Goal: Task Accomplishment & Management: Manage account settings

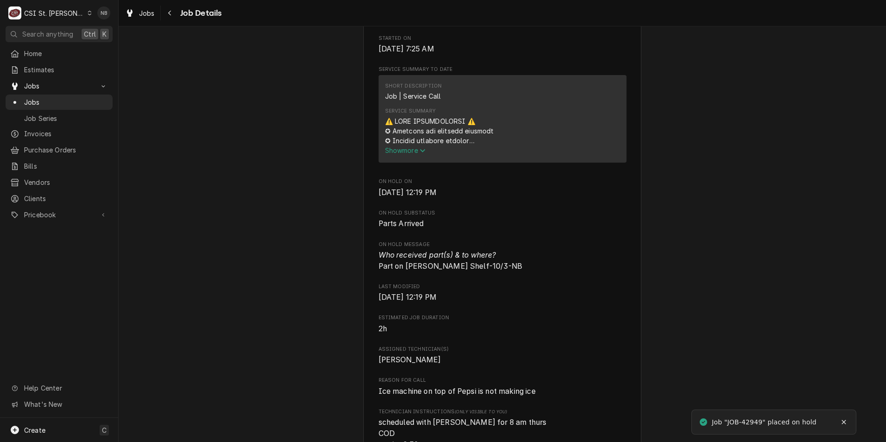
scroll to position [510, 0]
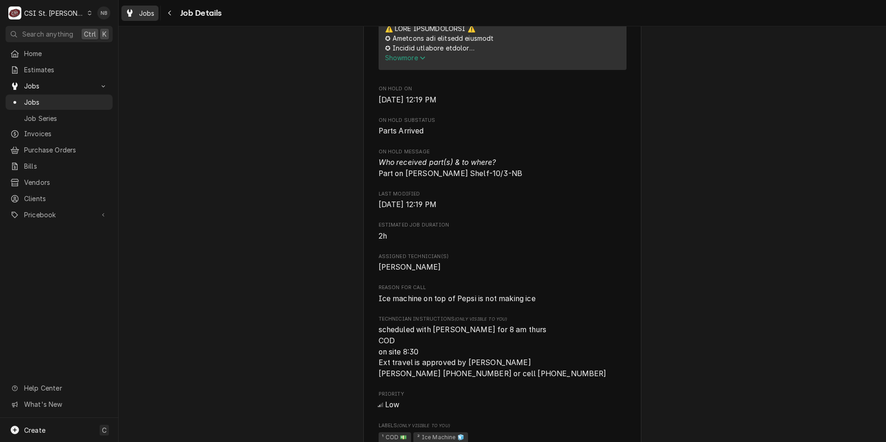
click at [132, 10] on icon "Dynamic Content Wrapper" at bounding box center [130, 12] width 6 height 7
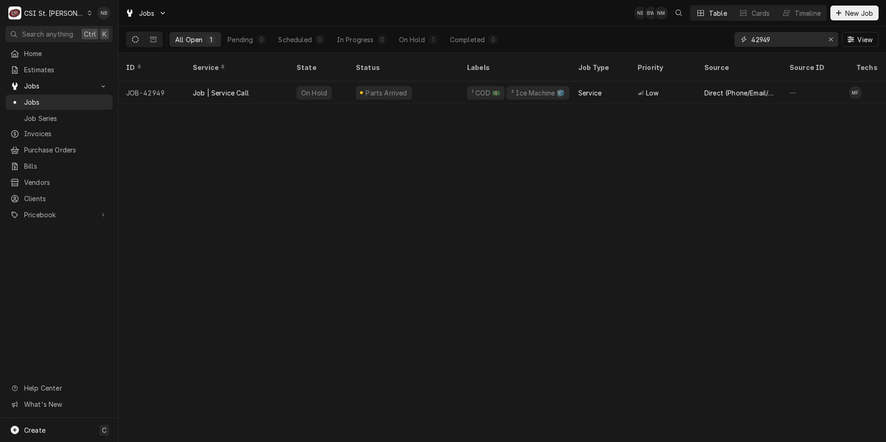
drag, startPoint x: 770, startPoint y: 36, endPoint x: 680, endPoint y: 32, distance: 90.0
click at [681, 32] on div "All Open 1 Pending 0 Scheduled 0 In Progress 0 On Hold 1 Completed 0 42949 View" at bounding box center [502, 39] width 753 height 26
drag, startPoint x: 787, startPoint y: 39, endPoint x: 454, endPoint y: 38, distance: 333.3
click at [456, 33] on div "All Open 1 Pending 0 Scheduled 0 In Progress 0 On Hold 1 Completed 0 42949 View" at bounding box center [502, 39] width 753 height 26
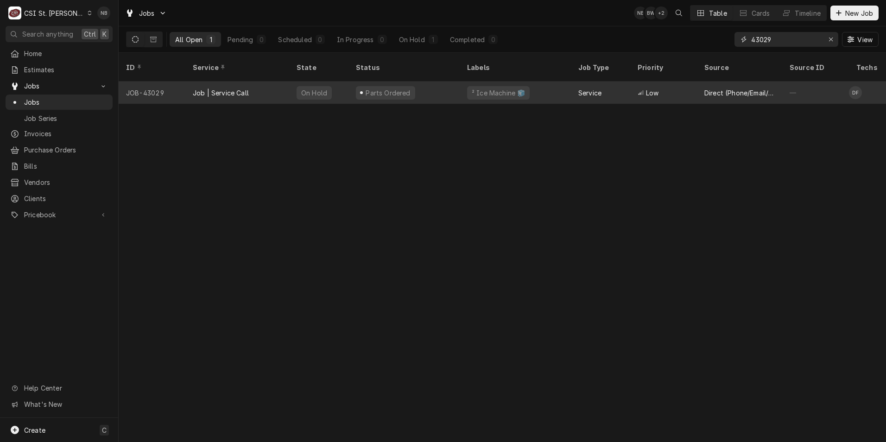
type input "43029"
click at [431, 82] on div "Parts Ordered" at bounding box center [404, 93] width 111 height 22
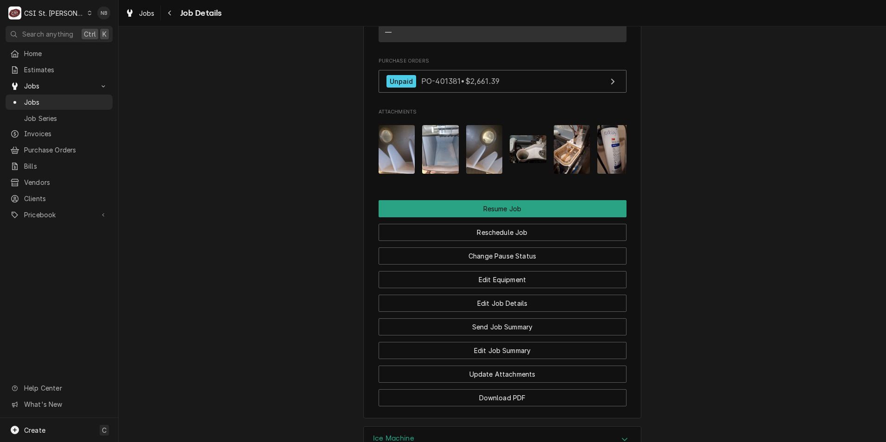
scroll to position [1252, 0]
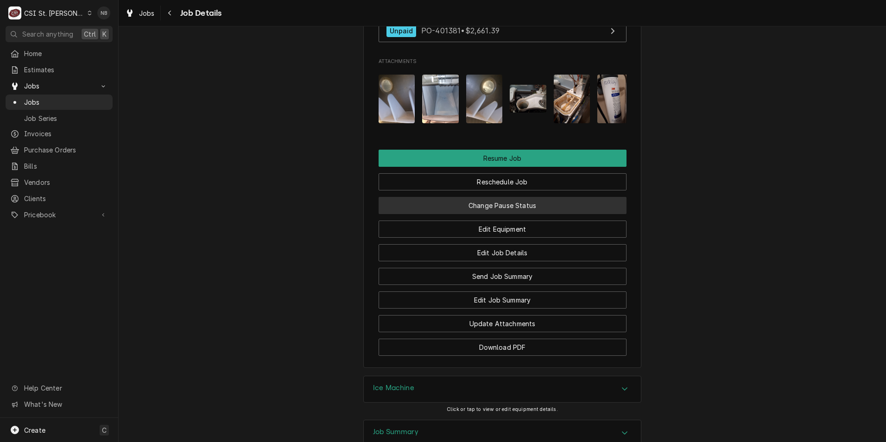
click at [530, 197] on button "Change Pause Status" at bounding box center [503, 205] width 248 height 17
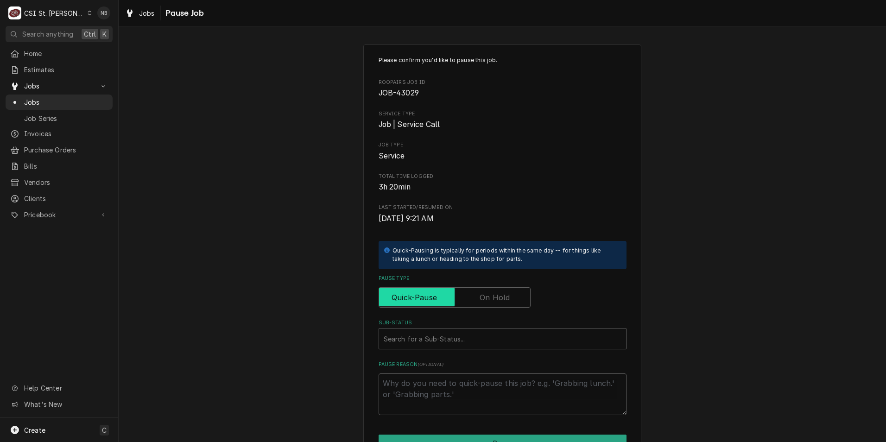
click at [484, 306] on input "Pause Type" at bounding box center [455, 297] width 144 height 20
checkbox input "true"
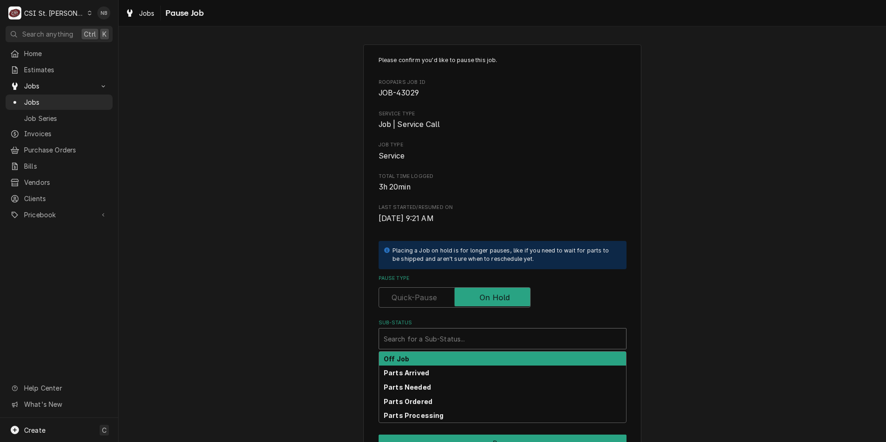
click at [507, 340] on div "Sub-Status" at bounding box center [503, 339] width 238 height 17
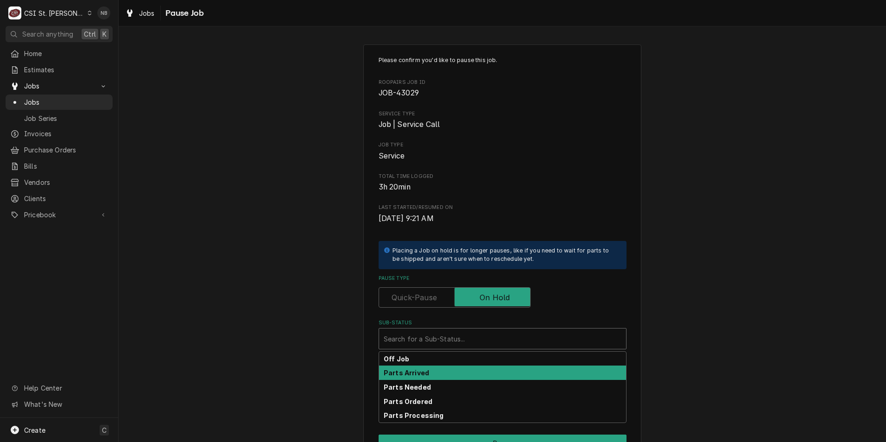
click at [496, 376] on div "Parts Arrived" at bounding box center [502, 373] width 247 height 14
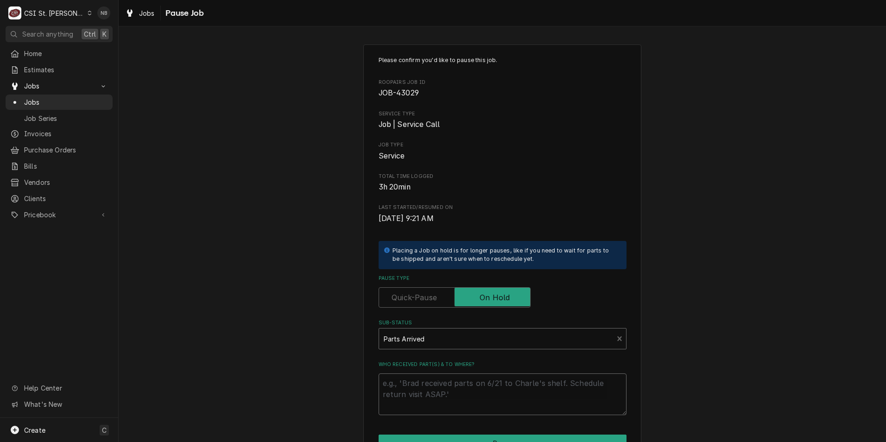
click at [486, 389] on textarea "Who received part(s) & to where?" at bounding box center [503, 395] width 248 height 42
type textarea "x"
type textarea "P"
type textarea "x"
type textarea "Pa"
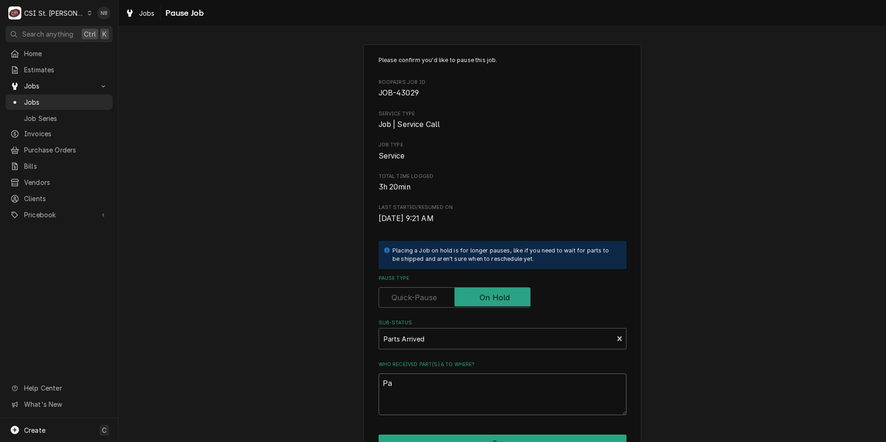
type textarea "x"
type textarea "Par"
type textarea "x"
type textarea "Part"
type textarea "x"
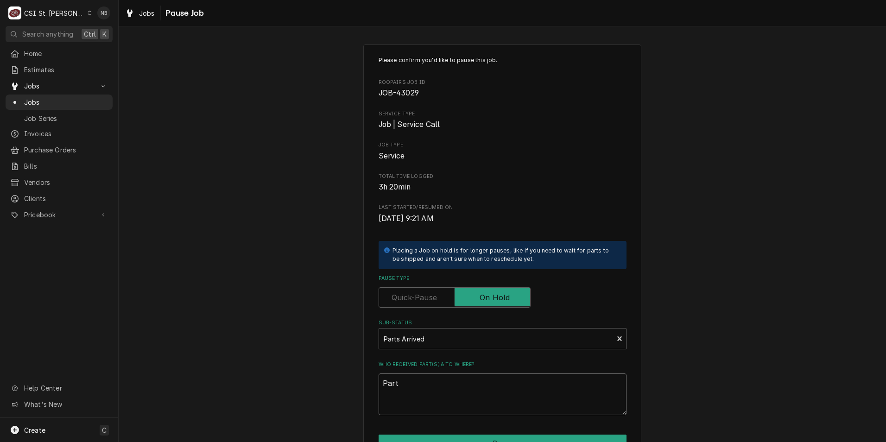
type textarea "Part"
type textarea "x"
type textarea "Part o"
type textarea "x"
type textarea "Part on"
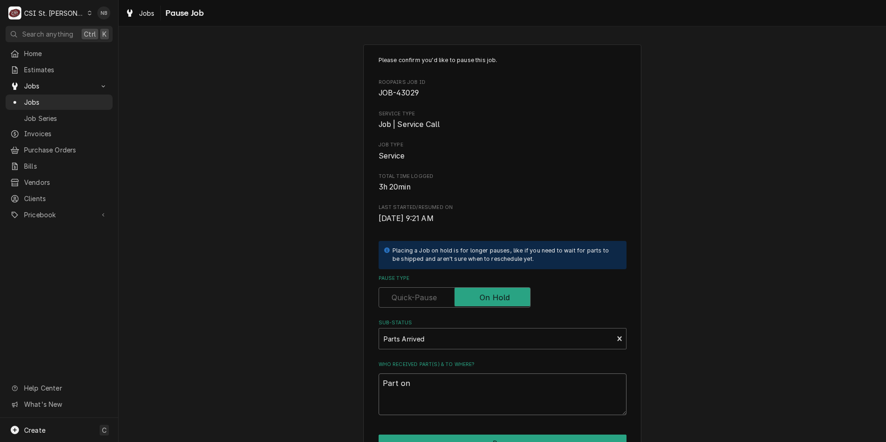
type textarea "x"
type textarea "Part on"
type textarea "x"
type textarea "Part on D"
type textarea "x"
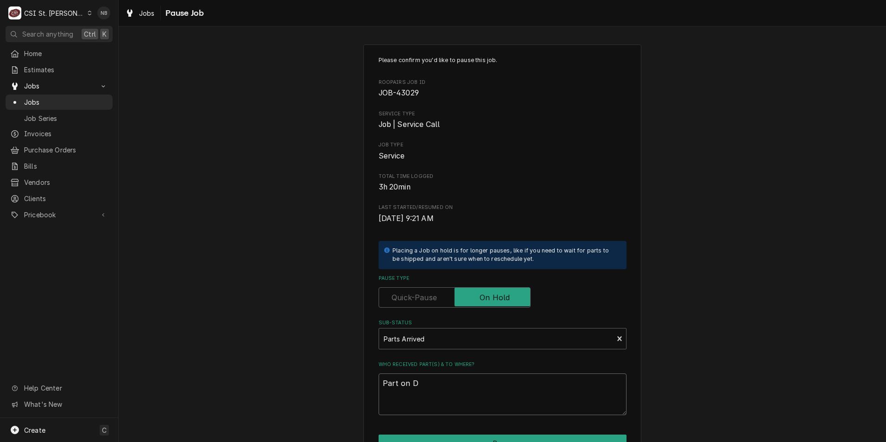
type textarea "Part on Da"
type textarea "x"
type textarea "Part on Dav"
type textarea "x"
type textarea "Part on Davi"
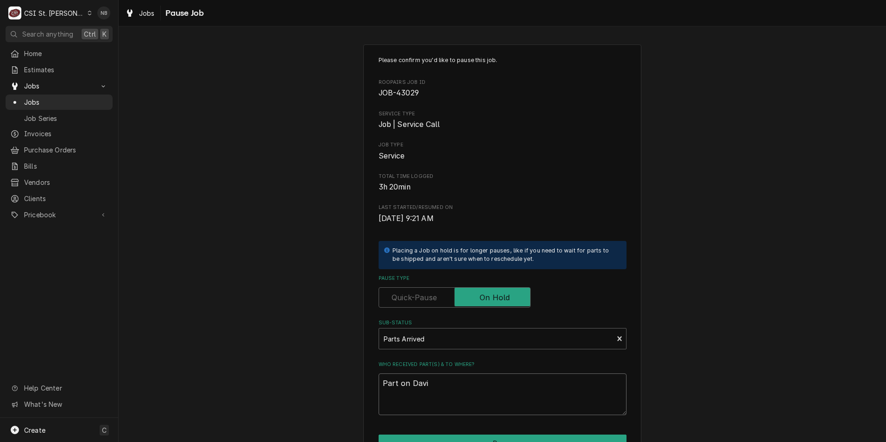
type textarea "x"
type textarea "Part on David"
type textarea "x"
type textarea "Part on David"
type textarea "x"
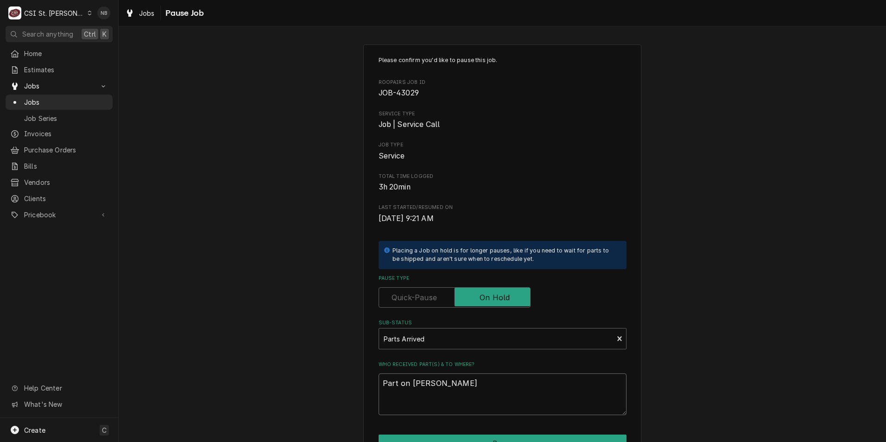
type textarea "Part on David F"
type textarea "x"
type textarea "Part on David F"
type textarea "x"
type textarea "Part on David F S"
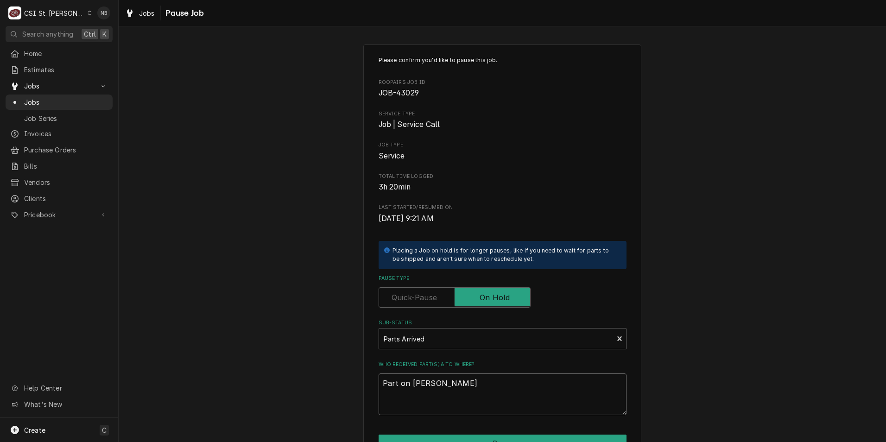
type textarea "x"
type textarea "Part on David F Sh"
type textarea "x"
type textarea "Part on David F She"
type textarea "x"
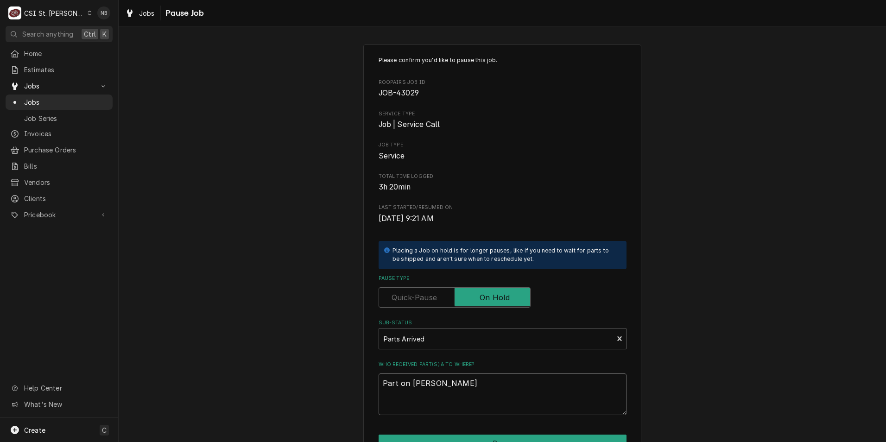
type textarea "Part on David F Shel"
type textarea "x"
type textarea "Part on David F Shelf"
type textarea "x"
type textarea "Part on David F Shelf-"
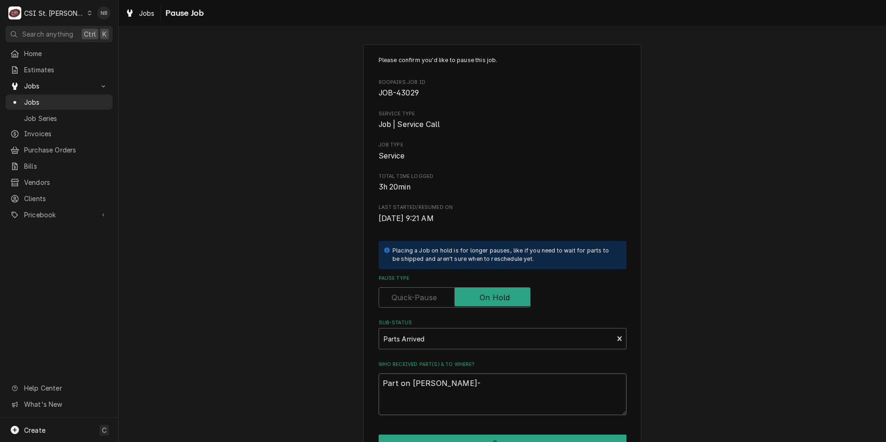
type textarea "x"
type textarea "Part on David F Shelf-1"
type textarea "x"
type textarea "Part on David F Shelf-10"
type textarea "x"
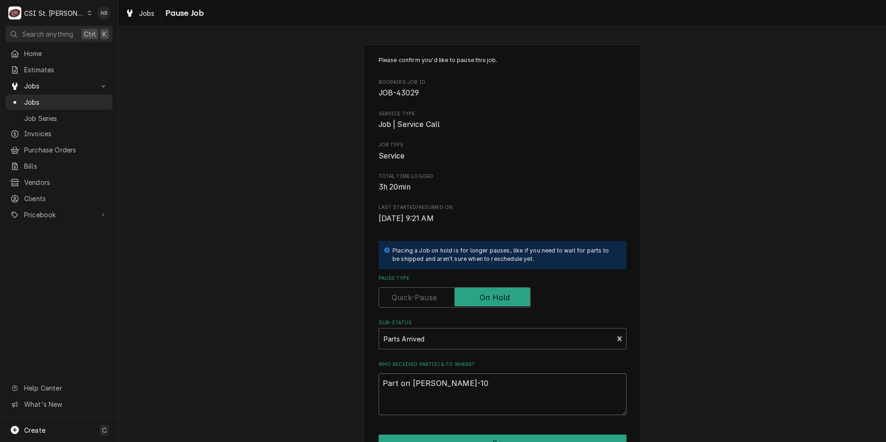
type textarea "Part on David F Shelf-10/"
type textarea "x"
type textarea "Part on David F Shelf-10/3"
type textarea "x"
type textarea "Part on David F Shelf-10/3="
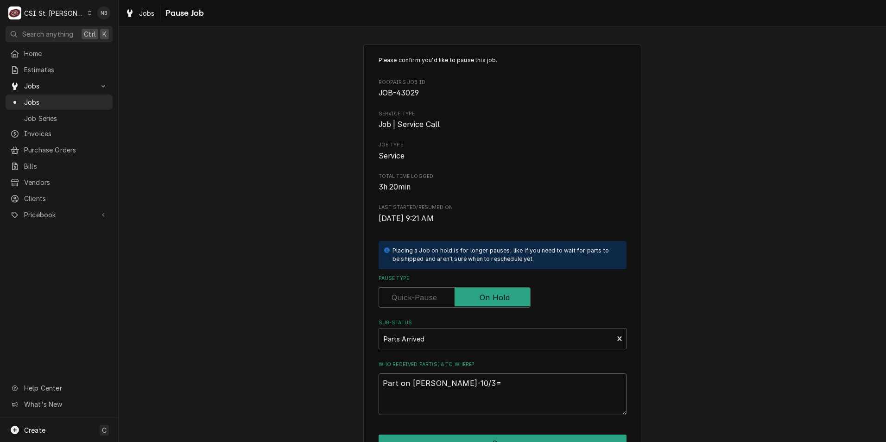
type textarea "x"
type textarea "Part on David F Shelf-10/3"
type textarea "x"
type textarea "Part on David F Shelf-10/3-"
type textarea "x"
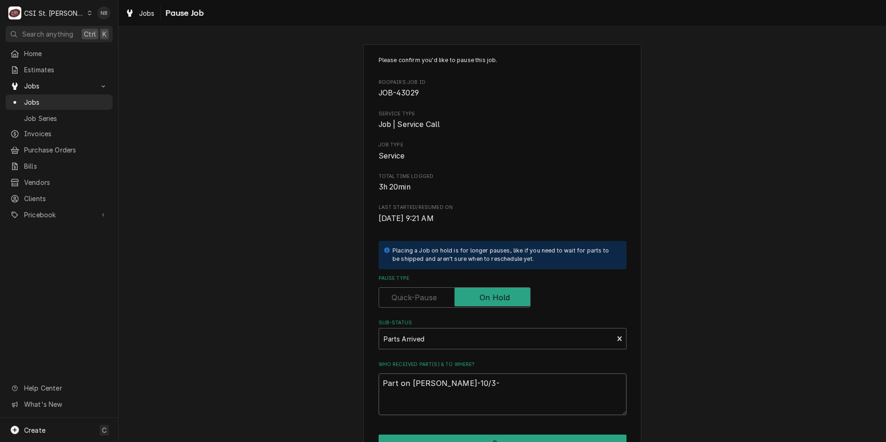
type textarea "Part on David F Shelf-10/3-N"
type textarea "x"
type textarea "Part on David F Shelf-10/3-NB"
click at [755, 184] on div "Please confirm you'd like to pause this job. Roopairs Job ID JOB-43029 Service …" at bounding box center [503, 277] width 768 height 483
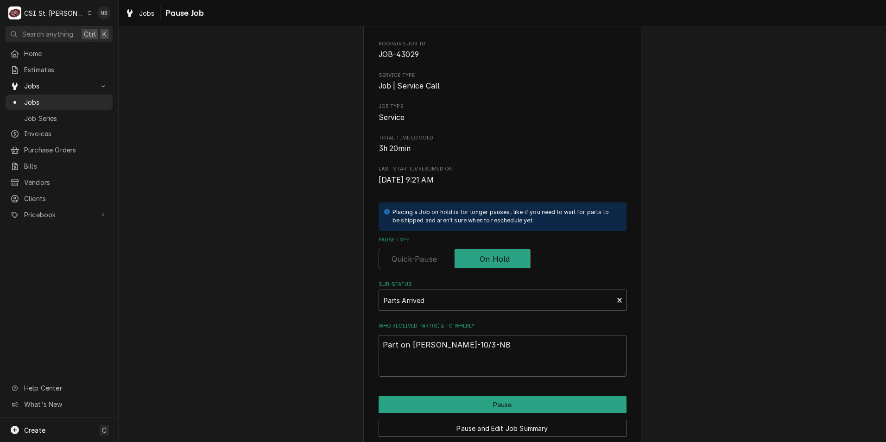
scroll to position [77, 0]
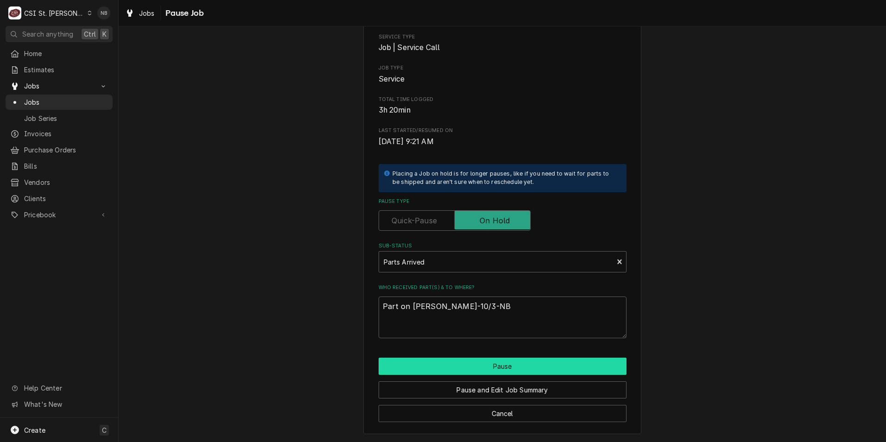
click at [529, 363] on button "Pause" at bounding box center [503, 366] width 248 height 17
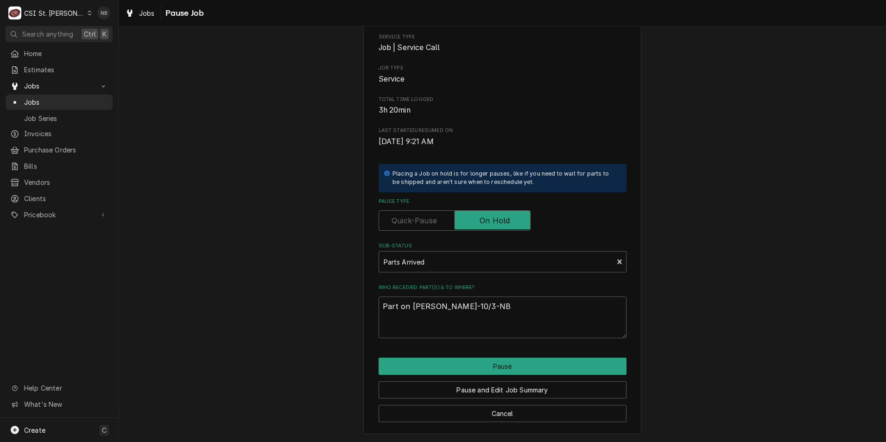
type textarea "x"
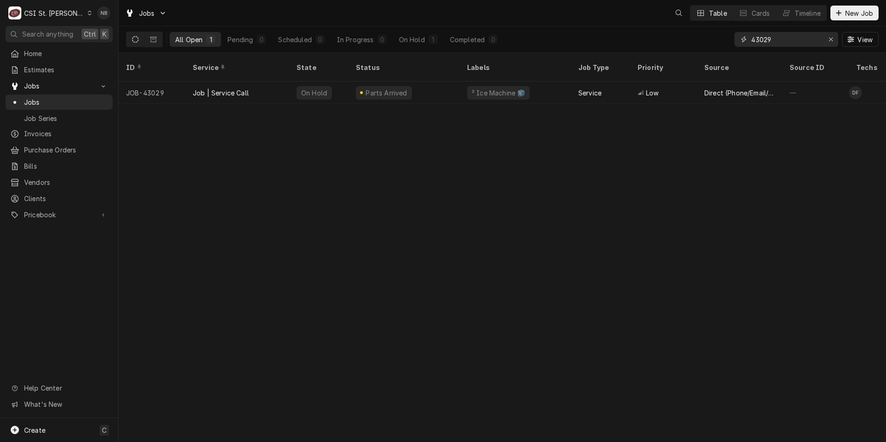
drag, startPoint x: 803, startPoint y: 43, endPoint x: 623, endPoint y: 33, distance: 180.6
click at [625, 35] on div "All Open 1 Pending 0 Scheduled 0 In Progress 0 On Hold 1 Completed 0 43029 View" at bounding box center [502, 39] width 753 height 26
drag, startPoint x: 788, startPoint y: 40, endPoint x: 735, endPoint y: 37, distance: 52.5
click at [746, 39] on div "43029" at bounding box center [787, 39] width 104 height 15
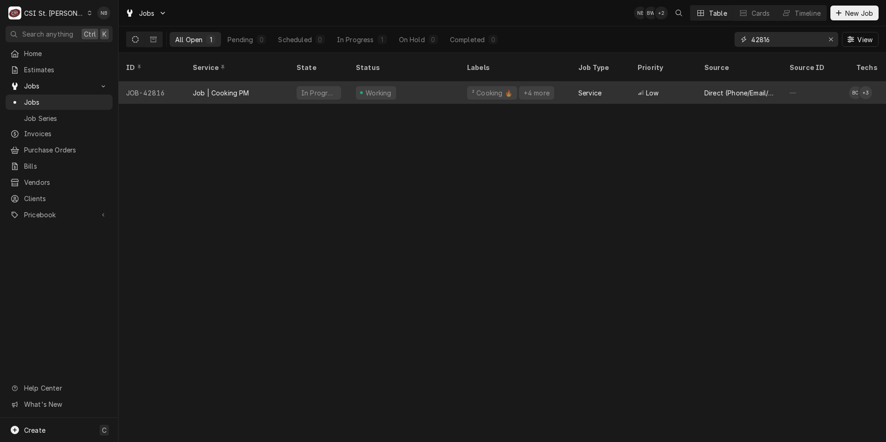
type input "42816"
click at [407, 89] on div "Working" at bounding box center [404, 93] width 111 height 22
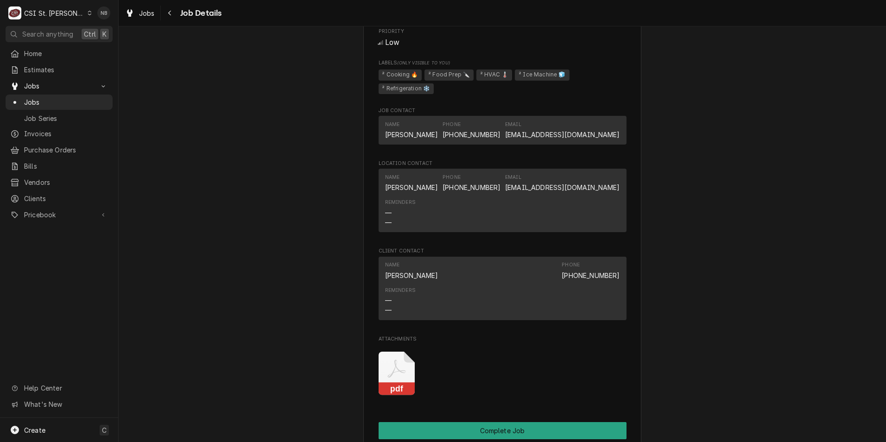
scroll to position [1344, 0]
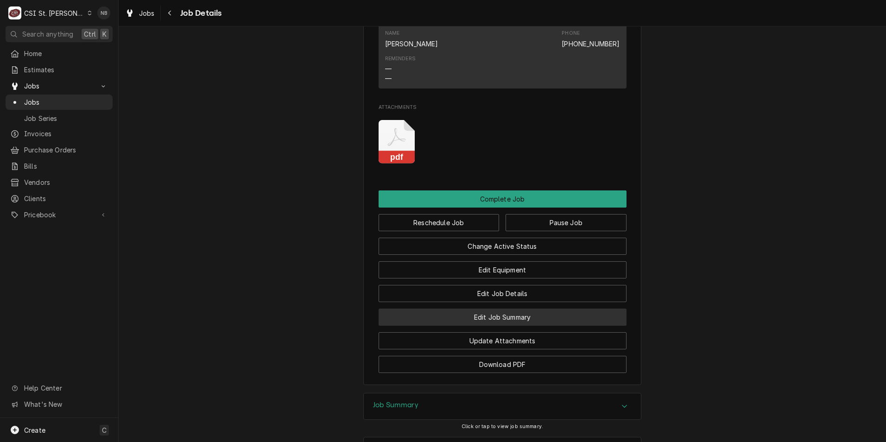
click at [535, 311] on button "Edit Job Summary" at bounding box center [503, 317] width 248 height 17
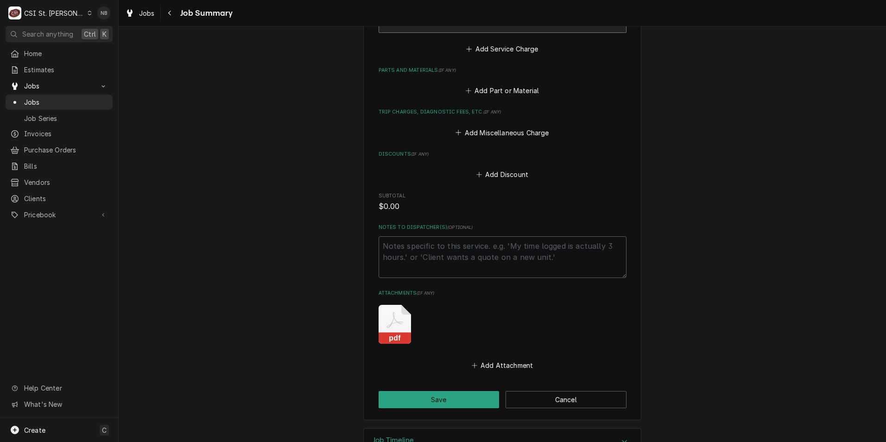
scroll to position [1828, 0]
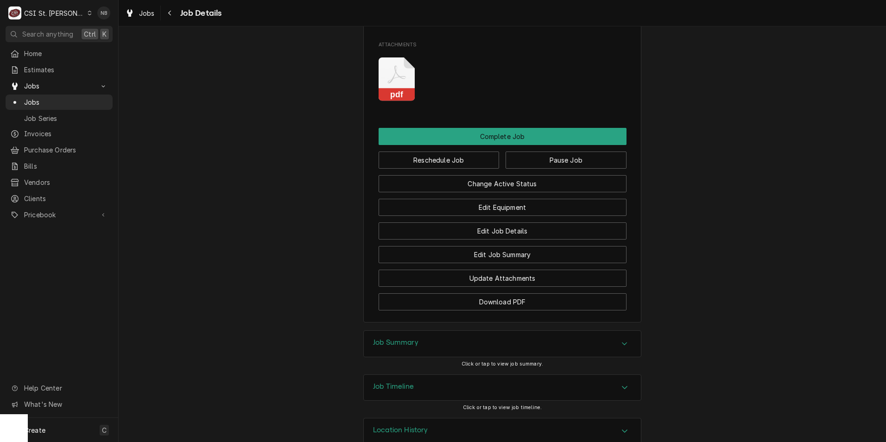
scroll to position [1416, 0]
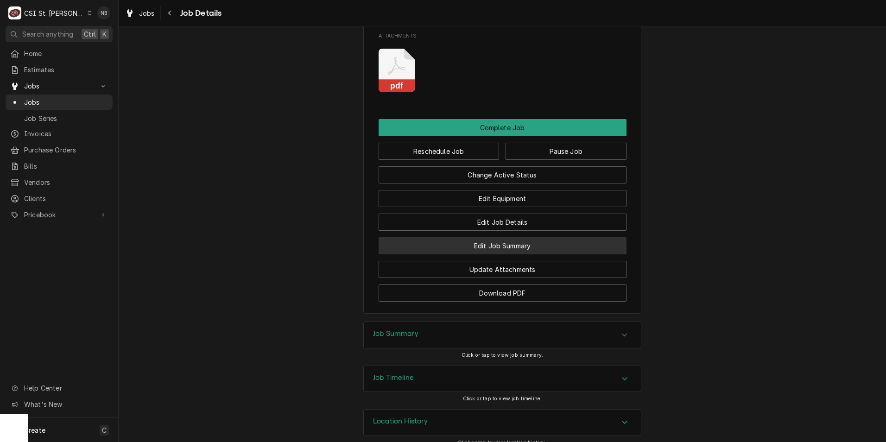
click at [554, 237] on button "Edit Job Summary" at bounding box center [503, 245] width 248 height 17
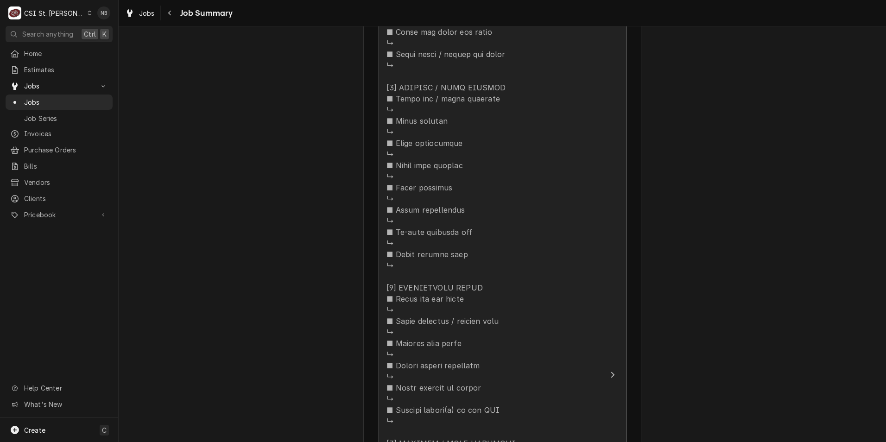
scroll to position [927, 0]
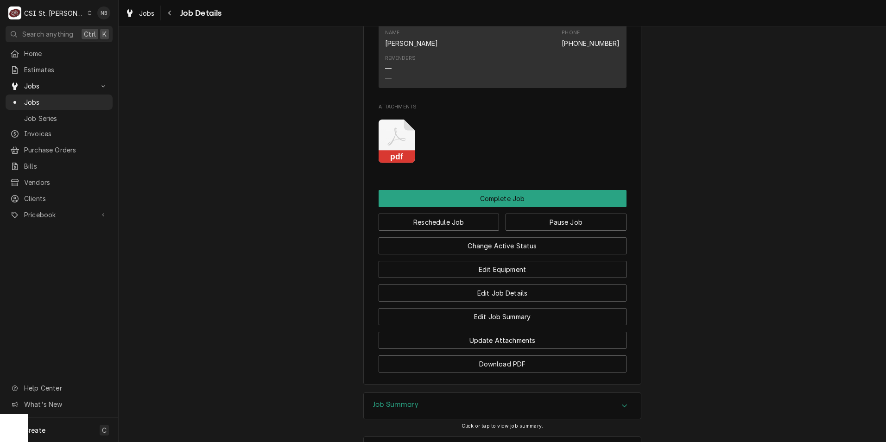
scroll to position [1416, 0]
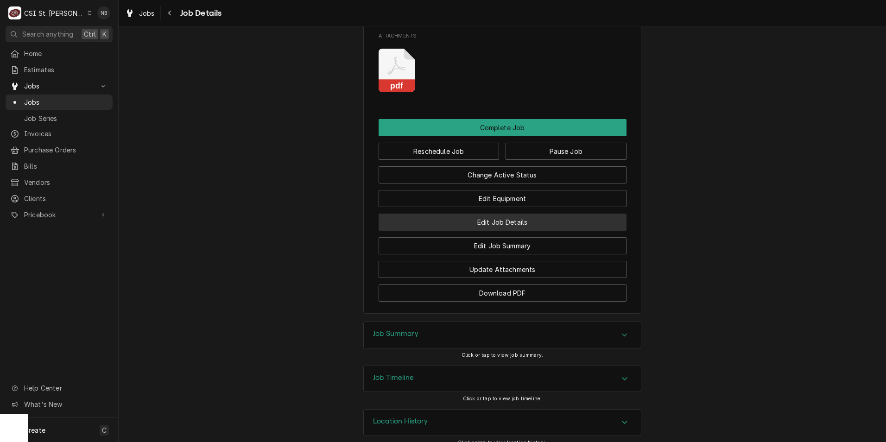
click at [511, 214] on button "Edit Job Details" at bounding box center [503, 222] width 248 height 17
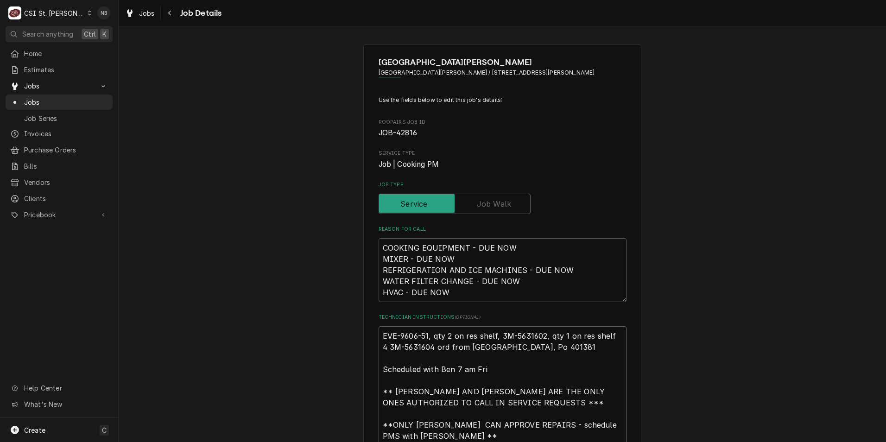
type textarea "x"
type textarea "EVE-9606-51, qty 2 on res shelf, 3M-5631602, qty 1 on res shelf 4 3M-5631604 or…"
type textarea "x"
type textarea "EVE-9606-51, qty 2 on res shelf, 3M-5631602, qty 1 on res shelf 4 3M-5631604 or…"
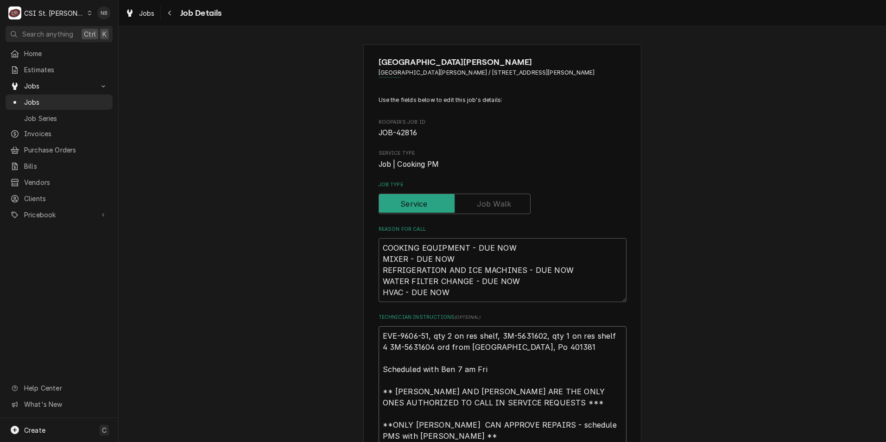
type textarea "x"
type textarea "1 EVE-9606-51, qty 2 on res shelf, 3M-5631602, qty 1 on res shelf 4 3M-5631604 …"
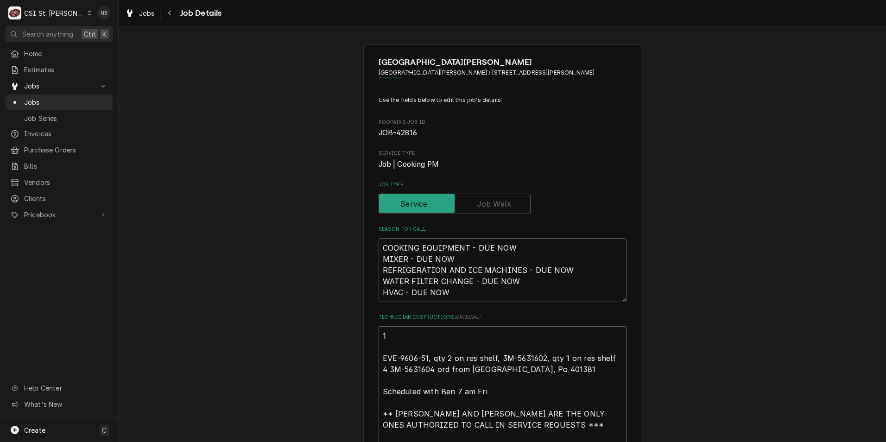
type textarea "x"
type textarea "10 EVE-9606-51, qty 2 on res shelf, 3M-5631602, qty 1 on res shelf 4 3M-5631604…"
type textarea "x"
type textarea "103 EVE-9606-51, qty 2 on res shelf, 3M-5631602, qty 1 on res shelf 4 3M-563160…"
type textarea "x"
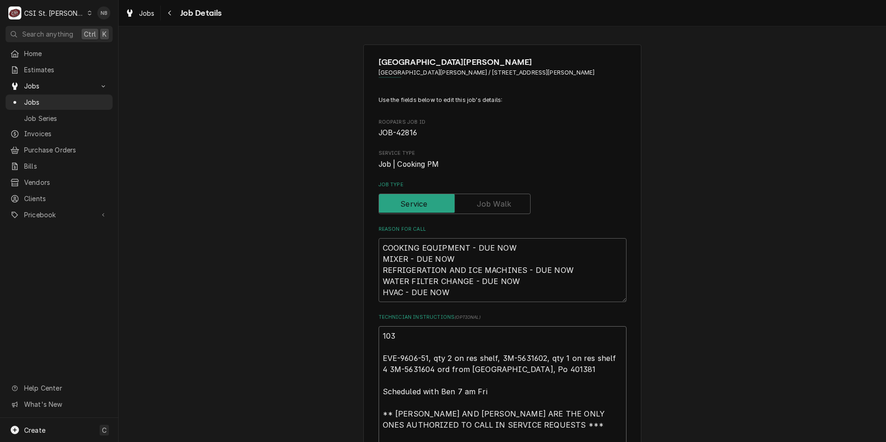
type textarea "10 EVE-9606-51, qty 2 on res shelf, 3M-5631602, qty 1 on res shelf 4 3M-5631604…"
type textarea "x"
type textarea "10/ EVE-9606-51, qty 2 on res shelf, 3M-5631602, qty 1 on res shelf 4 3M-563160…"
type textarea "x"
type textarea "10/3 EVE-9606-51, qty 2 on res shelf, 3M-5631602, qty 1 on res shelf 4 3M-56316…"
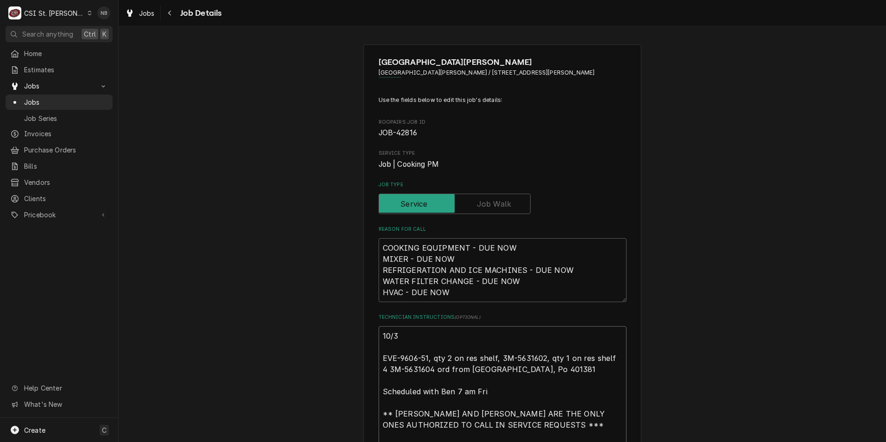
type textarea "x"
type textarea "10/3- EVE-9606-51, qty 2 on res shelf, 3M-5631602, qty 1 on res shelf 4 3M-5631…"
type textarea "x"
type textarea "10/3-F EVE-9606-51, qty 2 on res shelf, 3M-5631602, qty 1 on res shelf 4 3M-563…"
type textarea "x"
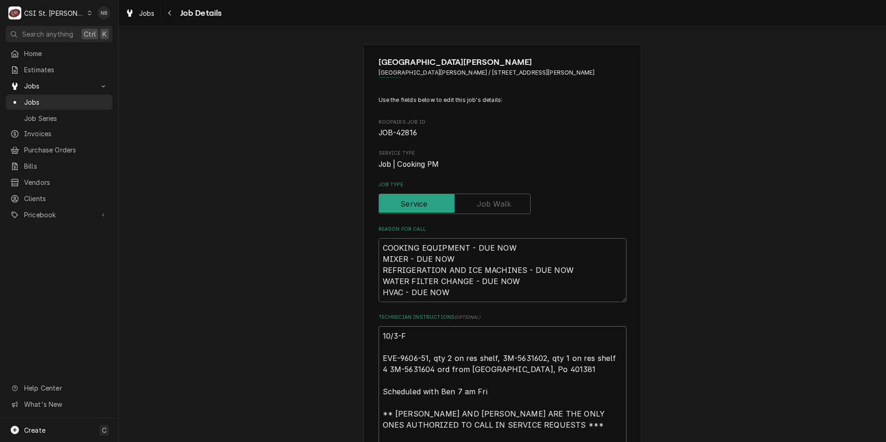
type textarea "10/3-Fi EVE-9606-51, qty 2 on res shelf, 3M-5631602, qty 1 on res shelf 4 3M-56…"
type textarea "x"
type textarea "10/3-Fil EVE-9606-51, qty 2 on res shelf, 3M-5631602, qty 1 on res shelf 4 3M-5…"
type textarea "x"
type textarea "10/3-Filt EVE-9606-51, qty 2 on res shelf, 3M-5631602, qty 1 on res shelf 4 3M-…"
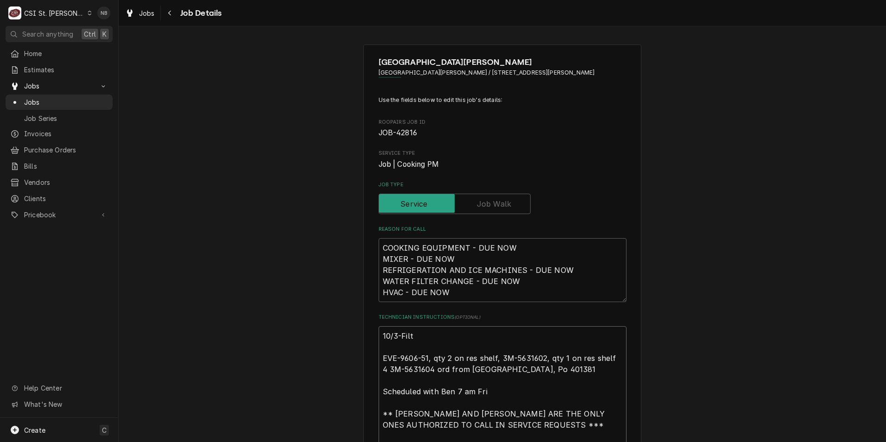
type textarea "x"
type textarea "10/3-Filte EVE-9606-51, qty 2 on res shelf, 3M-5631602, qty 1 on res shelf 4 3M…"
type textarea "x"
type textarea "10/3-Filter EVE-9606-51, qty 2 on res shelf, 3M-5631602, qty 1 on res shelf 4 3…"
type textarea "x"
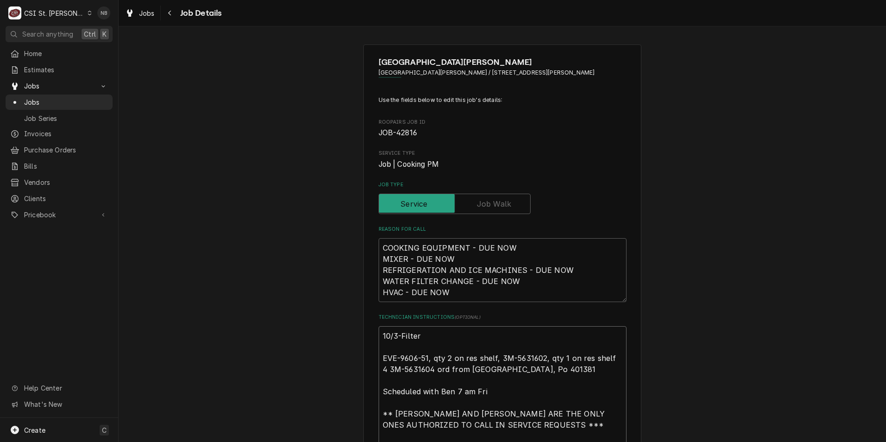
type textarea "10/3-Filters EVE-9606-51, qty 2 on res shelf, 3M-5631602, qty 1 on res shelf 4 …"
type textarea "x"
type textarea "10/3-Filters EVE-9606-51, qty 2 on res shelf, 3M-5631602, qty 1 on res shelf 4 …"
type textarea "x"
type textarea "10/3-Filters g EVE-9606-51, qty 2 on res shelf, 3M-5631602, qty 1 on res shelf …"
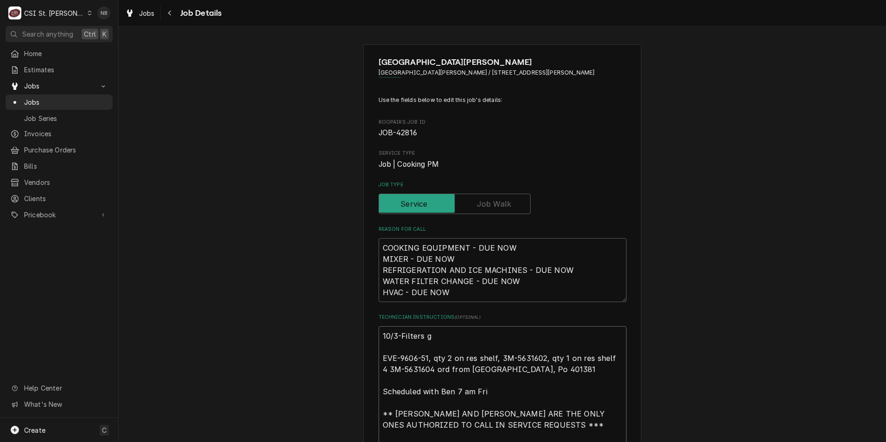
type textarea "x"
type textarea "10/3-Filters gi EVE-9606-51, qty 2 on res shelf, 3M-5631602, qty 1 on res shelf…"
type textarea "x"
type textarea "10/3-Filters giv EVE-9606-51, qty 2 on res shelf, 3M-5631602, qty 1 on res shel…"
type textarea "x"
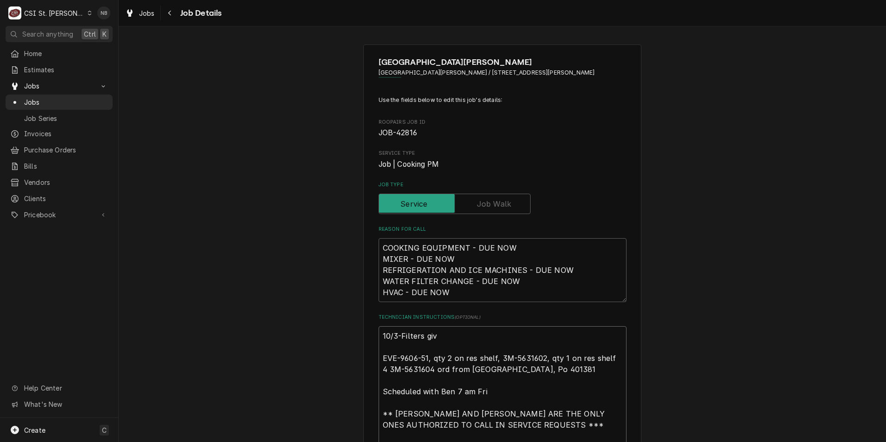
type textarea "10/3-Filters give EVE-9606-51, qty 2 on res shelf, 3M-5631602, qty 1 on res she…"
type textarea "x"
type textarea "10/3-Filters given EVE-9606-51, qty 2 on res shelf, 3M-5631602, qty 1 on res sh…"
type textarea "x"
type textarea "10/3-Filters given EVE-9606-51, qty 2 on res shelf, 3M-5631602, qty 1 on res sh…"
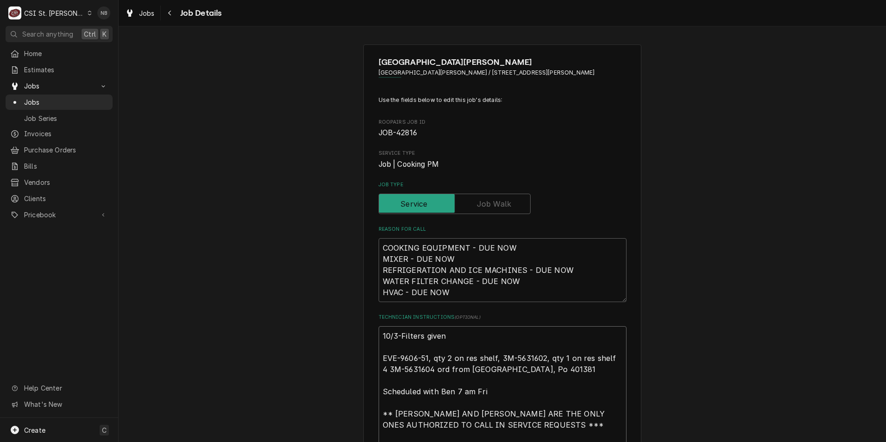
type textarea "x"
type textarea "10/3-Filters given t EVE-9606-51, qty 2 on res shelf, 3M-5631602, qty 1 on res …"
type textarea "x"
type textarea "10/3-Filters given to EVE-9606-51, qty 2 on res shelf, 3M-5631602, qty 1 on res…"
type textarea "x"
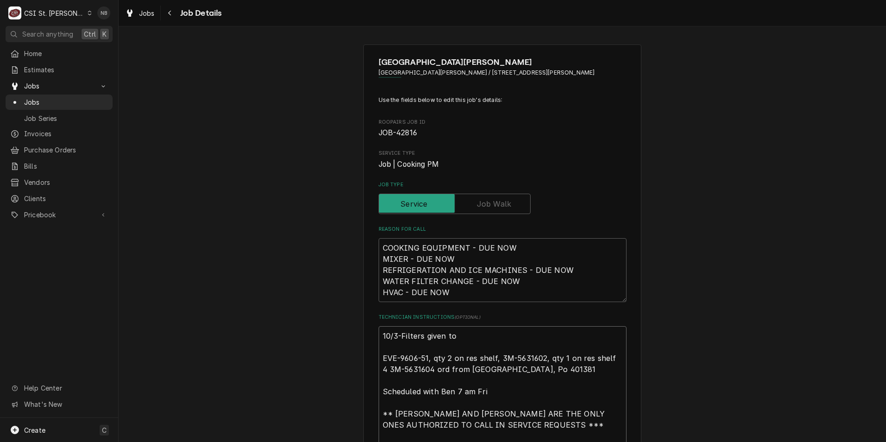
type textarea "10/3-Filters given to R EVE-9606-51, qty 2 on res shelf, 3M-5631602, qty 1 on r…"
type textarea "x"
type textarea "10/3-Filters given to Ry EVE-9606-51, qty 2 on res shelf, 3M-5631602, qty 1 on …"
type textarea "x"
type textarea "10/3-Filters given to Rya EVE-9606-51, qty 2 on res shelf, 3M-5631602, qty 1 on…"
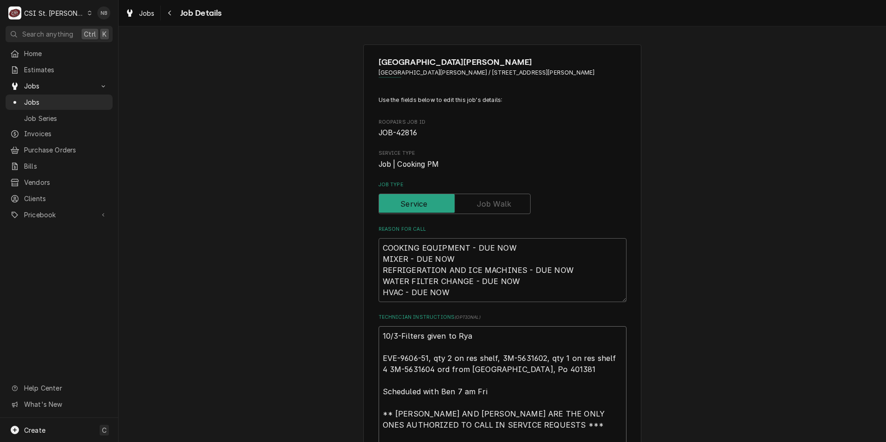
type textarea "x"
type textarea "10/3-Filters given to Ryan EVE-9606-51, qty 2 on res shelf, 3M-5631602, qty 1 o…"
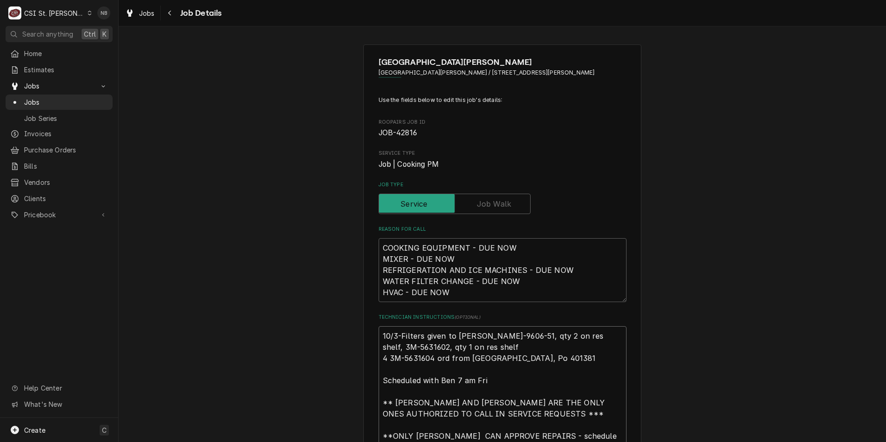
type textarea "x"
type textarea "10/3-Filters given to Ryan EVE-9606-51, qty 2 on res shelf, 3M-5631602, qty 1 o…"
type textarea "x"
type textarea "10/3-Filters given to Ryan P EVE-9606-51, qty 2 on res shelf, 3M-5631602, qty 1…"
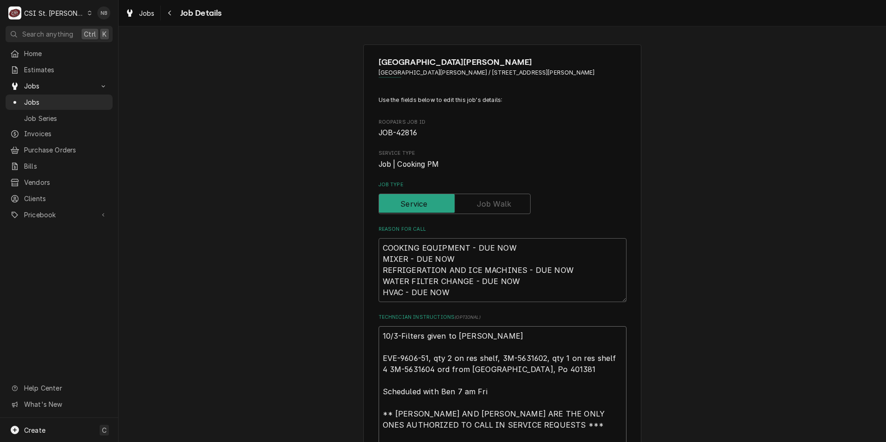
type textarea "x"
type textarea "10/3-Filters given to Ryan P, EVE-9606-51, qty 2 on res shelf, 3M-5631602, qty …"
type textarea "x"
type textarea "10/3-Filters given to Ryan P, EVE-9606-51, qty 2 on res shelf, 3M-5631602, qty …"
type textarea "x"
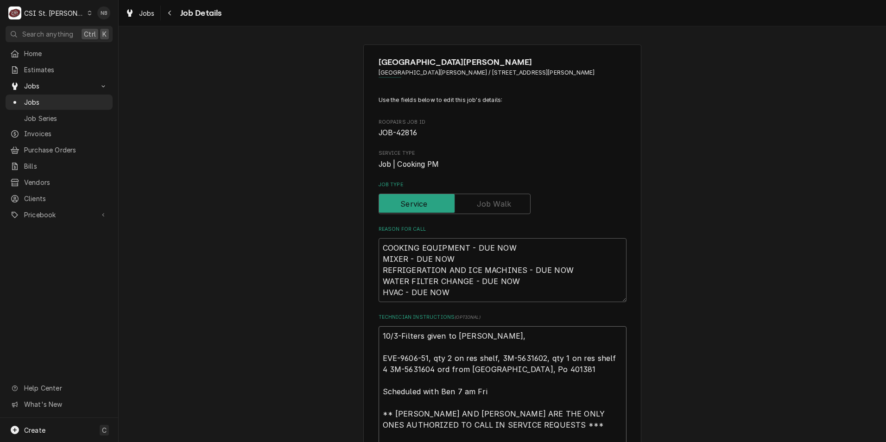
type textarea "10/3-Filters given to Ryan P, w EVE-9606-51, qty 2 on res shelf, 3M-5631602, qt…"
type textarea "x"
type textarea "10/3-Filters given to Ryan P, wo EVE-9606-51, qty 2 on res shelf, 3M-5631602, q…"
type textarea "x"
type textarea "10/3-Filters given to Ryan P, wor EVE-9606-51, qty 2 on res shelf, 3M-5631602, …"
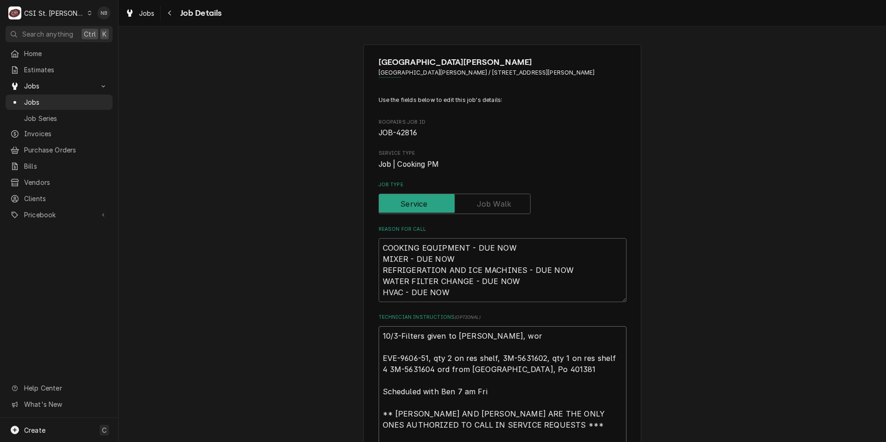
type textarea "x"
type textarea "10/3-Filters given to Ryan P, work EVE-9606-51, qty 2 on res shelf, 3M-5631602,…"
type textarea "x"
type textarea "10/3-Filters given to Ryan P, worki EVE-9606-51, qty 2 on res shelf, 3M-5631602…"
type textarea "x"
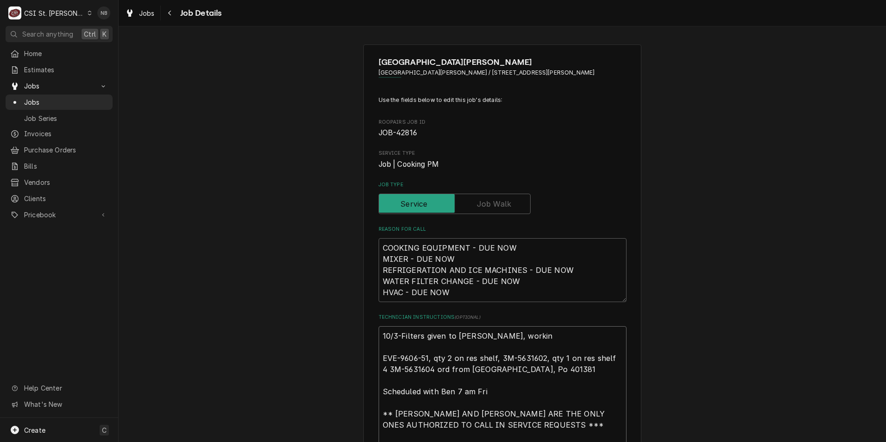
type textarea "10/3-Filters given to Ryan P, working EVE-9606-51, qty 2 on res shelf, 3M-56316…"
type textarea "x"
type textarea "10/3-Filters given to Ryan P, working EVE-9606-51, qty 2 on res shelf, 3M-56316…"
type textarea "x"
type textarea "10/3-Filters given to Ryan P, working w EVE-9606-51, qty 2 on res shelf, 3M-563…"
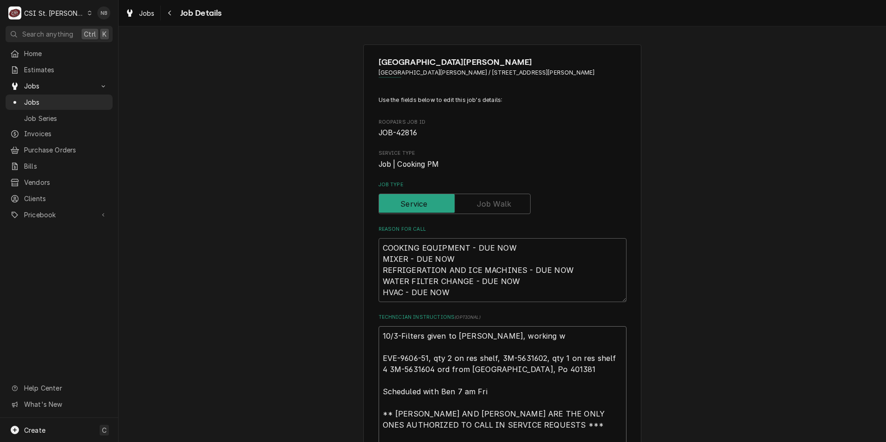
type textarea "x"
type textarea "10/3-Filters given to Ryan P, working wi EVE-9606-51, qty 2 on res shelf, 3M-56…"
type textarea "x"
type textarea "10/3-Filters given to Ryan P, working wit EVE-9606-51, qty 2 on res shelf, 3M-5…"
type textarea "x"
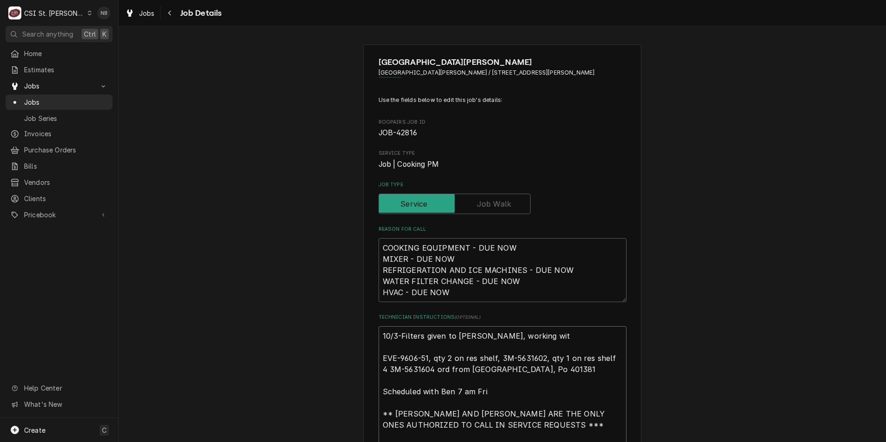
type textarea "10/3-Filters given to Ryan P, working with EVE-9606-51, qty 2 on res shelf, 3M-…"
type textarea "x"
type textarea "10/3-Filters given to Ryan P, working with EVE-9606-51, qty 2 on res shelf, 3M-…"
type textarea "x"
type textarea "10/3-Filters given to Ryan P, working with B EVE-9606-51, qty 2 on res shelf, 3…"
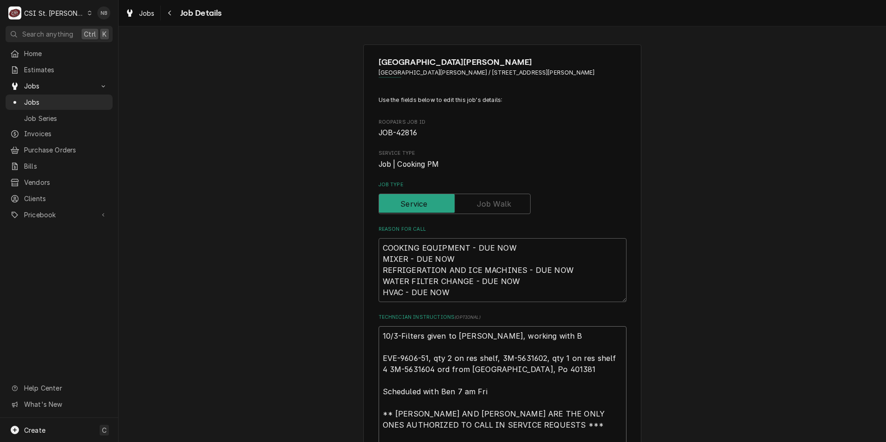
type textarea "x"
type textarea "10/3-Filters given to Ryan P, working with Br EVE-9606-51, qty 2 on res shelf, …"
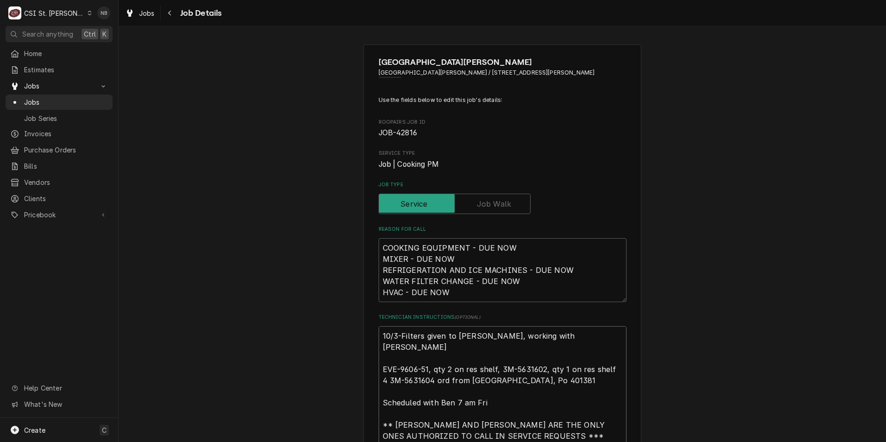
type textarea "x"
type textarea "10/3-Filters given to Ryan P, working with Bra EVE-9606-51, qty 2 on res shelf,…"
type textarea "x"
type textarea "10/3-Filters given to Ryan P, working with Brad EVE-9606-51, qty 2 on res shelf…"
type textarea "x"
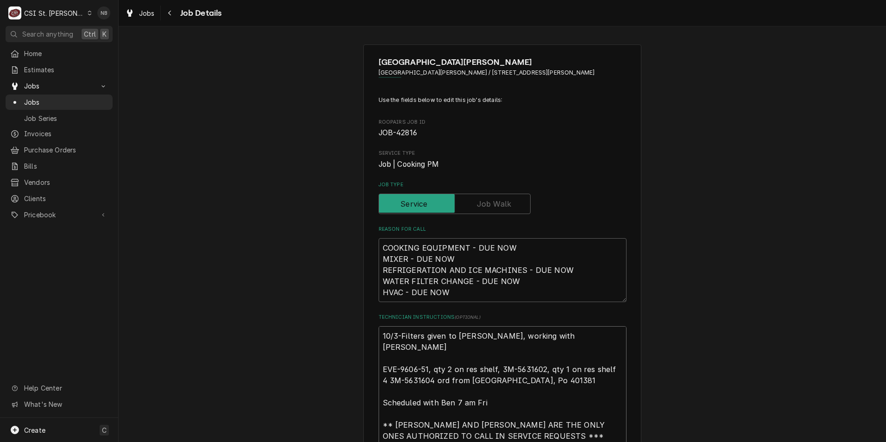
type textarea "10/3-Filters given to Ryan P, working with Brad EVE-9606-51, qty 2 on res shelf…"
type textarea "x"
type textarea "10/3-Filters given to Ryan P, working with Brad C EVE-9606-51, qty 2 on res she…"
type textarea "x"
type textarea "10/3-Filters given to Ryan P, working with Brad C EVE-9606-51, qty 2 on res she…"
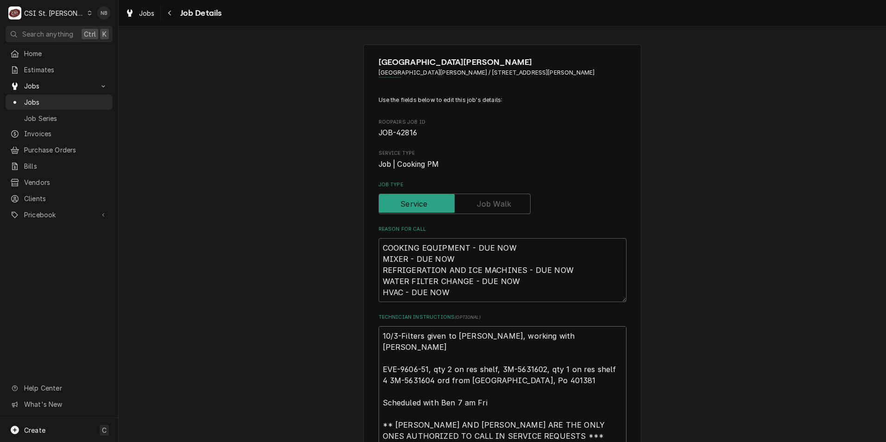
type textarea "x"
type textarea "10/3-Filters given to Ryan P, working with Brad C o EVE-9606-51, qty 2 on res s…"
type textarea "x"
type textarea "10/3-Filters given to Ryan P, working with Brad C on EVE-9606-51, qty 2 on res …"
type textarea "x"
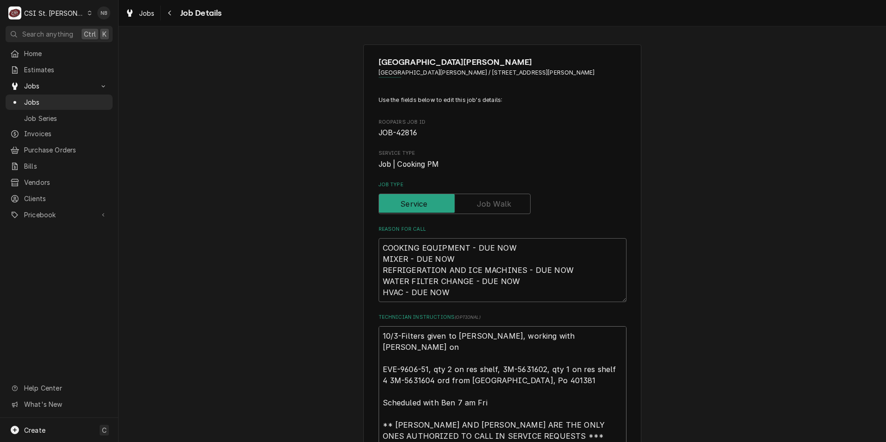
type textarea "10/3-Filters given to Ryan P, working with Brad C on EVE-9606-51, qty 2 on res …"
type textarea "x"
type textarea "10/3-Filters given to Ryan P, working with Brad C on j EVE-9606-51, qty 2 on re…"
type textarea "x"
type textarea "10/3-Filters given to Ryan P, working with Brad C on jo EVE-9606-51, qty 2 on r…"
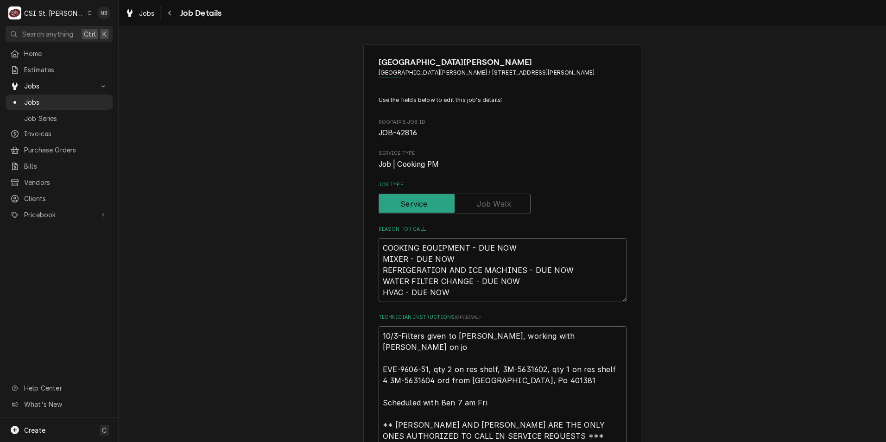
type textarea "x"
type textarea "10/3-Filters given to Ryan P, working with Brad C on job EVE-9606-51, qty 2 on …"
type textarea "x"
type textarea "10/3-Filters given to Ryan P, working with Brad C on job. EVE-9606-51, qty 2 on…"
type textarea "x"
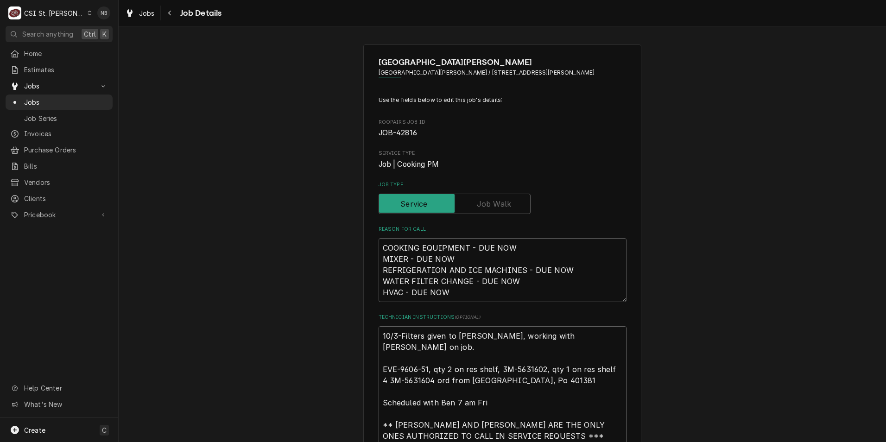
type textarea "10/3-Filters given to Ryan P, working with Brad C on job.- EVE-9606-51, qty 2 o…"
type textarea "x"
type textarea "10/3-Filters given to Ryan P, working with Brad C on job.-N EVE-9606-51, qty 2 …"
type textarea "x"
type textarea "10/3-Filters given to Ryan P, working with Brad C on job.-NB EVE-9606-51, qty 2…"
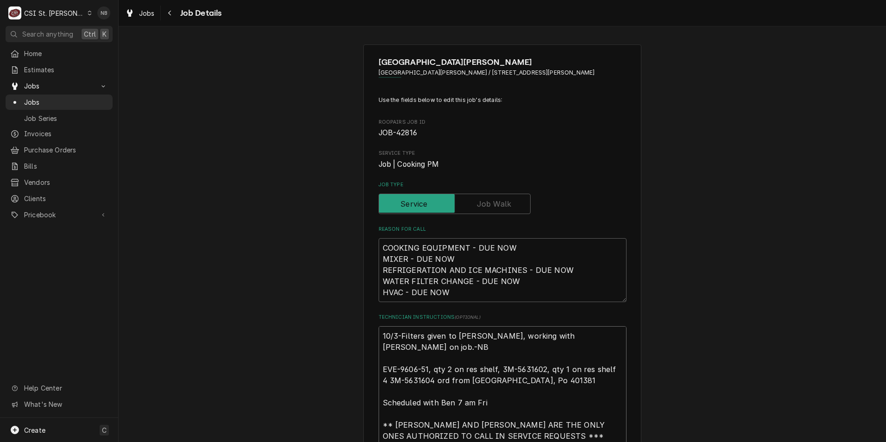
type textarea "x"
type textarea "10/3-Filters given to Ryan P, working with Brad C on job.-NB EVE-9606-51, qty 2…"
click at [600, 241] on textarea "COOKING EQUIPMENT - DUE NOW MIXER - DUE NOW REFRIGERATION AND ICE MACHINES - DU…" at bounding box center [503, 270] width 248 height 64
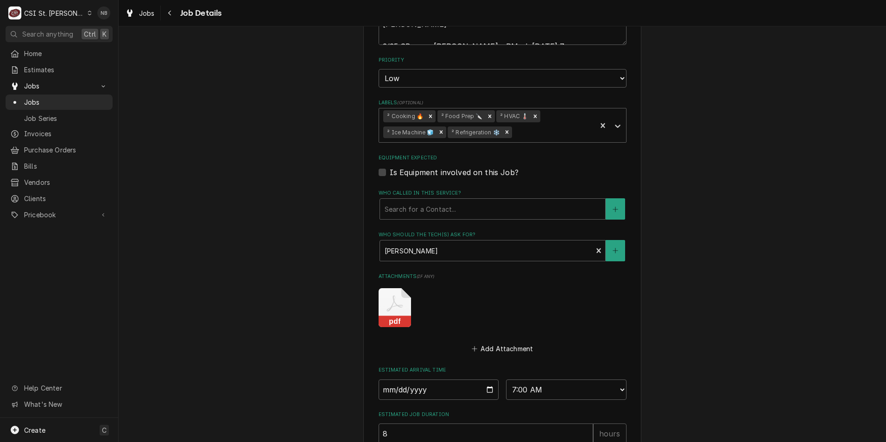
scroll to position [679, 0]
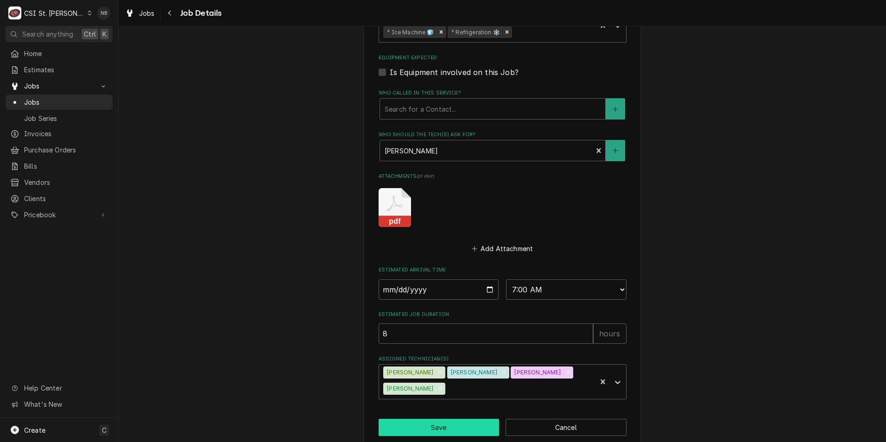
click at [429, 419] on button "Save" at bounding box center [439, 427] width 121 height 17
type textarea "x"
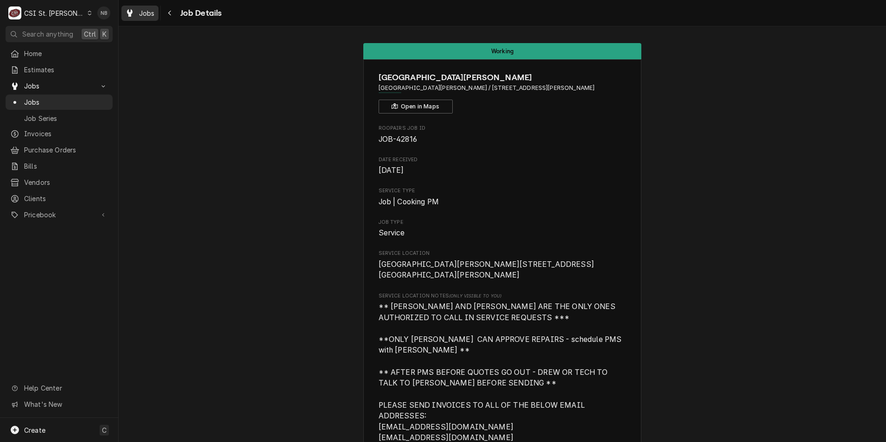
click at [153, 13] on span "Jobs" at bounding box center [147, 13] width 16 height 10
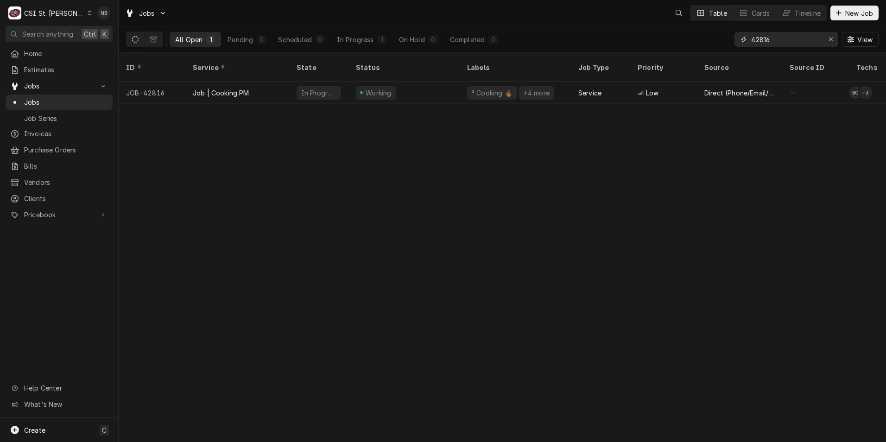
drag, startPoint x: 776, startPoint y: 35, endPoint x: 632, endPoint y: 26, distance: 144.4
click at [632, 26] on div "All Open 1 Pending 0 Scheduled 0 In Progress 1 On Hold 0 Completed 0 42816 View" at bounding box center [502, 39] width 753 height 26
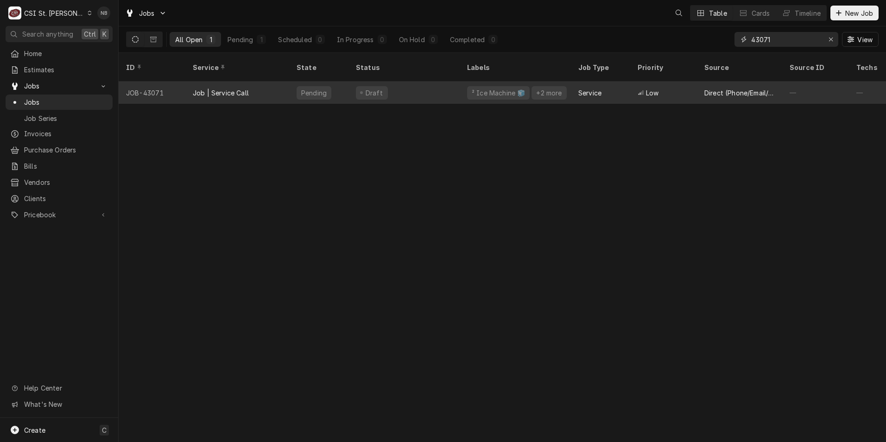
type input "43071"
click at [410, 82] on div "Draft" at bounding box center [404, 93] width 111 height 22
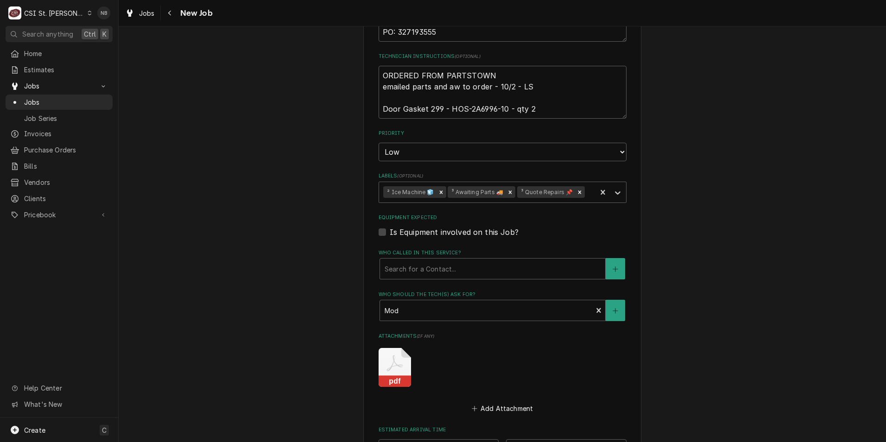
scroll to position [523, 0]
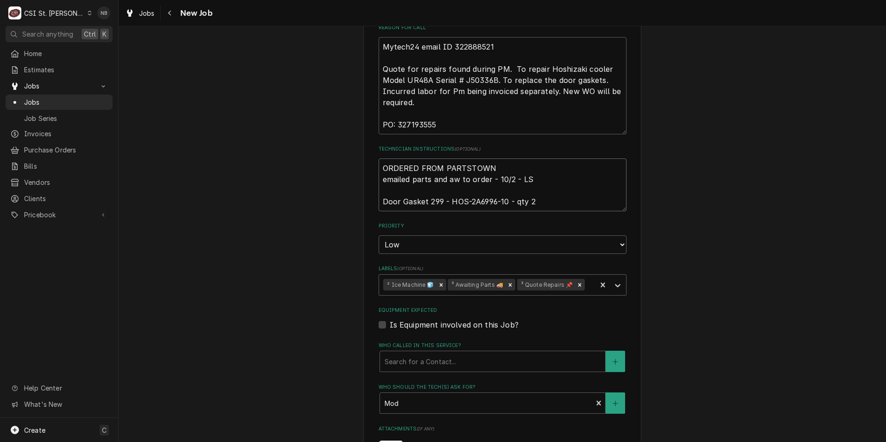
click at [379, 159] on textarea "ORDERED FROM PARTSTOWN emailed parts and aw to order - 10/2 - LS Door Gasket 29…" at bounding box center [503, 185] width 248 height 53
type textarea "x"
type textarea "ORDERED FROM PARTSTOWN emailed parts and aw to order - 10/2 - LS Door Gasket 29…"
type textarea "x"
type textarea "ORDERED FROM PARTSTOWN emailed parts and aw to order - 10/2 - LS Door Gasket 29…"
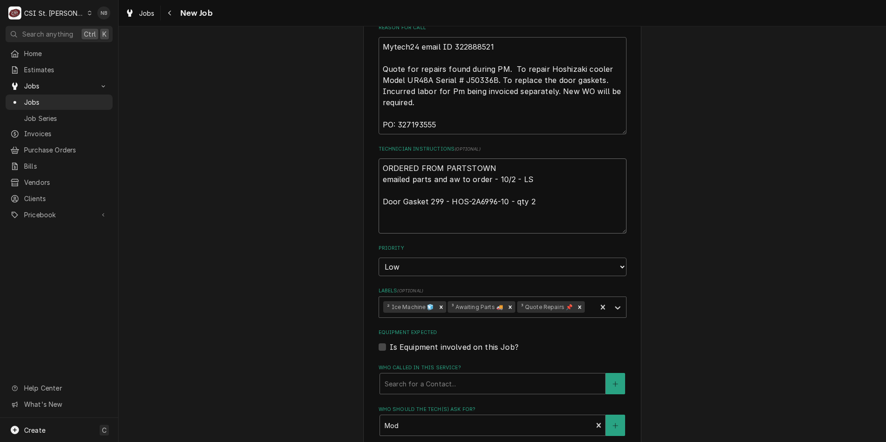
type textarea "x"
type textarea "1 ORDERED FROM PARTSTOWN emailed parts and aw to order - 10/2 - LS Door Gasket …"
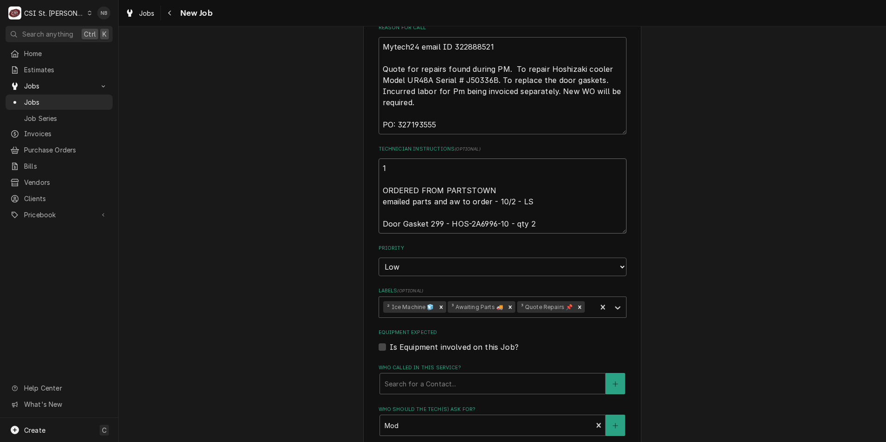
type textarea "x"
type textarea "10 ORDERED FROM PARTSTOWN emailed parts and aw to order - 10/2 - LS Door Gasket…"
type textarea "x"
type textarea "10/ ORDERED FROM PARTSTOWN emailed parts and aw to order - 10/2 - LS Door Gaske…"
type textarea "x"
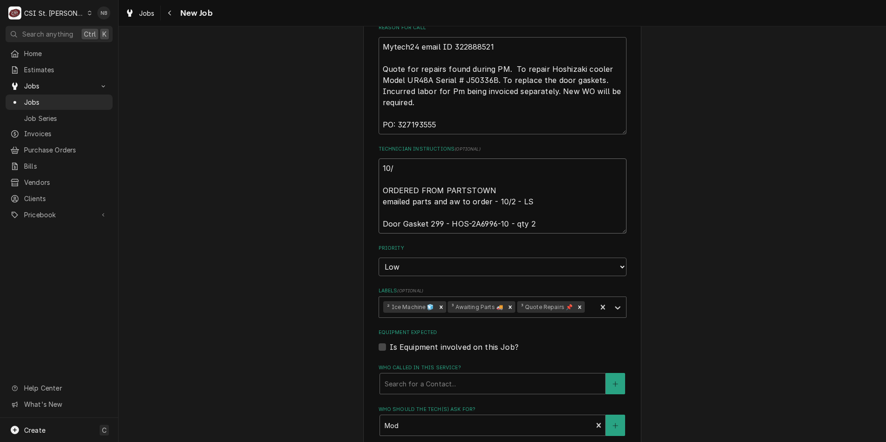
type textarea "10/3 ORDERED FROM PARTSTOWN emailed parts and aw to order - 10/2 - LS Door Gask…"
type textarea "x"
type textarea "10/3- ORDERED FROM PARTSTOWN emailed parts and aw to order - 10/2 - LS Door Gas…"
type textarea "x"
type textarea "10/3-P ORDERED FROM PARTSTOWN emailed parts and aw to order - 10/2 - LS Door Ga…"
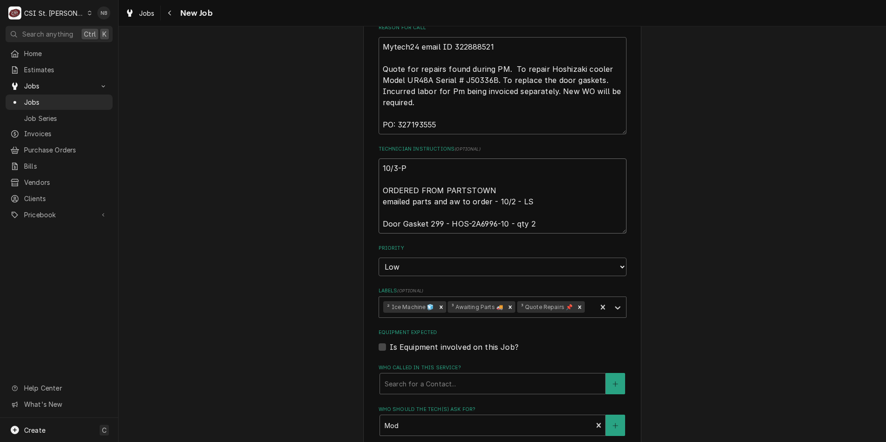
type textarea "x"
type textarea "10/3-Pa ORDERED FROM PARTSTOWN emailed parts and aw to order - 10/2 - LS Door G…"
type textarea "x"
type textarea "10/3-Par ORDERED FROM PARTSTOWN emailed parts and aw to order - 10/2 - LS Door …"
type textarea "x"
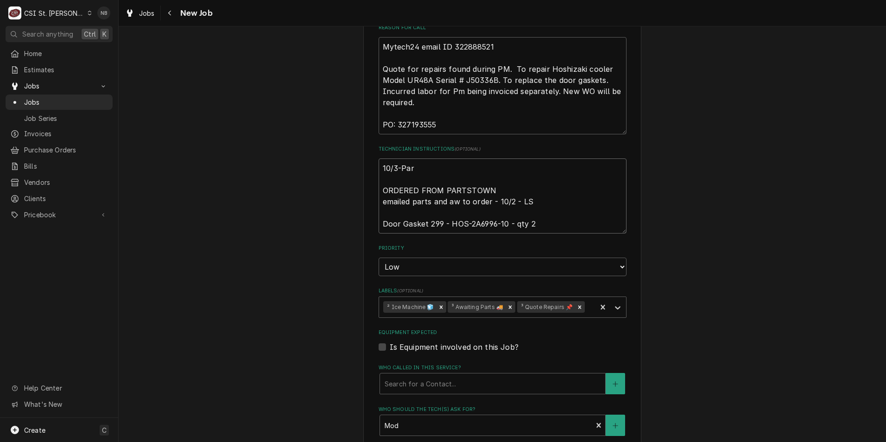
type textarea "10/3-Part ORDERED FROM PARTSTOWN emailed parts and aw to order - 10/2 - LS Door…"
type textarea "x"
type textarea "10/3-Parts ORDERED FROM PARTSTOWN emailed parts and aw to order - 10/2 - LS Doo…"
type textarea "x"
type textarea "10/3-Parts ORDERED FROM PARTSTOWN emailed parts and aw to order - 10/2 - LS Doo…"
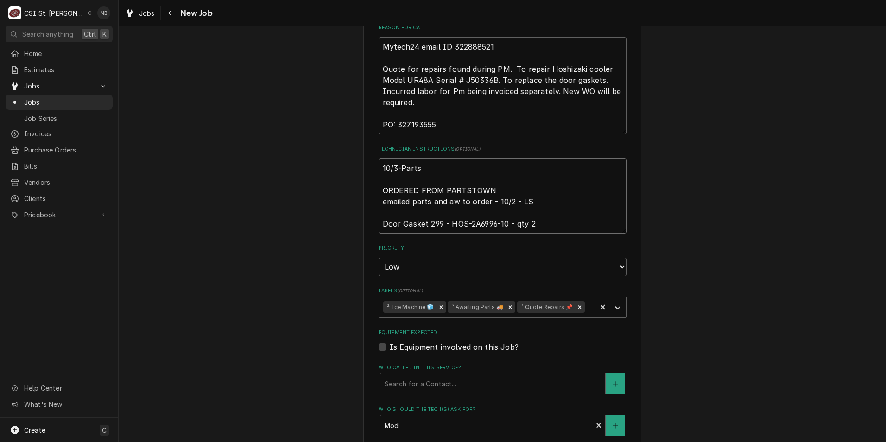
type textarea "x"
type textarea "10/3-Parts a ORDERED FROM PARTSTOWN emailed parts and aw to order - 10/2 - LS D…"
type textarea "x"
type textarea "10/3-Parts ar ORDERED FROM PARTSTOWN emailed parts and aw to order - 10/2 - LS …"
type textarea "x"
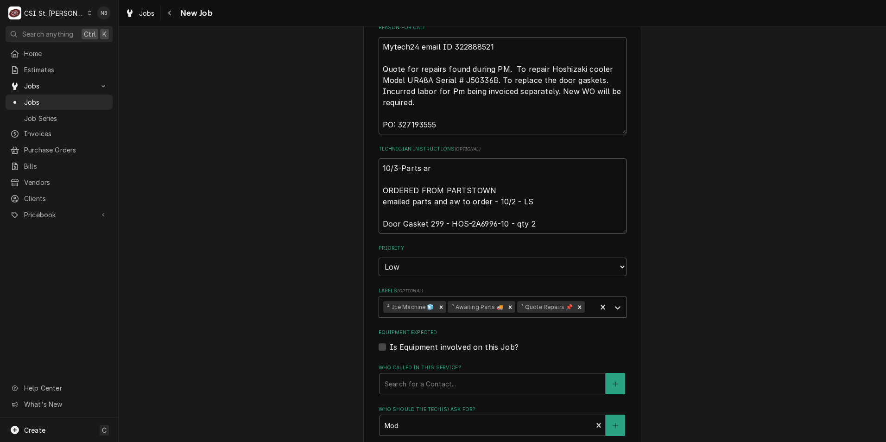
type textarea "10/3-Parts arr ORDERED FROM PARTSTOWN emailed parts and aw to order - 10/2 - LS…"
type textarea "x"
type textarea "10/3-Parts arri ORDERED FROM PARTSTOWN emailed parts and aw to order - 10/2 - L…"
type textarea "x"
type textarea "10/3-Parts arriv ORDERED FROM PARTSTOWN emailed parts and aw to order - 10/2 - …"
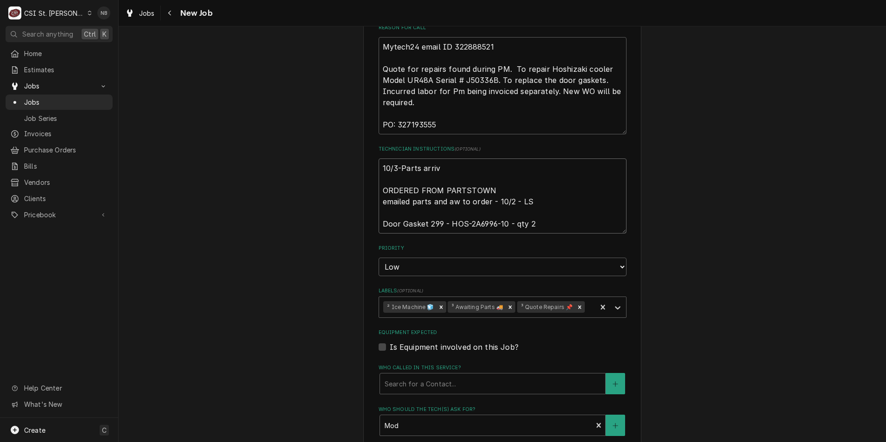
type textarea "x"
type textarea "10/3-Parts arrive ORDERED FROM PARTSTOWN emailed parts and aw to order - 10/2 -…"
type textarea "x"
type textarea "10/3-Parts arrived ORDERED FROM PARTSTOWN emailed parts and aw to order - 10/2 …"
type textarea "x"
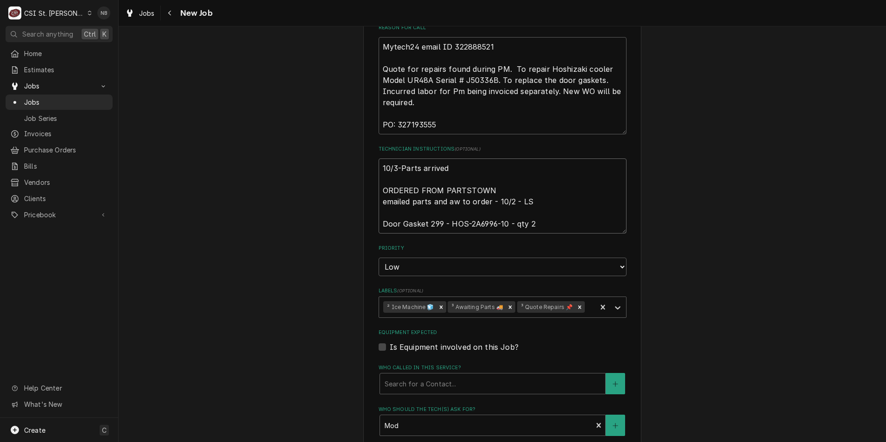
type textarea "10/3-Parts arrived, ORDERED FROM PARTSTOWN emailed parts and aw to order - 10/2…"
type textarea "x"
type textarea "10/3-Parts arrived, ORDERED FROM PARTSTOWN emailed parts and aw to order - 10/2…"
type textarea "x"
type textarea "10/3-Parts arrived, p ORDERED FROM PARTSTOWN emailed parts and aw to order - 10…"
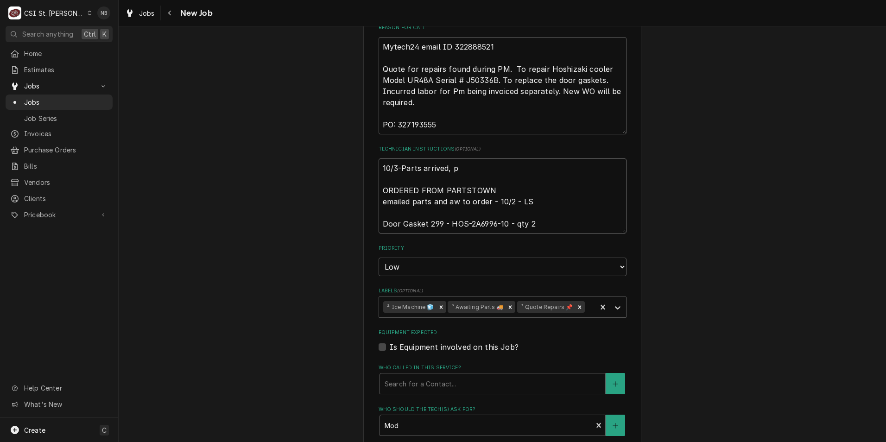
type textarea "x"
type textarea "10/3-Parts arrived, pla ORDERED FROM PARTSTOWN emailed parts and aw to order - …"
type textarea "x"
type textarea "10/3-Parts arrived, plas ORDERED FROM PARTSTOWN emailed parts and aw to order -…"
type textarea "x"
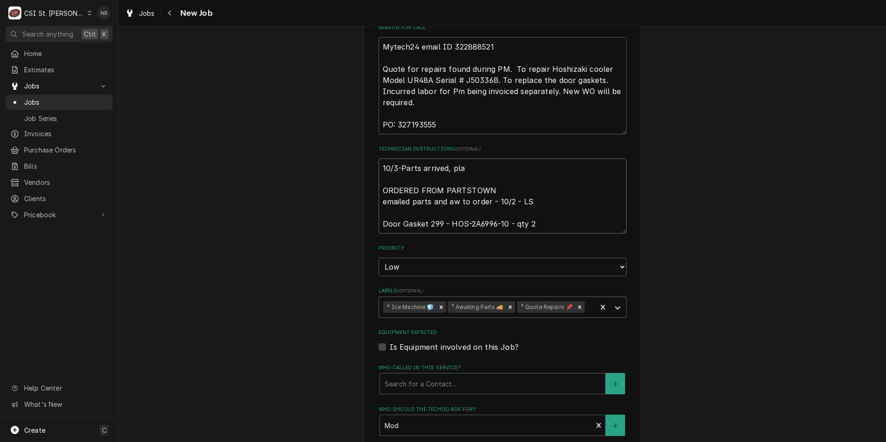
type textarea "10/3-Parts arrived, plac ORDERED FROM PARTSTOWN emailed parts and aw to order -…"
type textarea "x"
type textarea "10/3-Parts arrived, place ORDERED FROM PARTSTOWN emailed parts and aw to order …"
type textarea "x"
type textarea "10/3-Parts arrived, placed ORDERED FROM PARTSTOWN emailed parts and aw to order…"
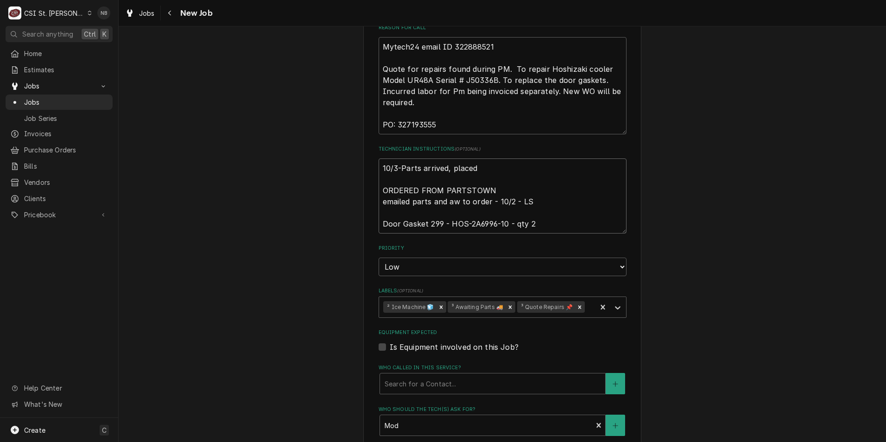
type textarea "x"
type textarea "10/3-Parts arrived, placed ORDERED FROM PARTSTOWN emailed parts and aw to order…"
type textarea "x"
type textarea "10/3-Parts arrived, placed o ORDERED FROM PARTSTOWN emailed parts and aw to ord…"
type textarea "x"
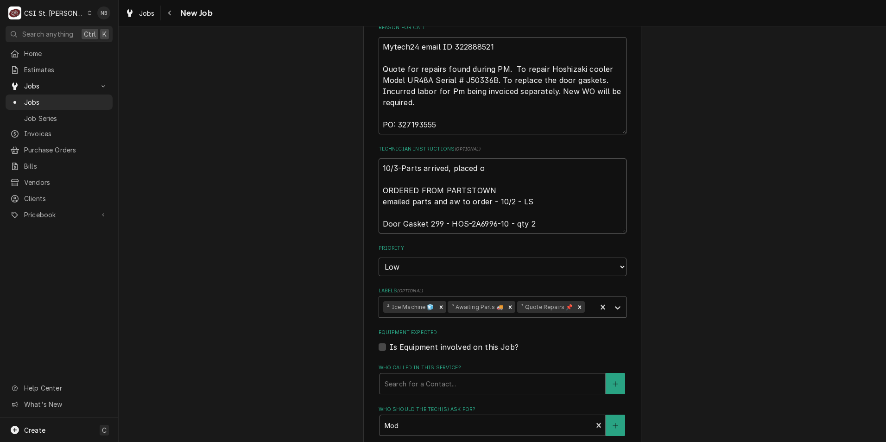
type textarea "10/3-Parts arrived, placed on ORDERED FROM PARTSTOWN emailed parts and aw to or…"
type textarea "x"
type textarea "10/3-Parts arrived, placed on R ORDERED FROM PARTSTOWN emailed parts and aw to …"
type textarea "x"
type textarea "10/3-Parts arrived, placed on Re ORDERED FROM PARTSTOWN emailed parts and aw to…"
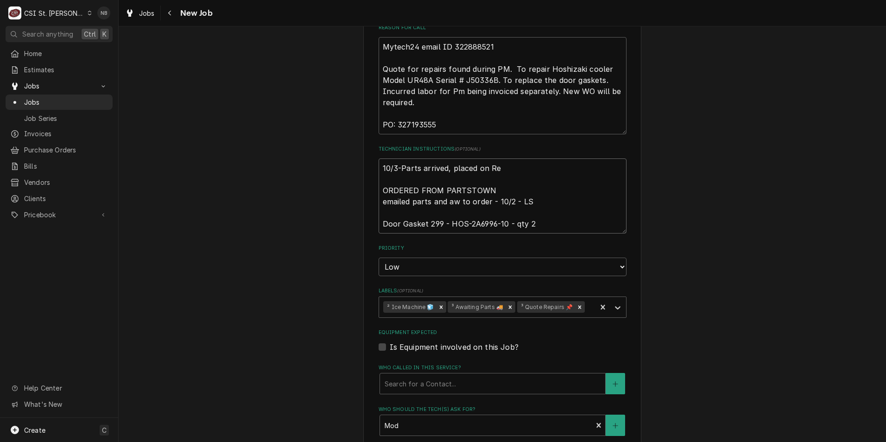
type textarea "x"
type textarea "10/3-Parts arrived, placed on Res ORDERED FROM PARTSTOWN emailed parts and aw t…"
type textarea "x"
type textarea "10/3-Parts arrived, placed on Rese ORDERED FROM PARTSTOWN emailed parts and aw …"
type textarea "x"
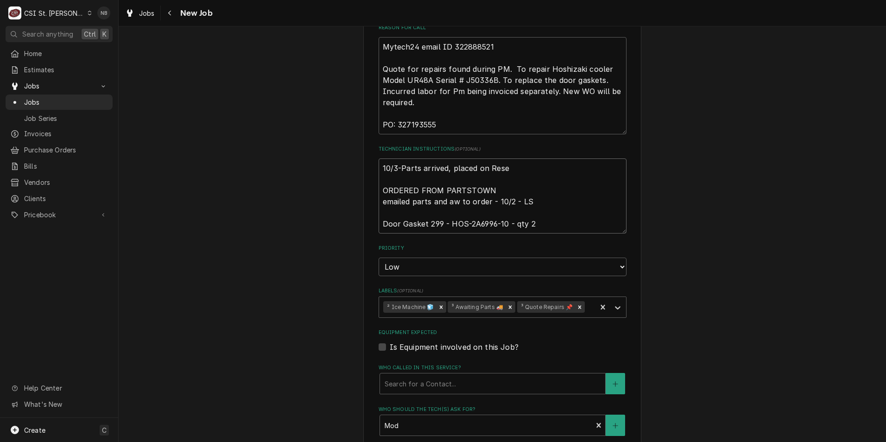
type textarea "10/3-Parts arrived, placed on [PERSON_NAME] ORDERED FROM PARTSTOWN emailed part…"
type textarea "x"
type textarea "10/3-Parts arrived, placed on Reserv ORDERED FROM PARTSTOWN emailed parts and a…"
type textarea "x"
type textarea "10/3-Parts arrived, placed on Reserve ORDERED FROM PARTSTOWN emailed parts and …"
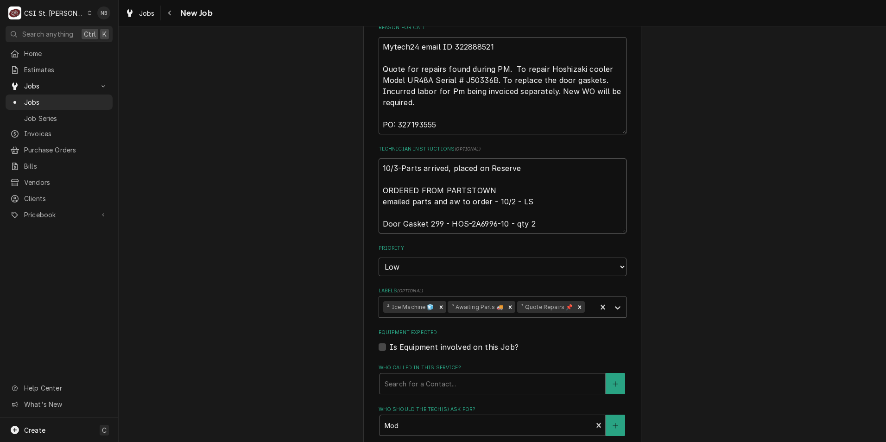
type textarea "x"
type textarea "10/3-Parts arrived, placed on Reserve ORDERED FROM PARTSTOWN emailed parts and …"
type textarea "x"
type textarea "10/3-Parts arrived, placed on Reserve S ORDERED FROM PARTSTOWN emailed parts an…"
type textarea "x"
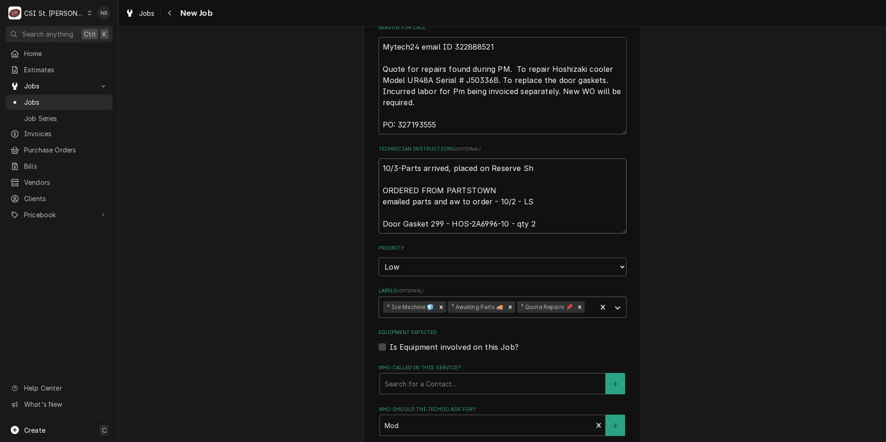
type textarea "10/3-Parts arrived, placed on Reserve She ORDERED FROM PARTSTOWN emailed parts …"
type textarea "x"
type textarea "10/3-Parts arrived, placed on Reserve Shel ORDERED FROM PARTSTOWN emailed parts…"
type textarea "x"
type textarea "10/3-Parts arrived, placed on Reserve Shelf ORDERED FROM PARTSTOWN emailed part…"
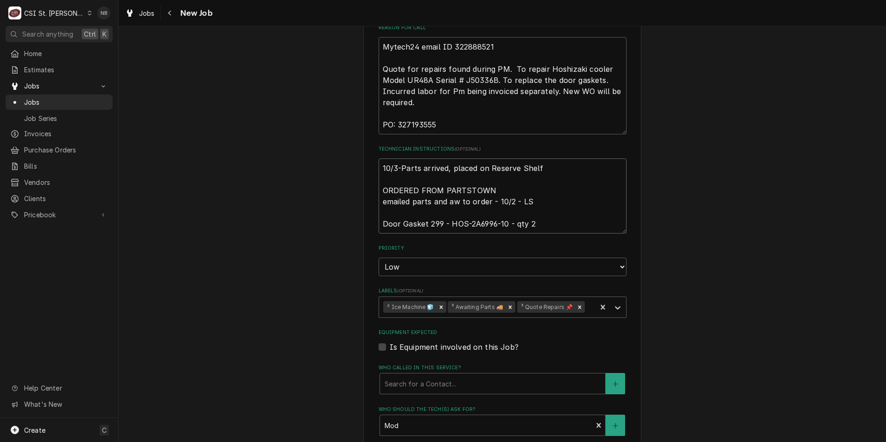
type textarea "x"
type textarea "10/3-Parts arrived, placed on Reserve Shelf. ORDERED FROM PARTSTOWN emailed par…"
type textarea "x"
type textarea "10/3-Parts arrived, placed on Reserve Shelf. ORDERED FROM PARTSTOWN emailed par…"
click at [639, 114] on div "Use the fields below to edit this job: Client Details Client Tech 24 Corporate …" at bounding box center [503, 139] width 768 height 1252
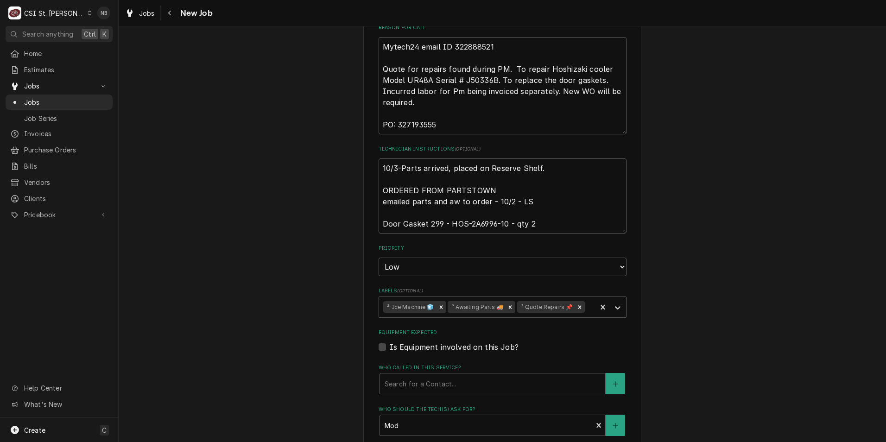
scroll to position [823, 0]
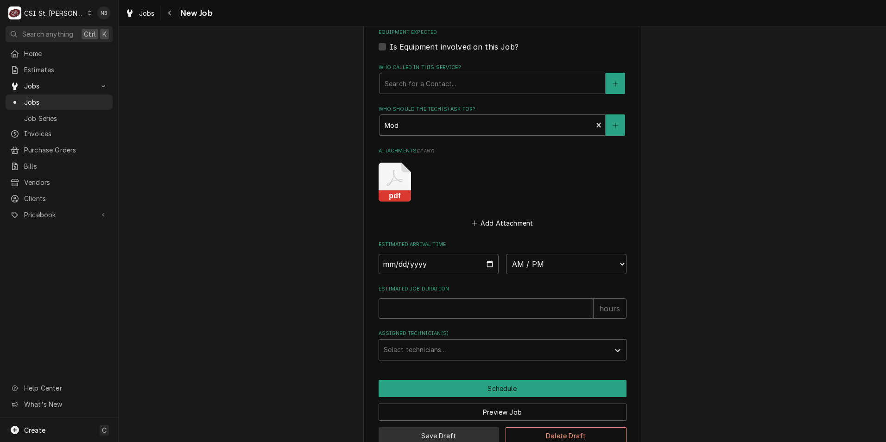
click at [470, 427] on button "Save Draft" at bounding box center [439, 435] width 121 height 17
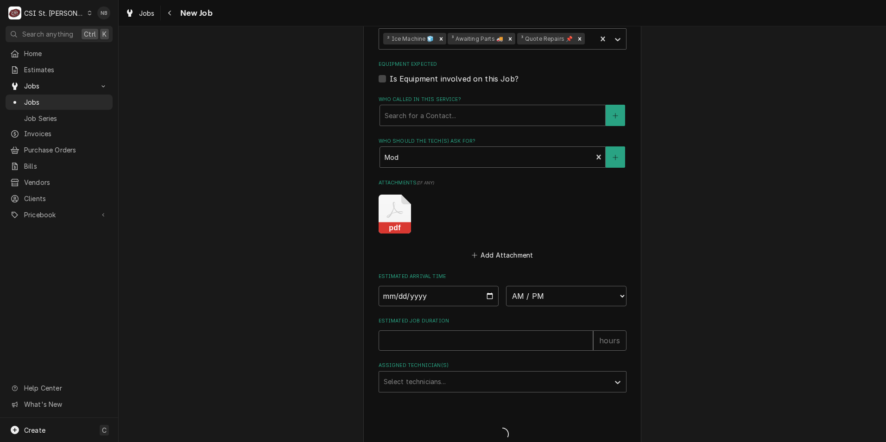
type textarea "x"
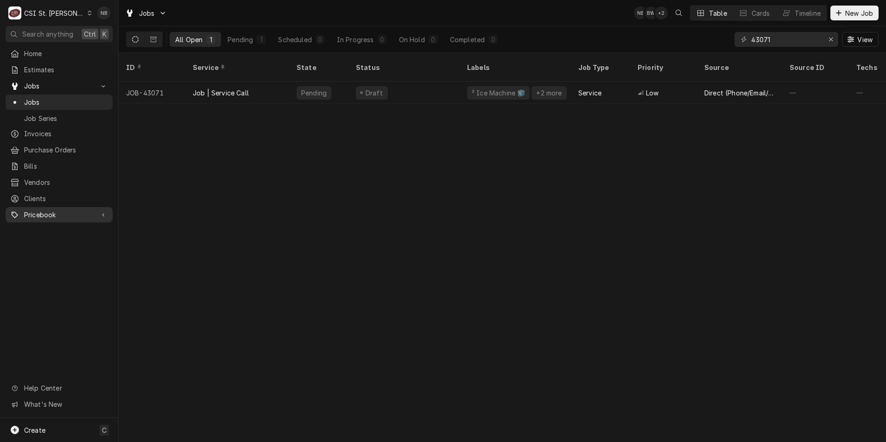
click at [67, 210] on span "Pricebook" at bounding box center [59, 215] width 70 height 10
click at [68, 242] on span "Parts & Materials" at bounding box center [66, 247] width 84 height 10
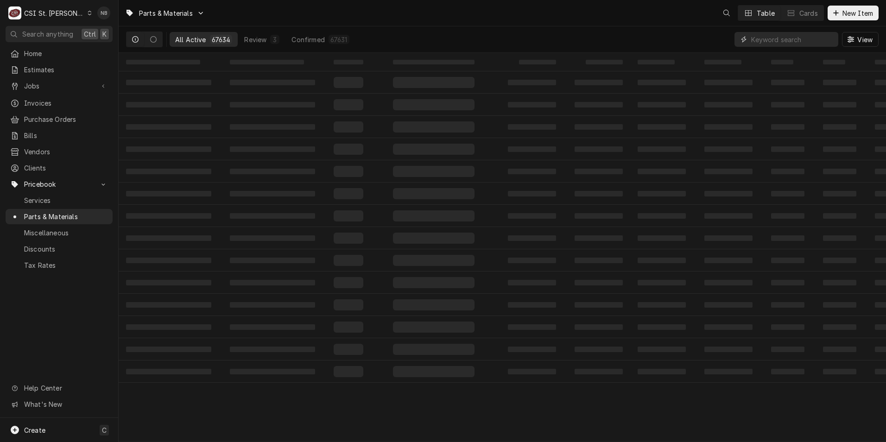
click at [782, 42] on input "Dynamic Content Wrapper" at bounding box center [793, 39] width 83 height 15
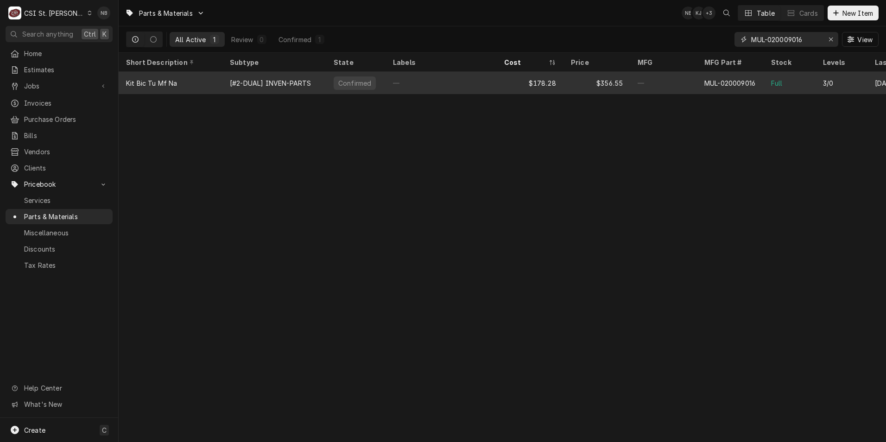
type input "MUL-020009016"
click at [414, 84] on div "—" at bounding box center [441, 83] width 111 height 22
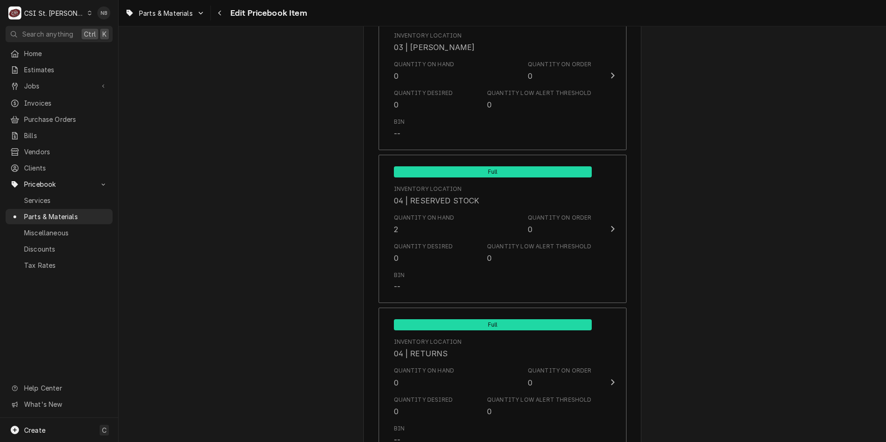
scroll to position [5100, 0]
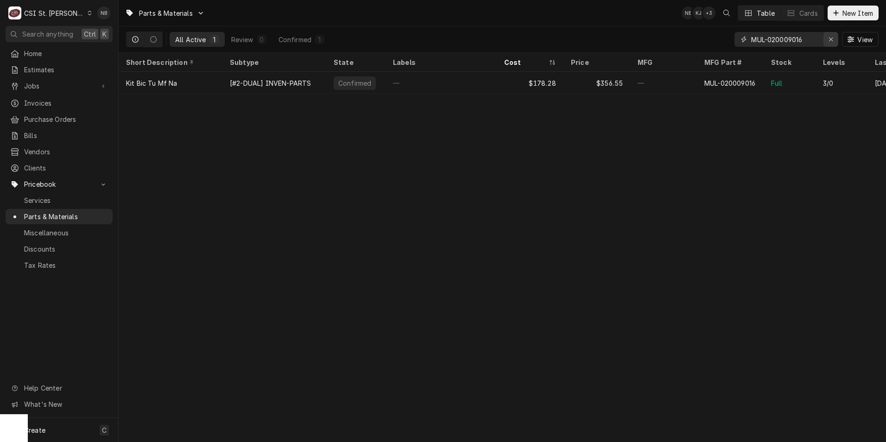
click at [834, 41] on div "Erase input" at bounding box center [831, 39] width 9 height 9
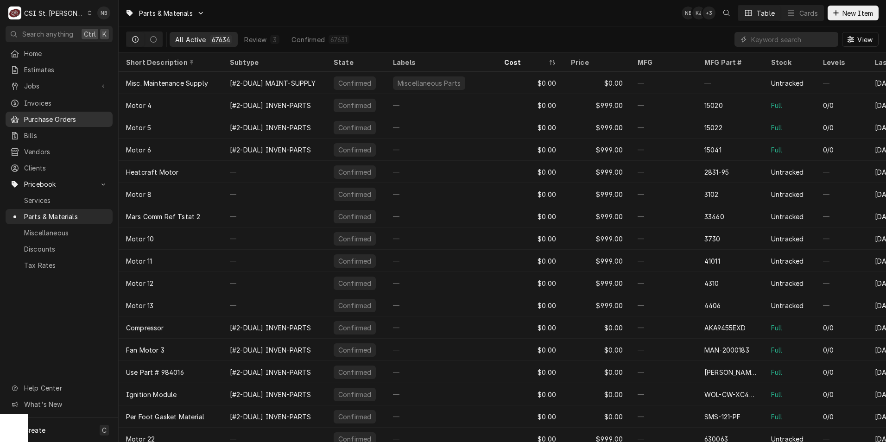
click at [66, 121] on div "Purchase Orders" at bounding box center [58, 120] width 103 height 12
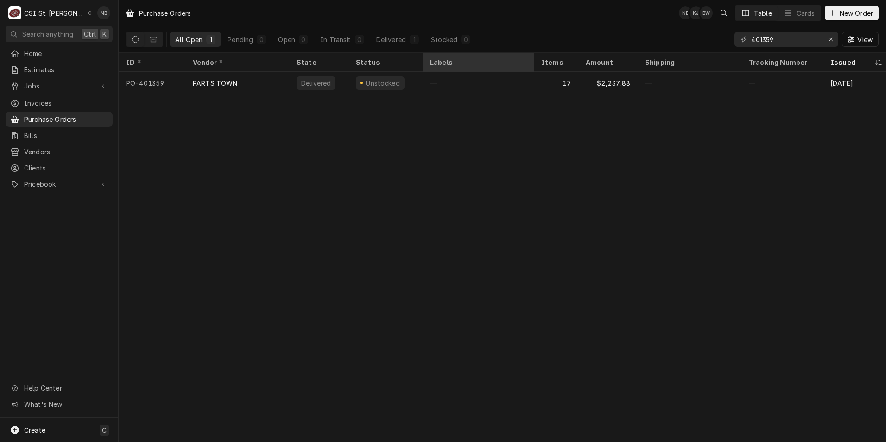
click at [500, 69] on th "Labels" at bounding box center [478, 62] width 111 height 19
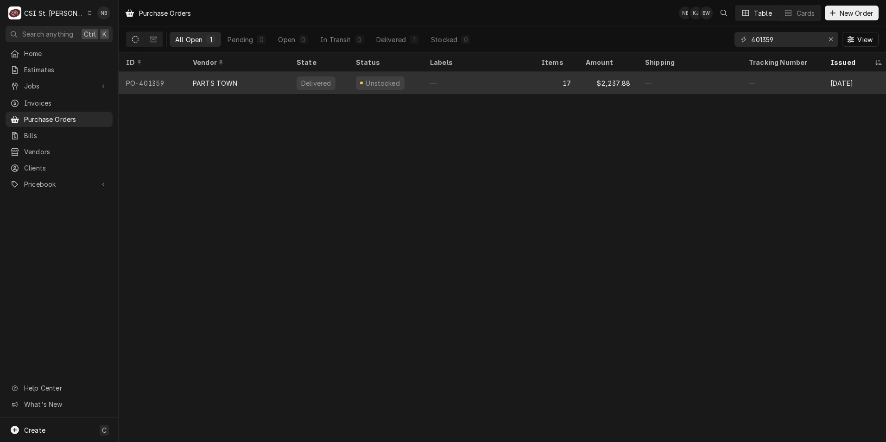
click at [498, 88] on div "—" at bounding box center [478, 83] width 111 height 22
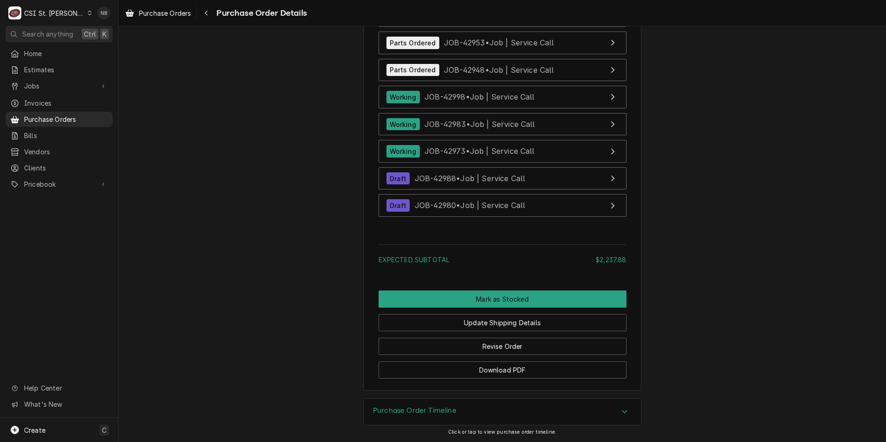
scroll to position [4095, 0]
click at [571, 324] on button "Update Shipping Details" at bounding box center [503, 322] width 248 height 17
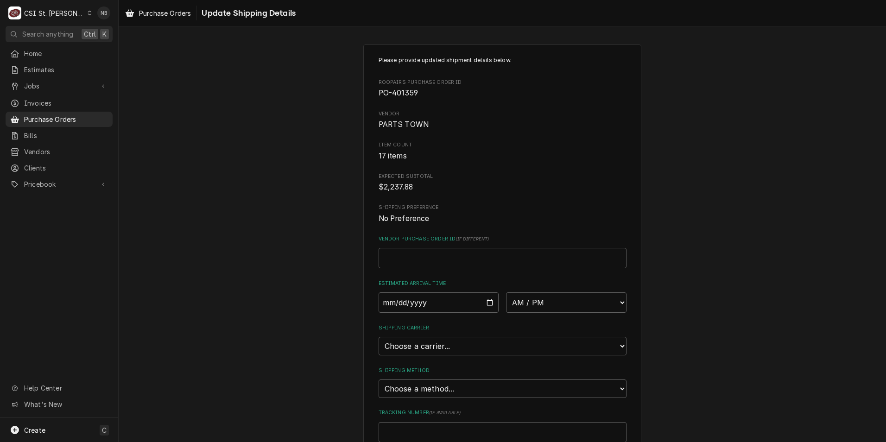
scroll to position [57, 0]
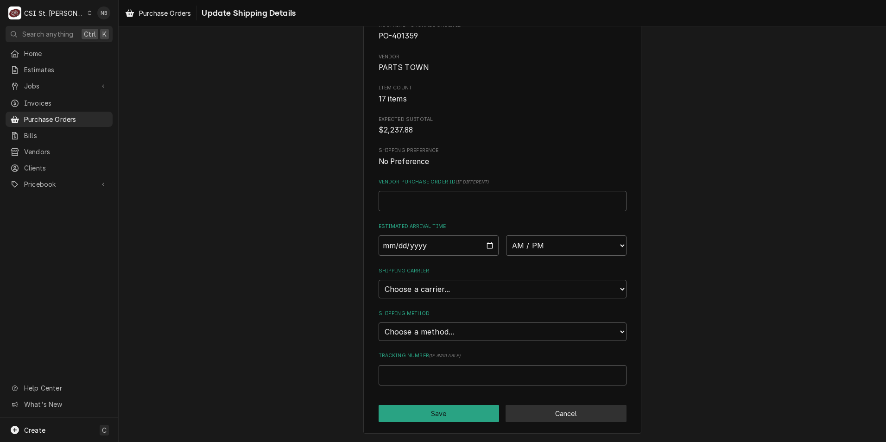
click at [587, 407] on button "Cancel" at bounding box center [566, 413] width 121 height 17
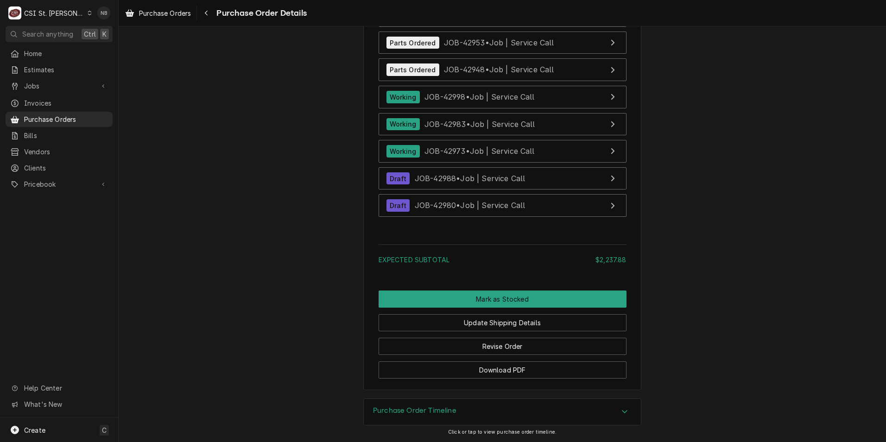
scroll to position [4094, 0]
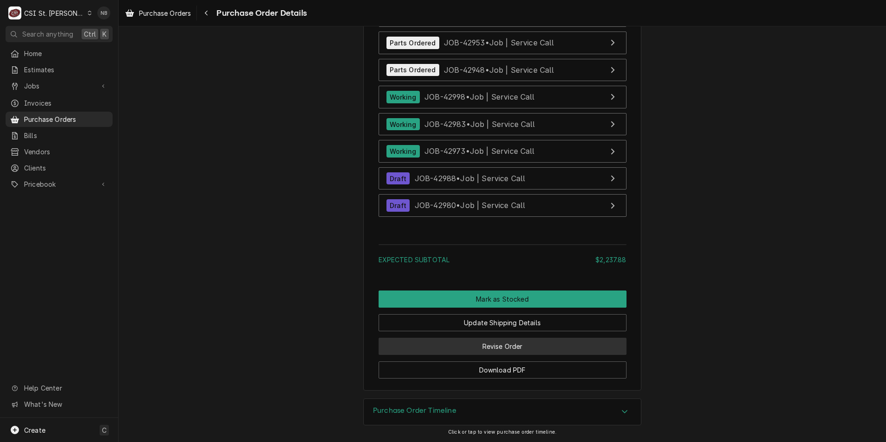
click at [551, 352] on button "Revise Order" at bounding box center [503, 346] width 248 height 17
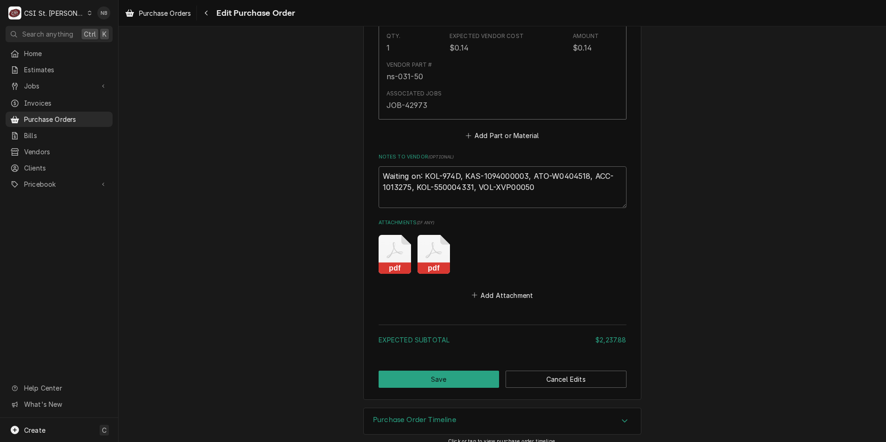
scroll to position [4061, 0]
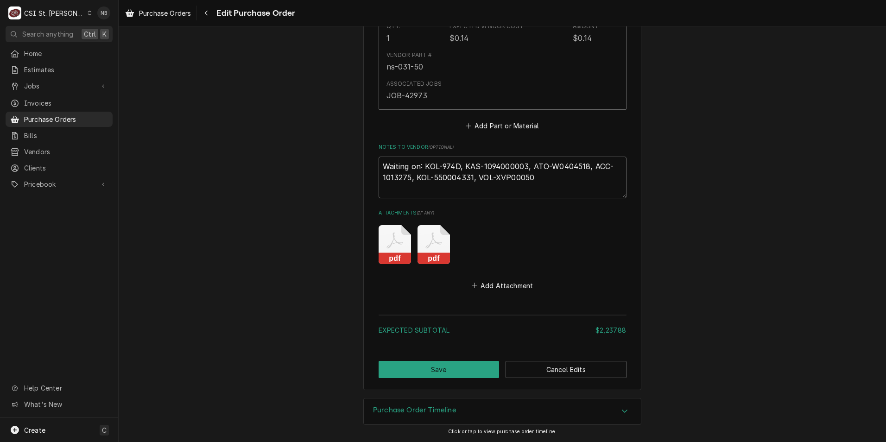
drag, startPoint x: 461, startPoint y: 168, endPoint x: 523, endPoint y: 168, distance: 62.1
click at [524, 170] on textarea "Waiting on: KOL-974D, KAS-1094000003, ATO-W0404518, ACC-1013275, KOL-550004331,…" at bounding box center [503, 178] width 248 height 42
type textarea "x"
type textarea "Waiting on: KOL-974D, , ATO-W0404518, ACC-1013275, KOL-550004331, VOL-XVP00050"
type textarea "x"
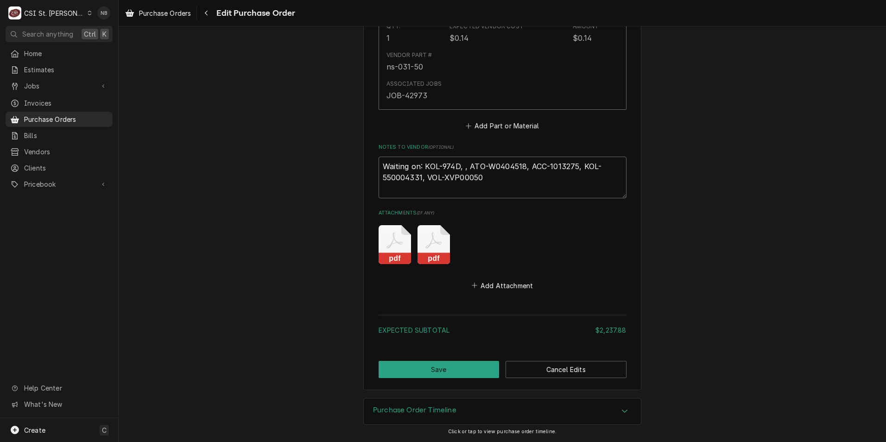
type textarea "Waiting on: KOL-974D, ATO-W0404518, ACC-1013275, KOL-550004331, VOL-XVP00050"
type textarea "x"
type textarea "Waiting on: KOL-974D, ATO-W0404518, ACC-1013275, KOL-550004331, VOL-XVP00050"
type textarea "x"
type textarea "Waiting on: KOL-974D ATO-W0404518, ACC-1013275, KOL-550004331, VOL-XVP00050"
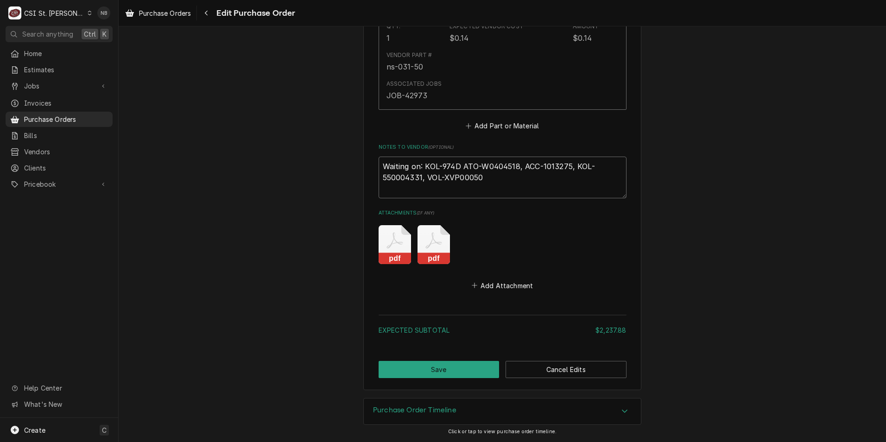
type textarea "x"
type textarea "Waiting on: KOL-974 ATO-W0404518, ACC-1013275, KOL-550004331, VOL-XVP00050"
type textarea "x"
type textarea "Waiting on: KOL-97 ATO-W0404518, ACC-1013275, KOL-550004331, VOL-XVP00050"
type textarea "x"
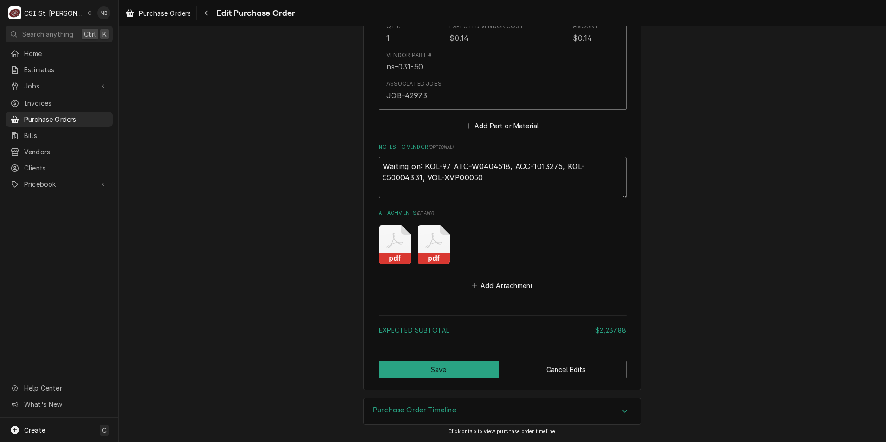
type textarea "Waiting on: KOL-9 ATO-W0404518, ACC-1013275, KOL-550004331, VOL-XVP00050"
type textarea "x"
type textarea "Waiting on: KOL- ATO-W0404518, ACC-1013275, KOL-550004331, VOL-XVP00050"
type textarea "x"
type textarea "Waiting on: KOL ATO-W0404518, ACC-1013275, KOL-550004331, VOL-XVP00050"
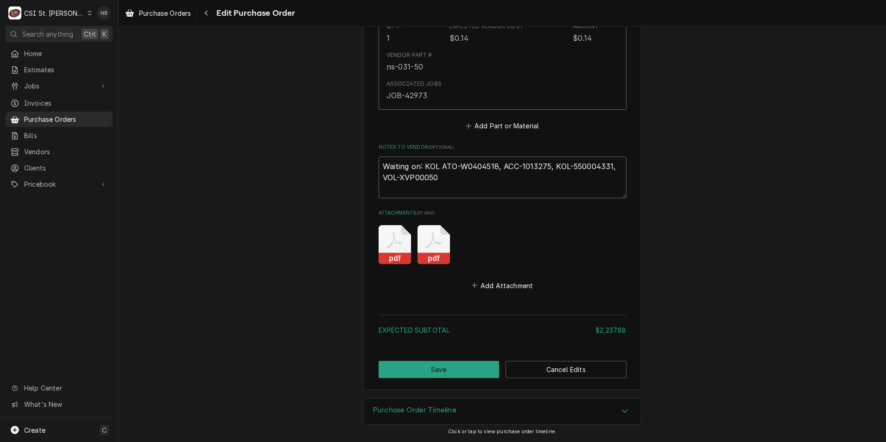
type textarea "x"
type textarea "Waiting on: KO ATO-W0404518, ACC-1013275, KOL-550004331, VOL-XVP00050"
type textarea "x"
type textarea "Waiting on: K ATO-W0404518, ACC-1013275, KOL-550004331, VOL-XVP00050"
type textarea "x"
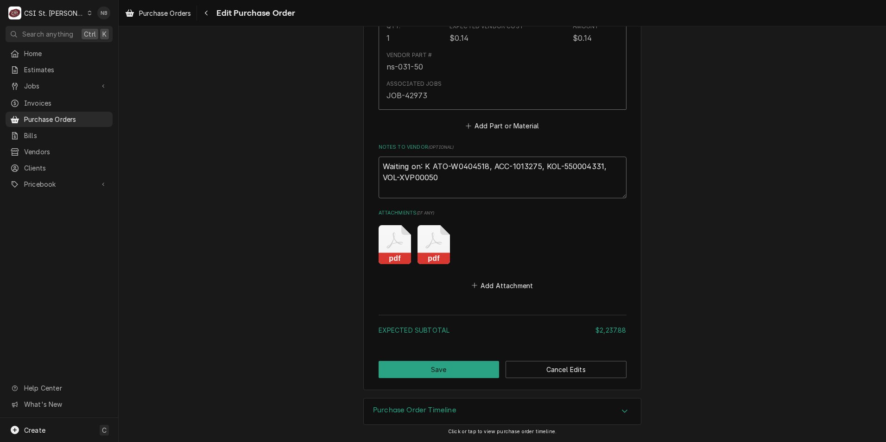
type textarea "Waiting on: ATO-W0404518, ACC-1013275, KOL-550004331, VOL-XVP00050"
click at [459, 178] on textarea "Waiting on: ATO-W0404518, ACC-1013275, KOL-550004331, VOL-XVP00050" at bounding box center [503, 178] width 248 height 42
type textarea "x"
type textarea "Waiting on: ATO-W0404518, ACC-1013275, KOL-550004331, VOL-XVP0005"
type textarea "x"
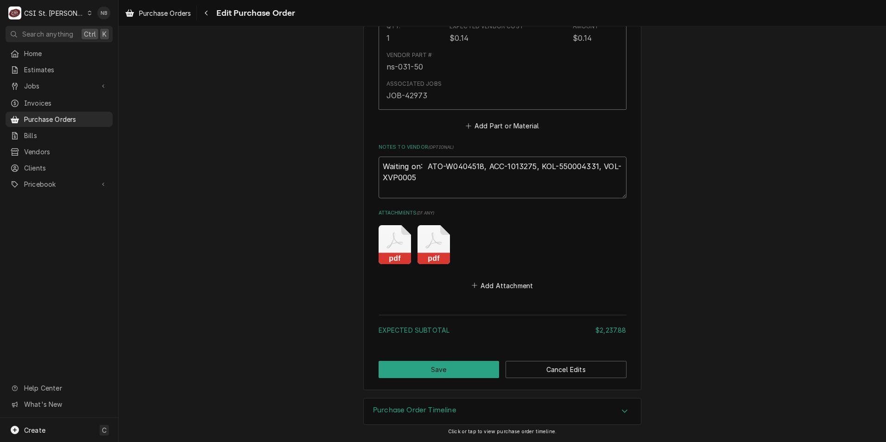
type textarea "Waiting on: ATO-W0404518, ACC-1013275, KOL-550004331, VOL-XVP000"
type textarea "x"
type textarea "Waiting on: ATO-W0404518, ACC-1013275, KOL-550004331, VOL-XVP00"
type textarea "x"
type textarea "Waiting on: ATO-W0404518, ACC-1013275, KOL-550004331, VOL-XVP0"
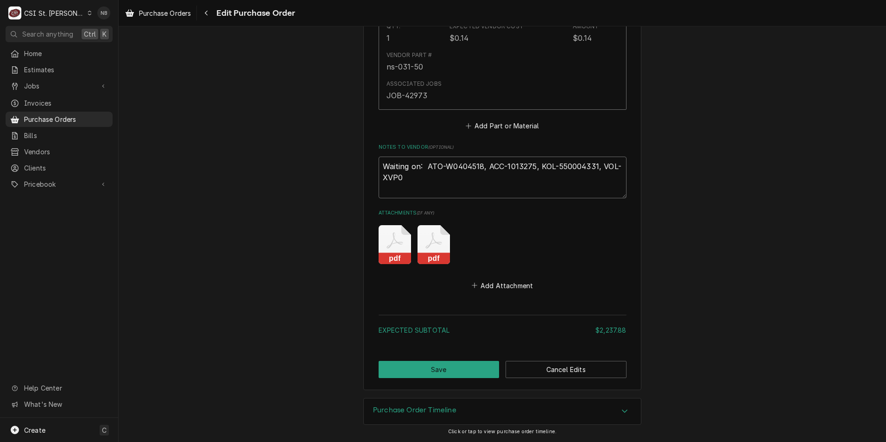
type textarea "x"
type textarea "Waiting on: ATO-W0404518, ACC-1013275, KOL-550004331, VOL-XVP"
type textarea "x"
type textarea "Waiting on: ATO-W0404518, ACC-1013275, KOL-550004331, VOL-XV"
type textarea "x"
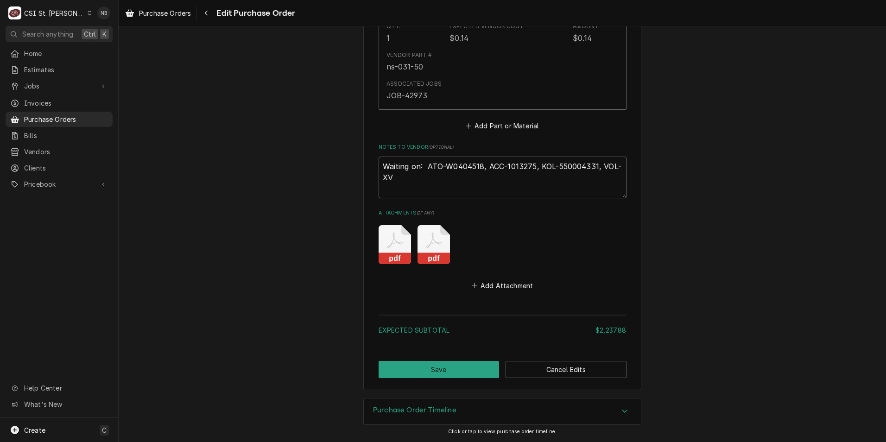
type textarea "Waiting on: ATO-W0404518, ACC-1013275, KOL-550004331, VOL-X"
type textarea "x"
type textarea "Waiting on: ATO-W0404518, ACC-1013275, KOL-550004331, VOL-"
type textarea "x"
type textarea "Waiting on: ATO-W0404518, ACC-1013275, KOL-550004331, VOL"
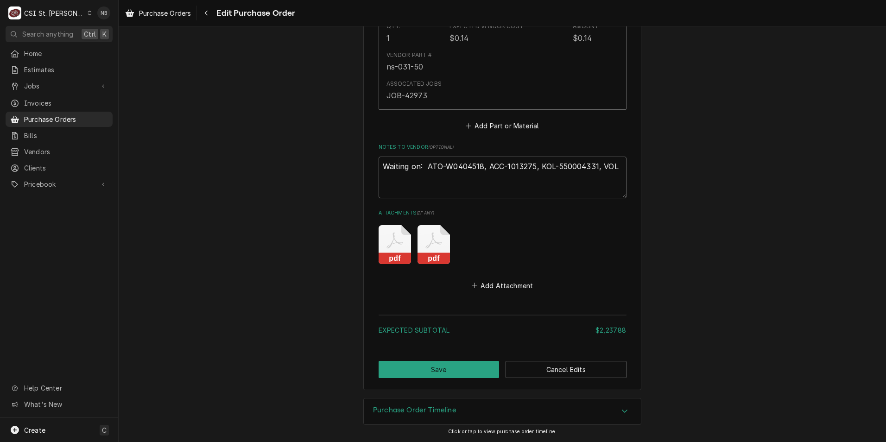
type textarea "x"
type textarea "Waiting on: ATO-W0404518, ACC-1013275, KOL-550004331, VO"
type textarea "x"
type textarea "Waiting on: ATO-W0404518, ACC-1013275, KOL-550004331, V"
type textarea "x"
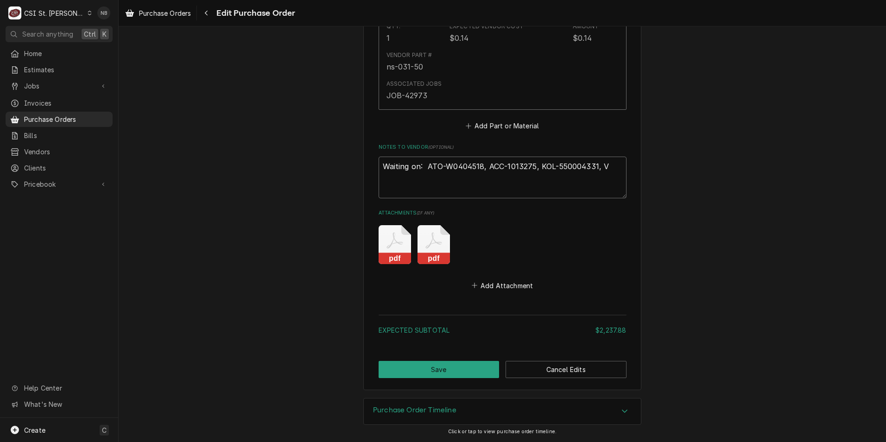
type textarea "Waiting on: ATO-W0404518, ACC-1013275, KOL-550004331,"
type textarea "x"
type textarea "Waiting on: ATO-W0404518, ACC-1013275, KOL-550004331,"
click at [416, 371] on button "Save" at bounding box center [439, 369] width 121 height 17
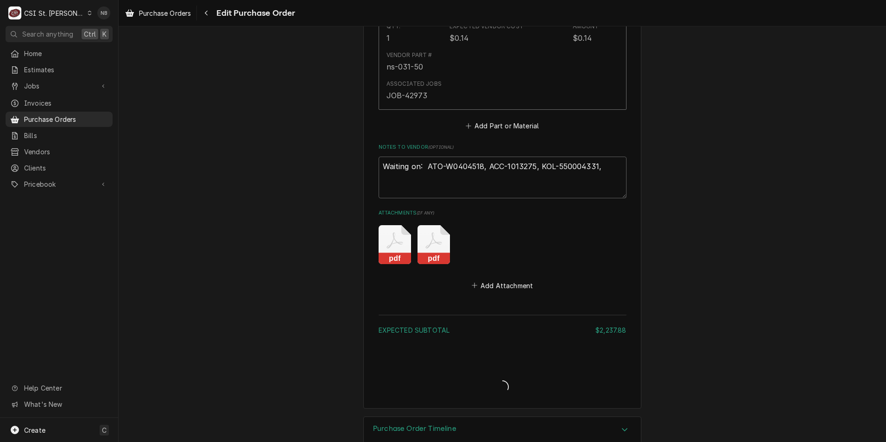
type textarea "x"
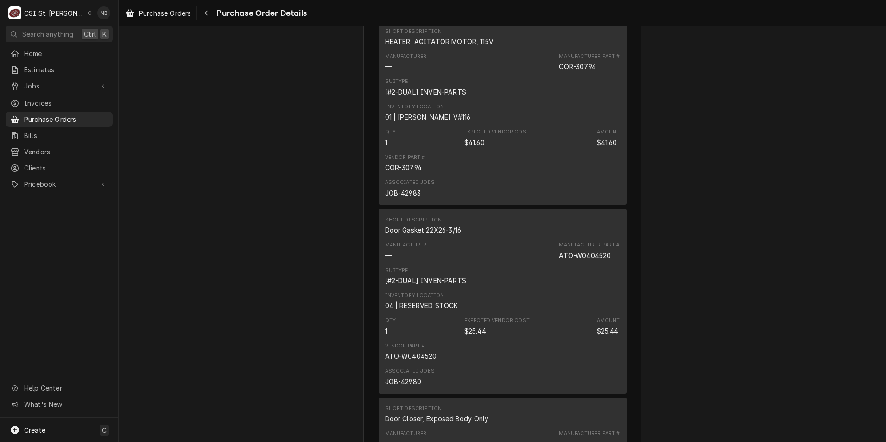
scroll to position [649, 0]
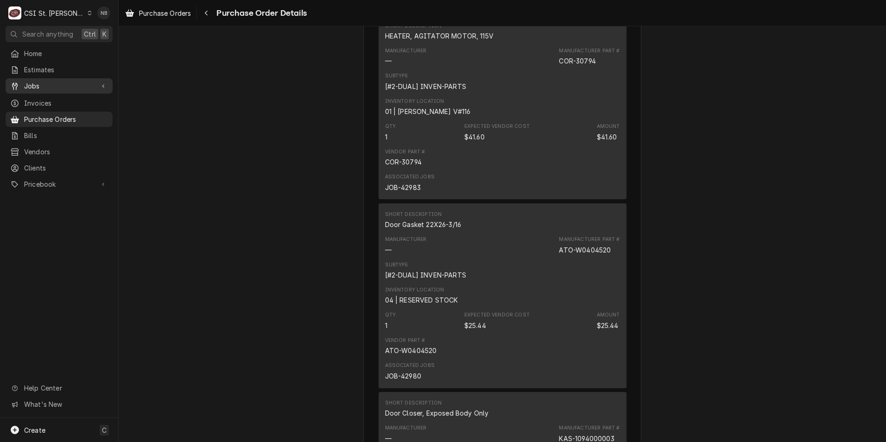
click at [54, 83] on span "Jobs" at bounding box center [59, 86] width 70 height 10
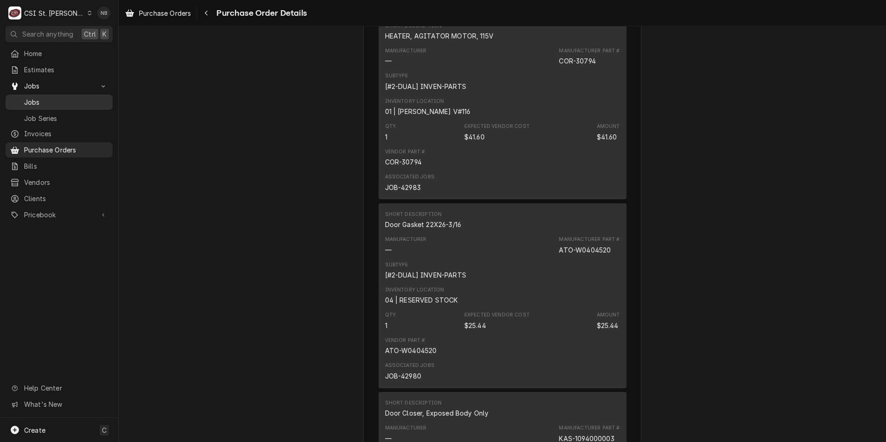
click at [57, 102] on span "Jobs" at bounding box center [66, 102] width 84 height 10
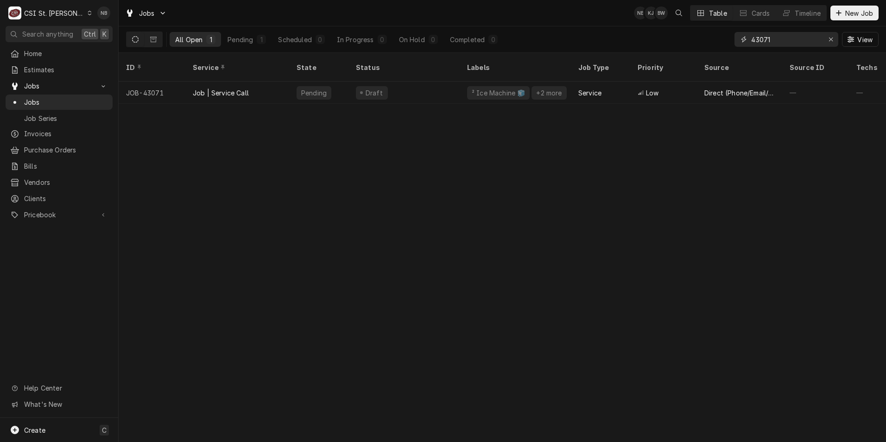
drag, startPoint x: 777, startPoint y: 39, endPoint x: 649, endPoint y: 37, distance: 127.5
click at [664, 32] on div "All Open 1 Pending 1 Scheduled 0 In Progress 0 On Hold 0 Completed 0 43071 View" at bounding box center [502, 39] width 753 height 26
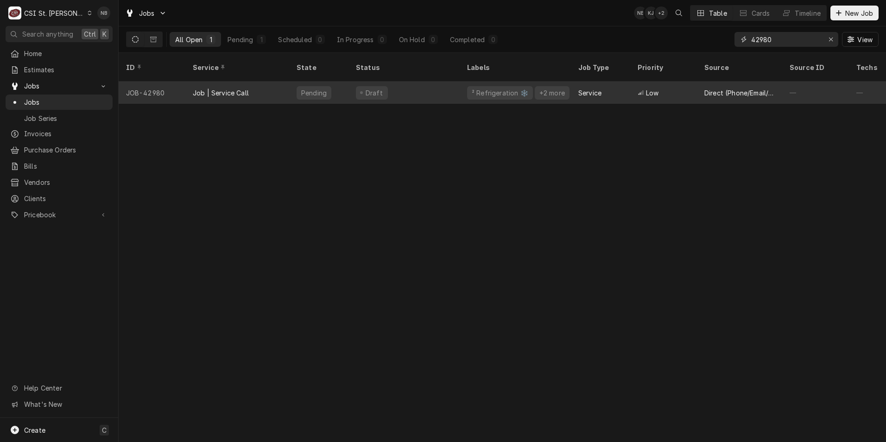
type input "42980"
click at [402, 83] on div "Draft" at bounding box center [404, 93] width 111 height 22
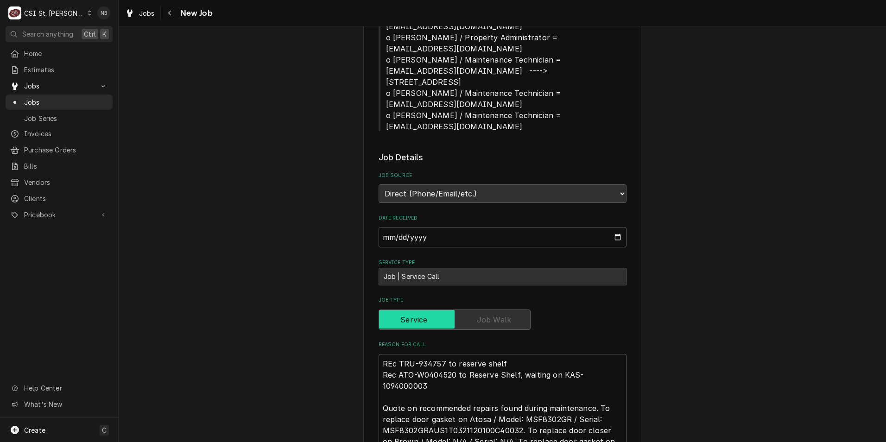
scroll to position [510, 0]
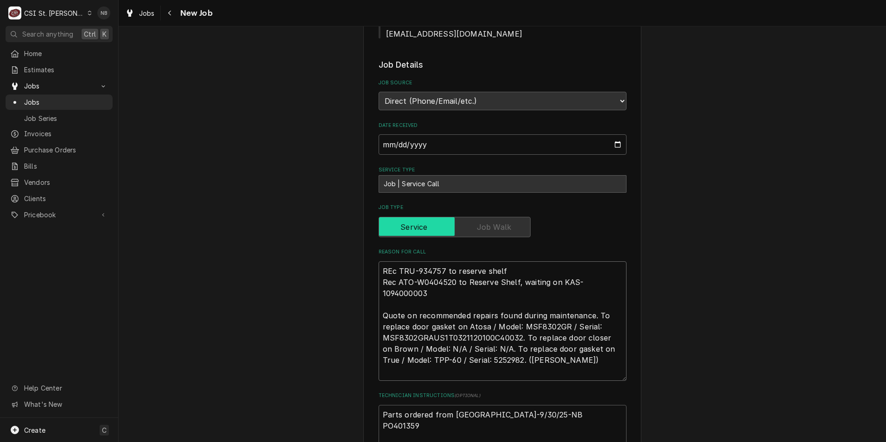
type textarea "x"
type textarea "REc TRU-934757 to reserve shelf Rec ATO-W0404520 to Reserve Shelf, waiting on K…"
type textarea "x"
type textarea "REc TRU-934757 to reserve shelf Rec ATO-W0404520 to Reserve Shelf, waiting on K…"
type textarea "x"
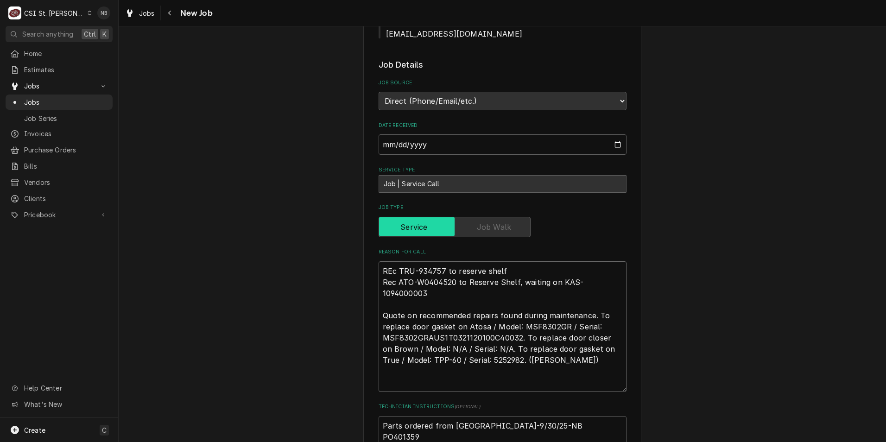
type textarea "K REc TRU-934757 to reserve shelf Rec ATO-W0404520 to Reserve Shelf, waiting on…"
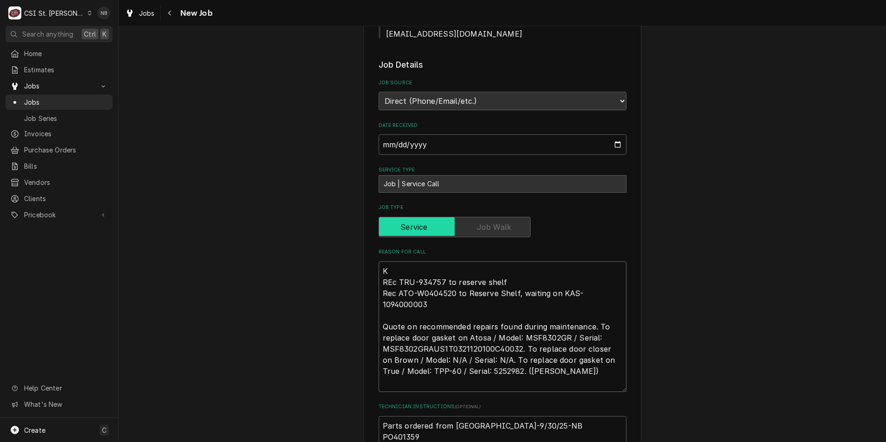
type textarea "x"
type textarea "KA REc TRU-934757 to reserve shelf Rec ATO-W0404520 to Reserve Shelf, waiting o…"
type textarea "x"
type textarea "K REc TRU-934757 to reserve shelf Rec ATO-W0404520 to Reserve Shelf, waiting on…"
type textarea "x"
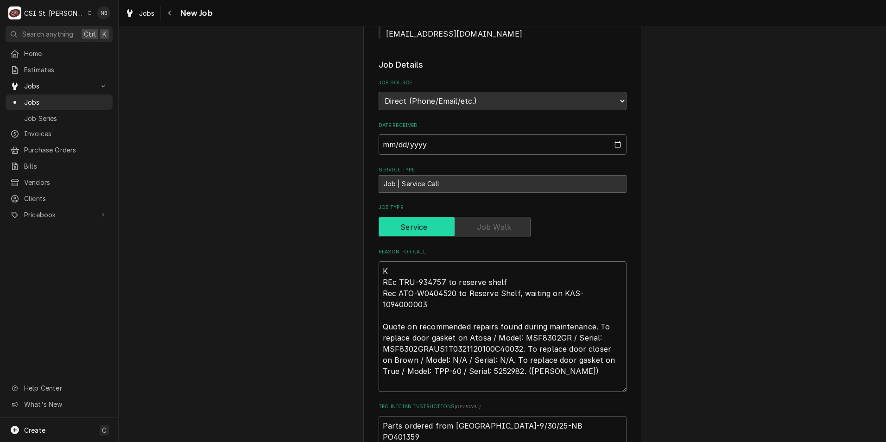
type textarea "REc TRU-934757 to reserve shelf Rec ATO-W0404520 to Reserve Shelf, waiting on K…"
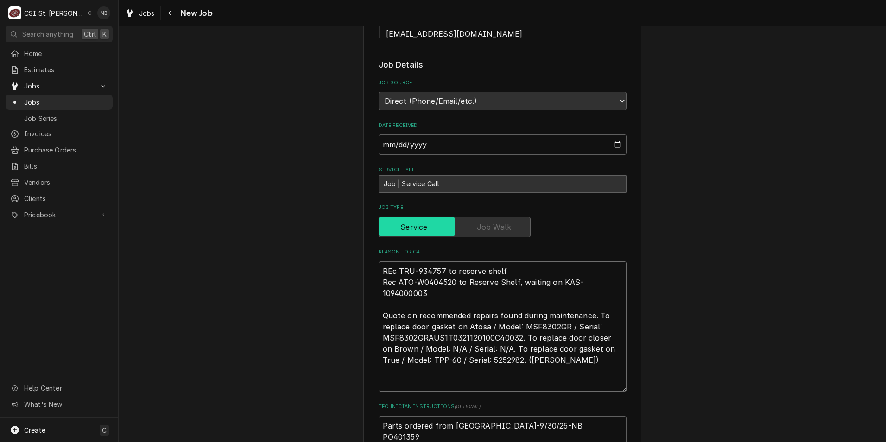
type textarea "x"
type textarea "1 REc TRU-934757 to reserve shelf Rec ATO-W0404520 to Reserve Shelf, waiting on…"
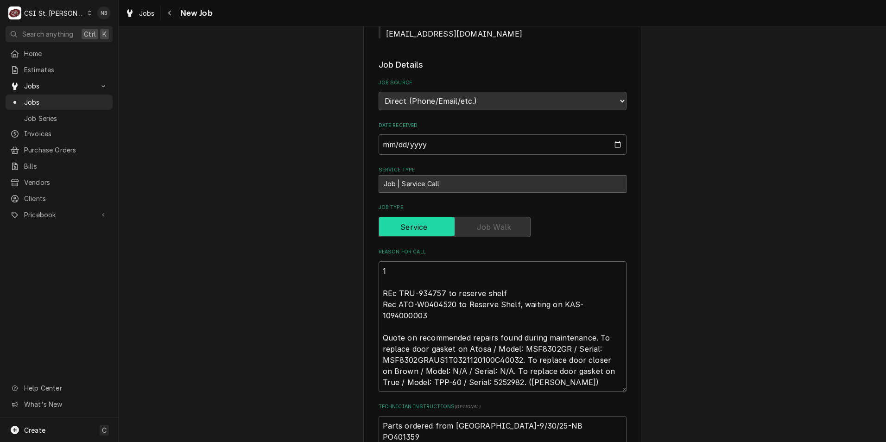
type textarea "x"
type textarea "10 REc TRU-934757 to reserve shelf Rec ATO-W0404520 to Reserve Shelf, waiting o…"
type textarea "x"
type textarea "10/ REc TRU-934757 to reserve shelf Rec ATO-W0404520 to Reserve Shelf, waiting …"
type textarea "x"
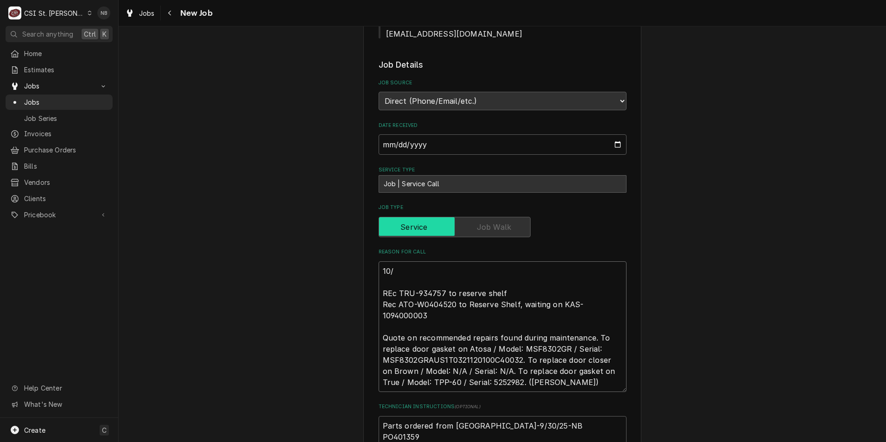
type textarea "10/3 REc TRU-934757 to reserve shelf Rec ATO-W0404520 to Reserve Shelf, waiting…"
type textarea "x"
type textarea "10/3- REc TRU-934757 to reserve shelf Rec ATO-W0404520 to Reserve Shelf, waitin…"
type textarea "x"
type textarea "10/3-J REc TRU-934757 to reserve shelf Rec ATO-W0404520 to Reserve Shelf, waiti…"
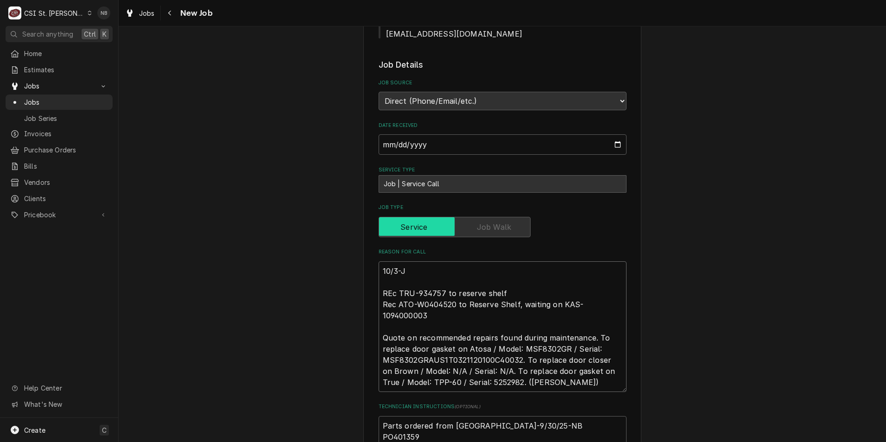
type textarea "x"
type textarea "10/3- REc TRU-934757 to reserve shelf Rec ATO-W0404520 to Reserve Shelf, waitin…"
type textarea "x"
type textarea "10/3-K REc TRU-934757 to reserve shelf Rec ATO-W0404520 to Reserve Shelf, waiti…"
type textarea "x"
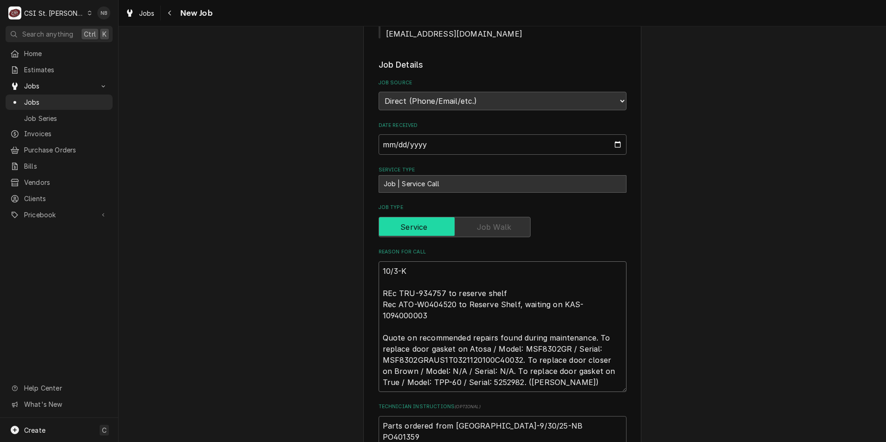
type textarea "10/3-KA REc TRU-934757 to reserve shelf Rec ATO-W0404520 to Reserve Shelf, wait…"
type textarea "x"
type textarea "10/3-KAS REc TRU-934757 to reserve shelf Rec ATO-W0404520 to Reserve Shelf, wai…"
type textarea "x"
type textarea "10/3-KAS1 REc TRU-934757 to reserve shelf Rec ATO-W0404520 to Reserve Shelf, wa…"
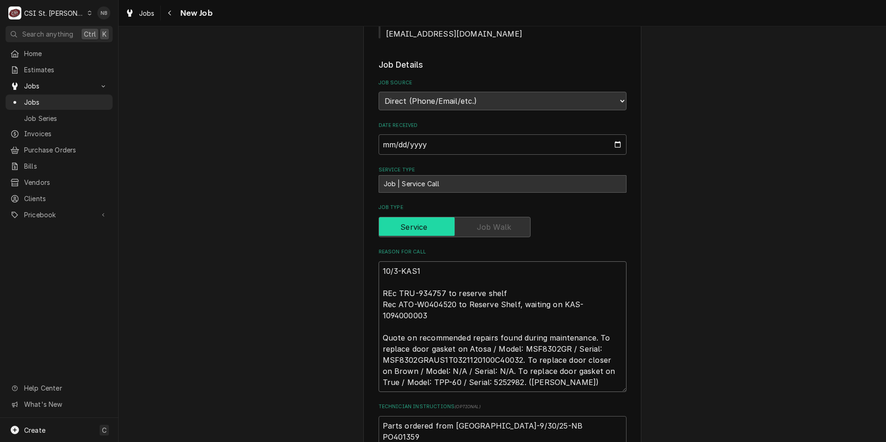
type textarea "x"
type textarea "10/3-KAS10 REc TRU-934757 to reserve shelf Rec ATO-W0404520 to Reserve Shelf, w…"
type textarea "x"
type textarea "10/3-KAS109 REc TRU-934757 to reserve shelf Rec ATO-W0404520 to Reserve Shelf, …"
type textarea "x"
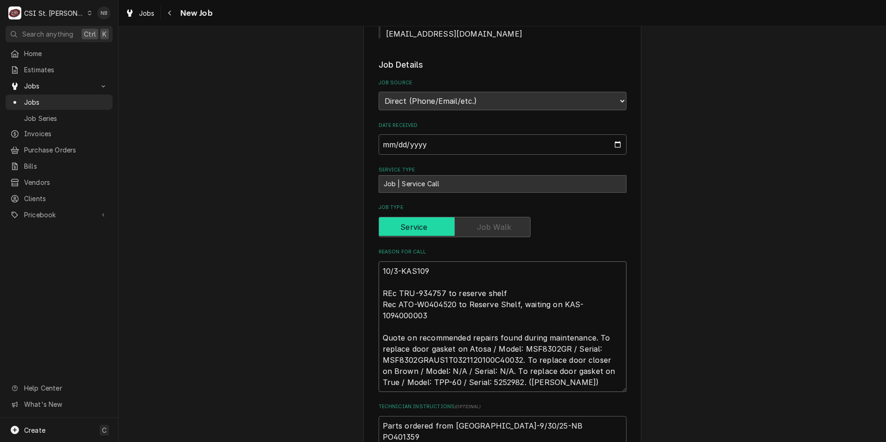
type textarea "10/3-KAS1094 REc TRU-934757 to reserve shelf Rec ATO-W0404520 to Reserve Shelf,…"
type textarea "x"
type textarea "10/3-KAS10940 REc TRU-934757 to reserve shelf Rec ATO-W0404520 to Reserve Shelf…"
type textarea "x"
type textarea "10/3-KAS109400 REc TRU-934757 to reserve shelf Rec ATO-W0404520 to Reserve Shel…"
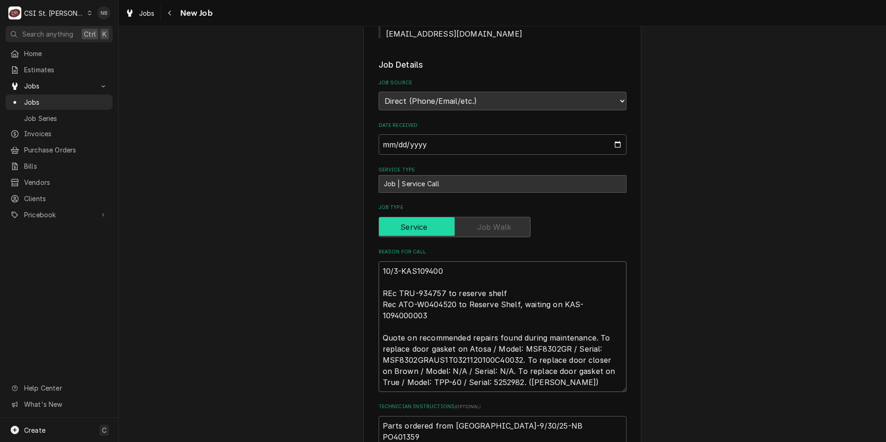
type textarea "x"
type textarea "10/3-KAS1094000 REc TRU-934757 to reserve shelf Rec ATO-W0404520 to Reserve She…"
type textarea "x"
type textarea "10/3-KAS10940000 REc TRU-934757 to reserve shelf Rec ATO-W0404520 to Reserve Sh…"
type textarea "x"
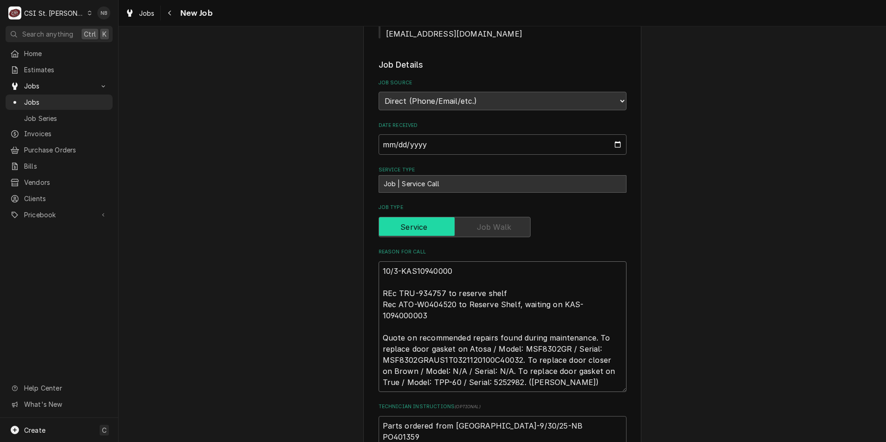
type textarea "10/3-KAS109400003 REc TRU-934757 to reserve shelf Rec ATO-W0404520 to Reserve S…"
type textarea "x"
type textarea "10/3-KAS1094000003 REc TRU-934757 to reserve shelf Rec ATO-W0404520 to Reserve …"
type textarea "x"
type textarea "10/3-KAS1094000003 REc TRU-934757 to reserve shelf Rec ATO-W0404520 to Reserve …"
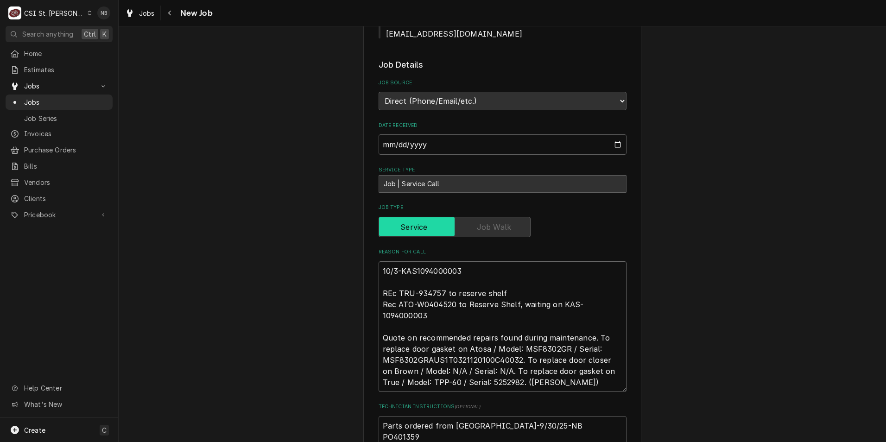
type textarea "x"
type textarea "10/3-KAS1094000003 H REc TRU-934757 to reserve shelf Rec ATO-W0404520 to Reserv…"
type textarea "x"
type textarea "10/3-KAS1094000003 Ha REc TRU-934757 to reserve shelf Rec ATO-W0404520 to Reser…"
type textarea "x"
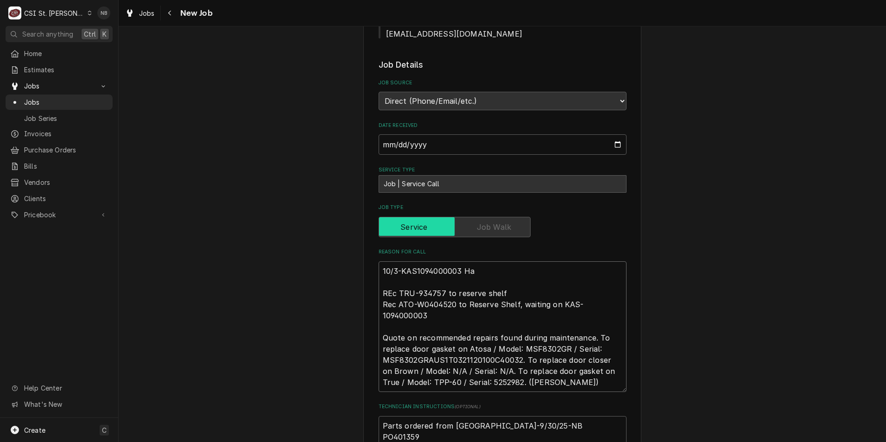
type textarea "10/3-KAS1094000003 Has REc TRU-934757 to reserve shelf Rec ATO-W0404520 to Rese…"
type textarea "x"
type textarea "10/3-KAS1094000003 Has REc TRU-934757 to reserve shelf Rec ATO-W0404520 to Rese…"
type textarea "x"
type textarea "10/3-KAS1094000003 Has a REc TRU-934757 to reserve shelf Rec ATO-W0404520 to Re…"
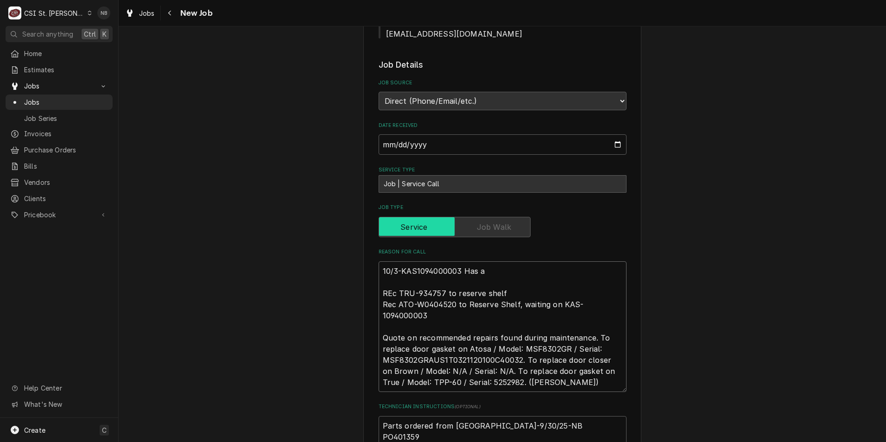
type textarea "x"
type textarea "10/3-KAS1094000003 Has ar REc TRU-934757 to reserve shelf Rec ATO-W0404520 to R…"
type textarea "x"
type textarea "10/3-KAS1094000003 Has arr REc TRU-934757 to reserve shelf Rec ATO-W0404520 to …"
type textarea "x"
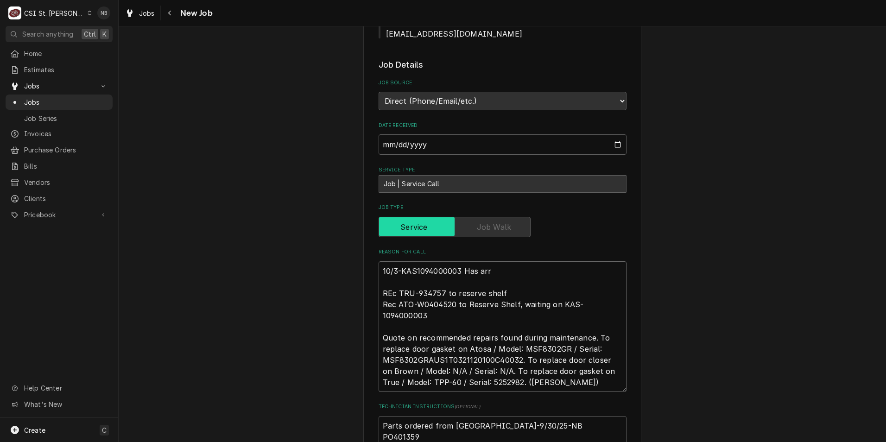
type textarea "10/3-KAS1094000003 Has arri REc TRU-934757 to reserve shelf Rec ATO-W0404520 to…"
type textarea "x"
type textarea "10/3-KAS1094000003 Has arriv REc TRU-934757 to reserve shelf Rec ATO-W0404520 t…"
type textarea "x"
type textarea "10/3-KAS1094000003 Has arrive REc TRU-934757 to reserve shelf Rec ATO-W0404520 …"
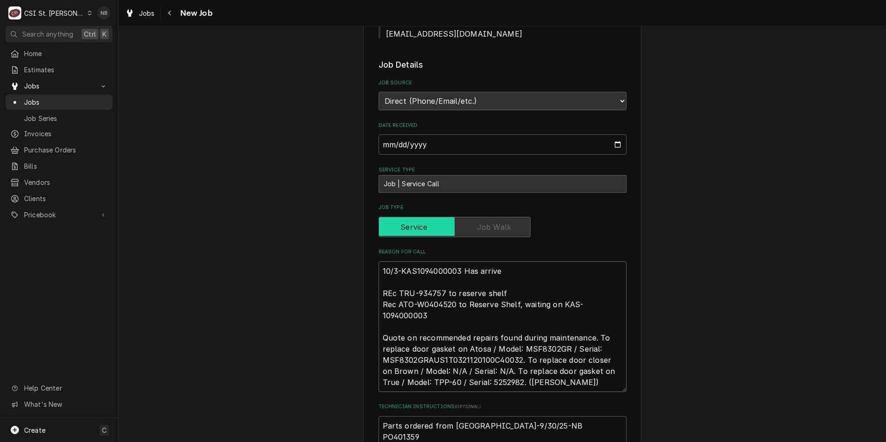
type textarea "x"
type textarea "10/3-KAS1094000003 Has arrived REc TRU-934757 to reserve shelf Rec ATO-W0404520…"
type textarea "x"
type textarea "10/3-KAS1094000003 Has arrived, REc TRU-934757 to reserve shelf Rec ATO-W040452…"
type textarea "x"
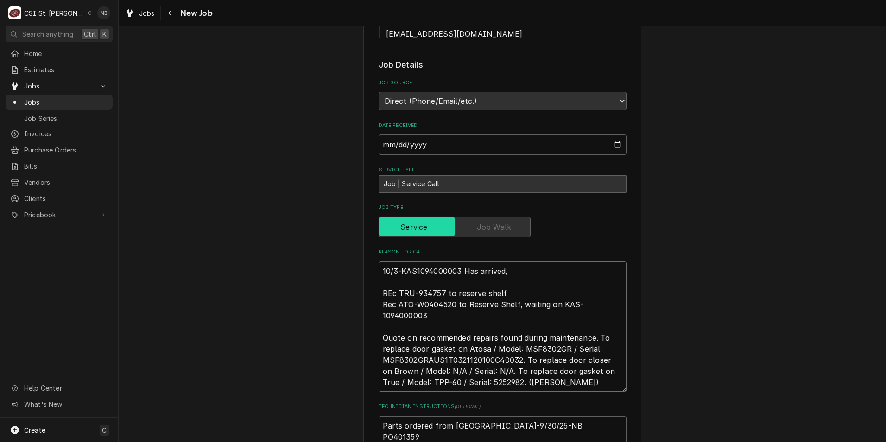
type textarea "10/3-KAS1094000003 Has arrived, REc TRU-934757 to reserve shelf Rec ATO-W040452…"
type textarea "x"
type textarea "10/3-KAS1094000003 Has arrived, o REc TRU-934757 to reserve shelf Rec ATO-W0404…"
type textarea "x"
type textarea "10/3-KAS1094000003 Has arrived, on REc TRU-934757 to reserve shelf Rec ATO-W040…"
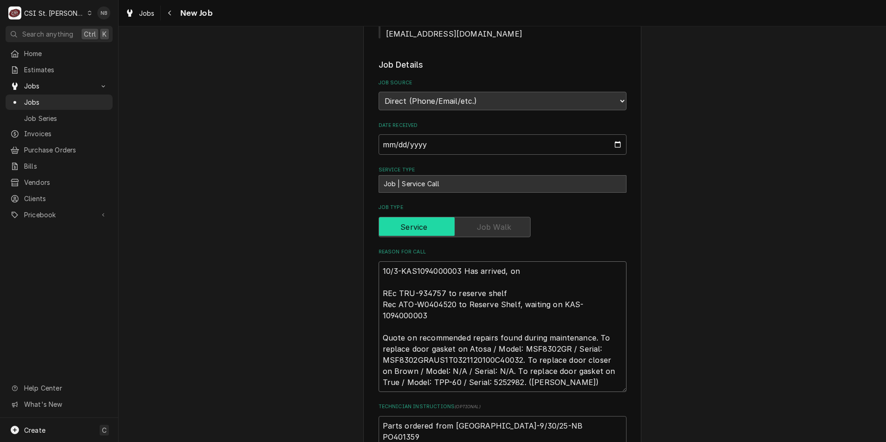
type textarea "x"
type textarea "10/3-KAS1094000003 Has arrived, on r REc TRU-934757 to reserve shelf Rec ATO-W0…"
type textarea "x"
type textarea "10/3-KAS1094000003 Has arrived, on re REc TRU-934757 to reserve shelf Rec ATO-W…"
type textarea "x"
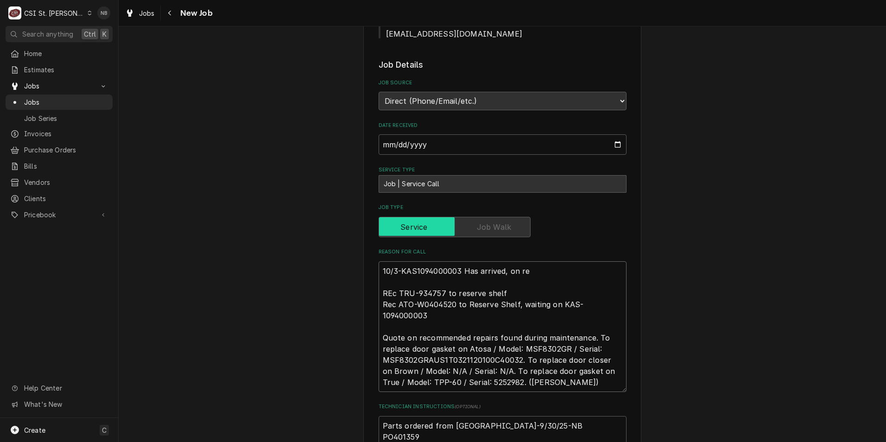
type textarea "10/3-KAS1094000003 Has arrived, on res REc TRU-934757 to reserve shelf Rec ATO-…"
type textarea "x"
type textarea "10/3-KAS1094000003 Has arrived, on rese REc TRU-934757 to reserve shelf Rec ATO…"
type textarea "x"
type textarea "10/3-KAS1094000003 Has arrived, on reser REc TRU-934757 to reserve shelf Rec AT…"
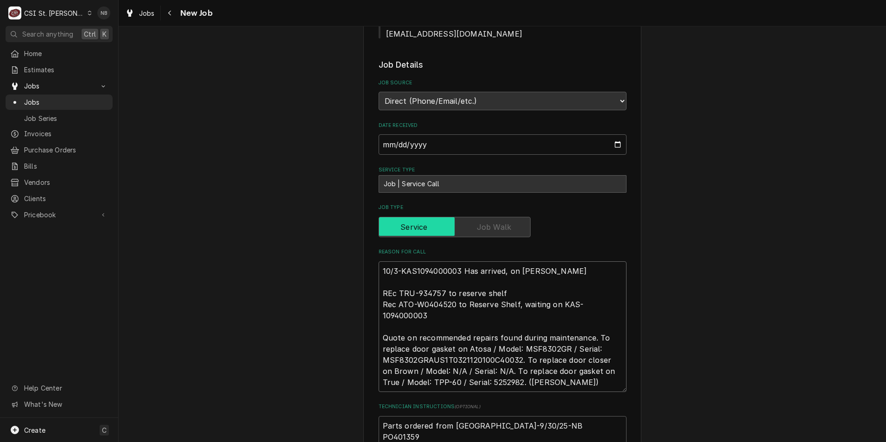
type textarea "x"
type textarea "10/3-KAS1094000003 Has arrived, on reserv REc TRU-934757 to reserve shelf Rec A…"
type textarea "x"
type textarea "10/3-KAS1094000003 Has arrived, on reservi REc TRU-934757 to reserve shelf Rec …"
type textarea "x"
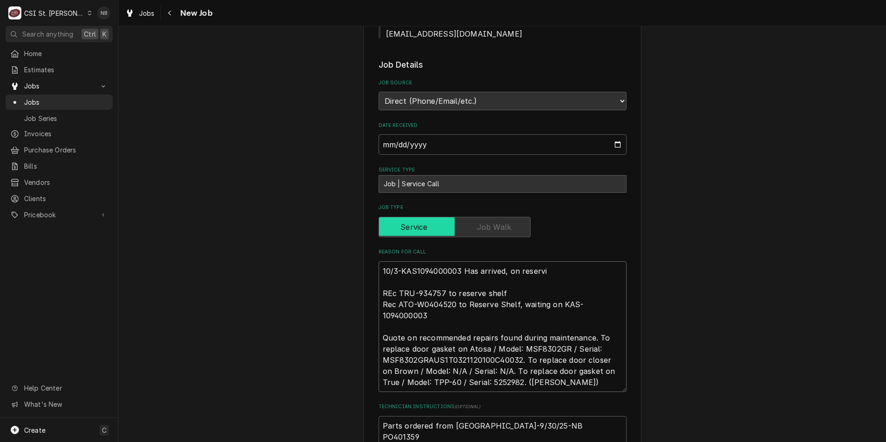
type textarea "10/3-KAS1094000003 Has arrived, on reservie REc TRU-934757 to reserve shelf Rec…"
type textarea "x"
type textarea "10/3-KAS1094000003 Has arrived, on reservi REc TRU-934757 to reserve shelf Rec …"
type textarea "x"
type textarea "10/3-KAS1094000003 Has arrived, on reserv REc TRU-934757 to reserve shelf Rec A…"
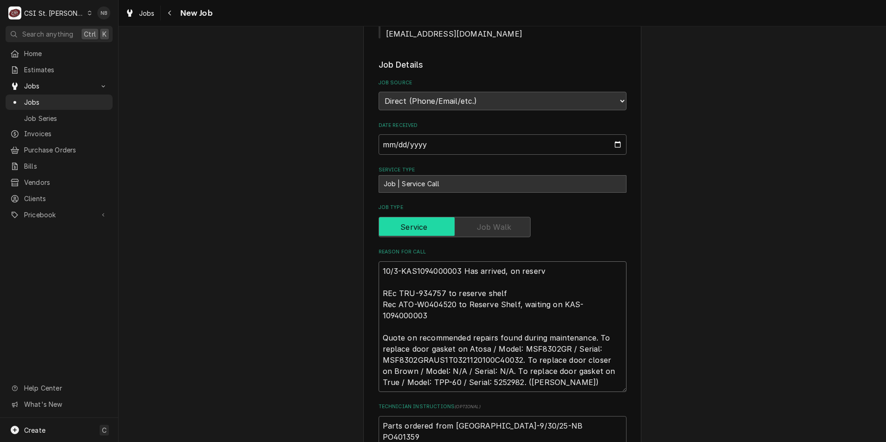
type textarea "x"
type textarea "10/3-KAS1094000003 Has arrived, on reserve REc TRU-934757 to reserve shelf Rec …"
type textarea "x"
type textarea "10/3-KAS1094000003 Has arrived, on reserve REc TRU-934757 to reserve shelf Rec …"
type textarea "x"
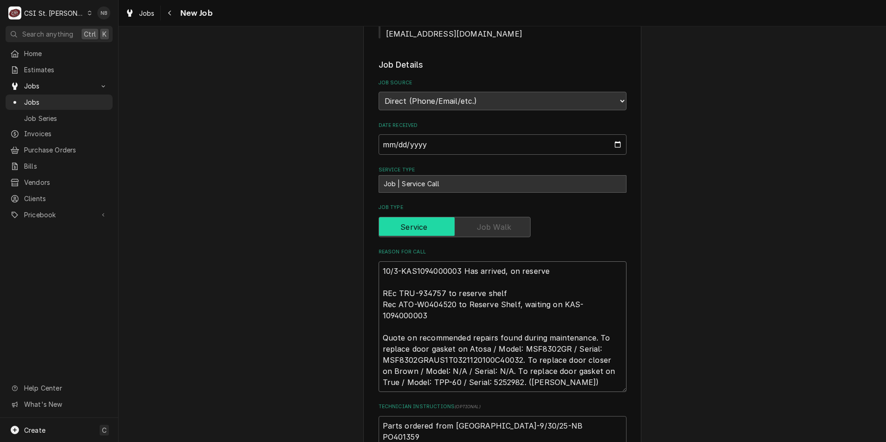
type textarea "10/3-KAS1094000003 Has arrived, on reserve s REc TRU-934757 to reserve shelf Re…"
type textarea "x"
type textarea "10/3-KAS1094000003 Has arrived, on reserve sh REc TRU-934757 to reserve shelf R…"
type textarea "x"
type textarea "10/3-KAS1094000003 Has arrived, on reserve she REc TRU-934757 to reserve shelf …"
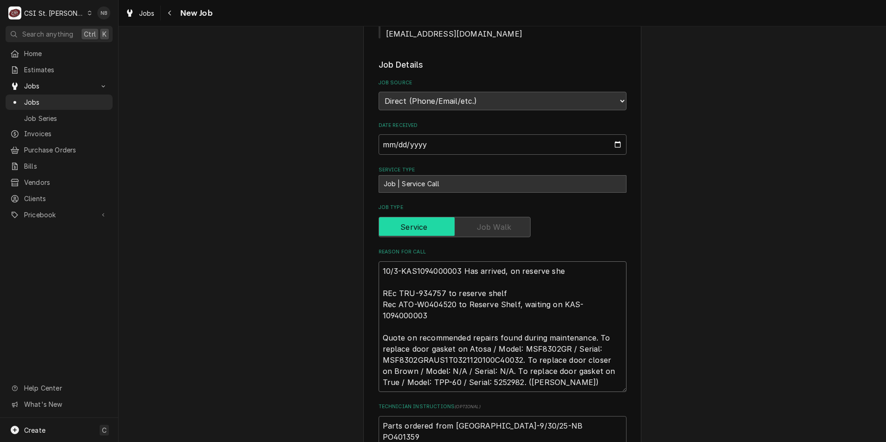
type textarea "x"
type textarea "10/3-KAS1094000003 Has arrived, on reserve shel REc TRU-934757 to reserve shelf…"
type textarea "x"
type textarea "10/3-KAS1094000003 Has arrived, on reserve shelf REc TRU-934757 to reserve shel…"
type textarea "x"
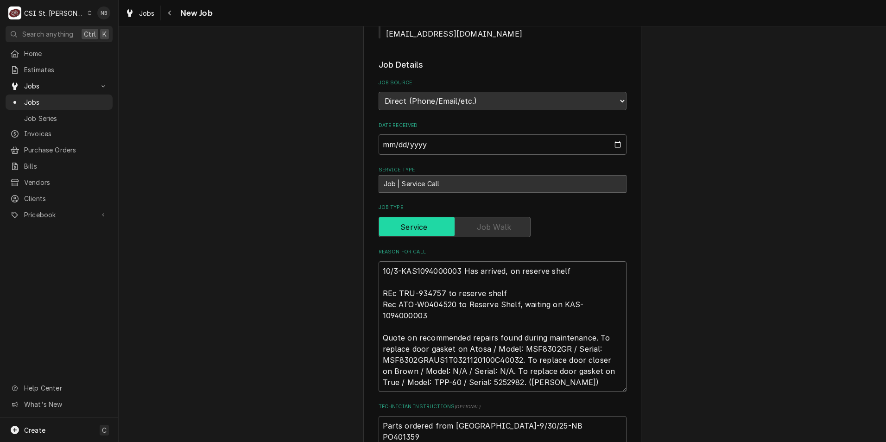
type textarea "10/3-KAS1094000003 Has arrived, on reserve shelf- REc TRU-934757 to reserve she…"
type textarea "x"
type textarea "10/3-KAS1094000003 Has arrived, on reserve shelf-NB REc TRU-934757 to reserve s…"
type textarea "x"
type textarea "10/3-KAS1094000003 Has arrived, on reserve shelf-NB REc TRU-934757 to reserve s…"
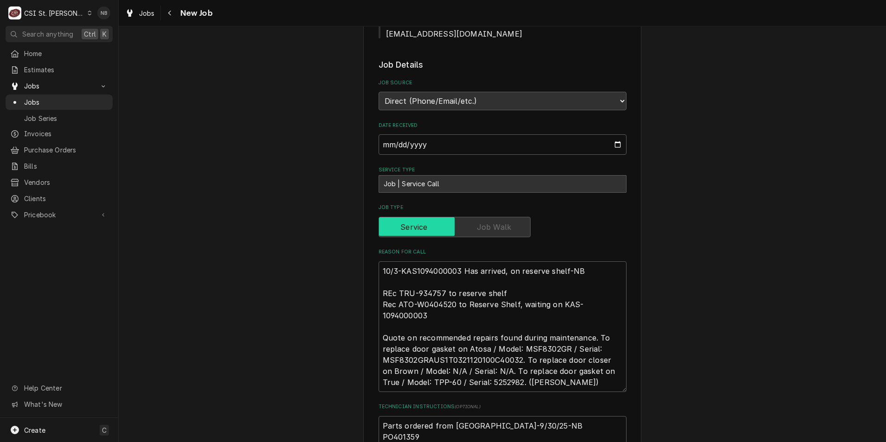
click at [793, 246] on div "Use the fields below to edit this job: Client Details Client Cequel Maryville, …" at bounding box center [503, 259] width 768 height 1467
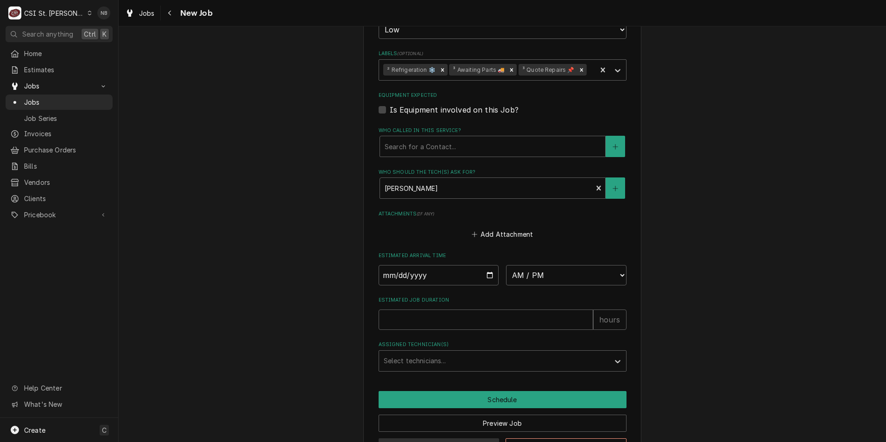
click at [446, 439] on button "Save Draft" at bounding box center [439, 447] width 121 height 17
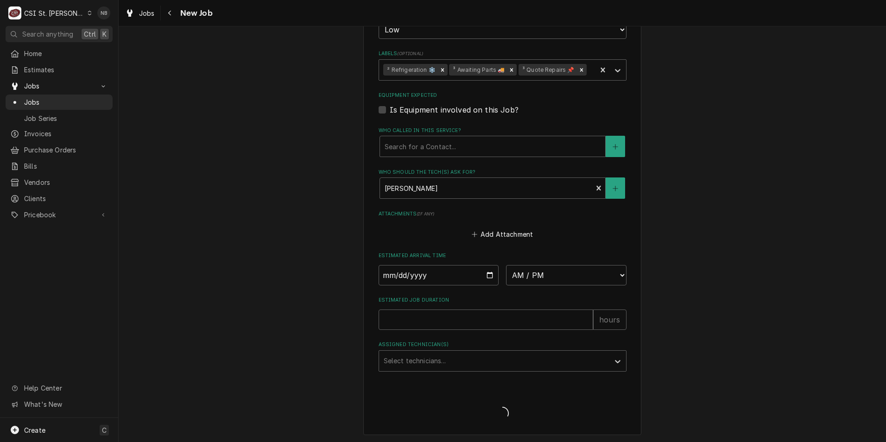
scroll to position [995, 0]
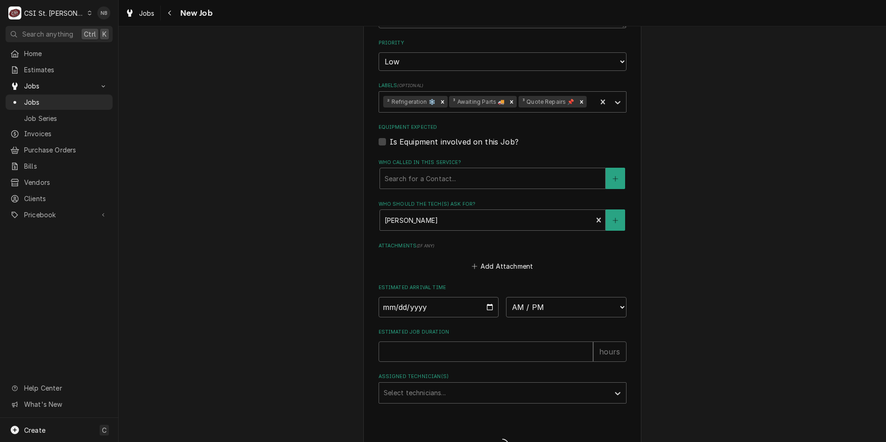
type textarea "x"
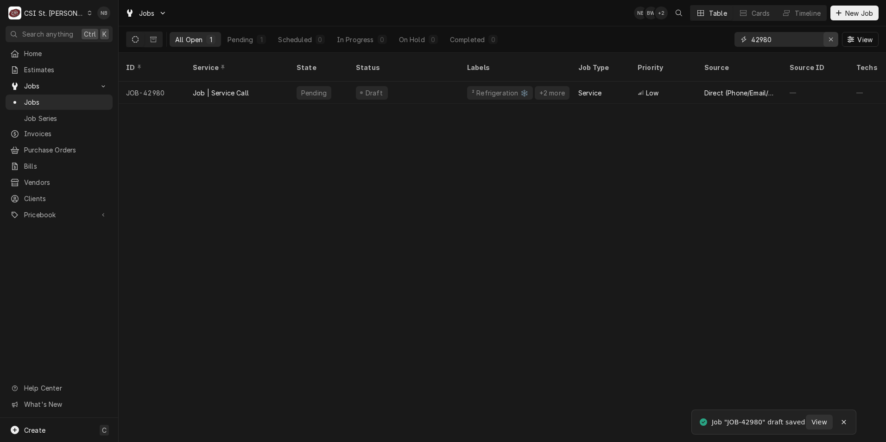
click at [829, 37] on icon "Erase input" at bounding box center [831, 39] width 5 height 6
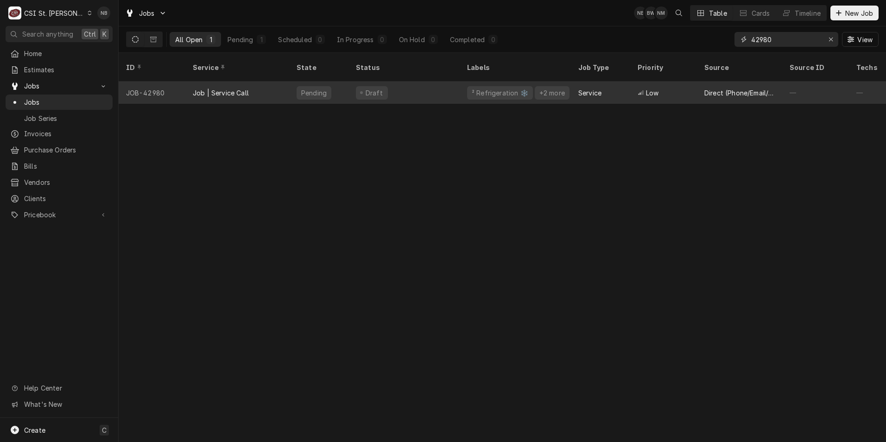
type input "42980"
click at [431, 90] on div "Draft" at bounding box center [404, 93] width 111 height 22
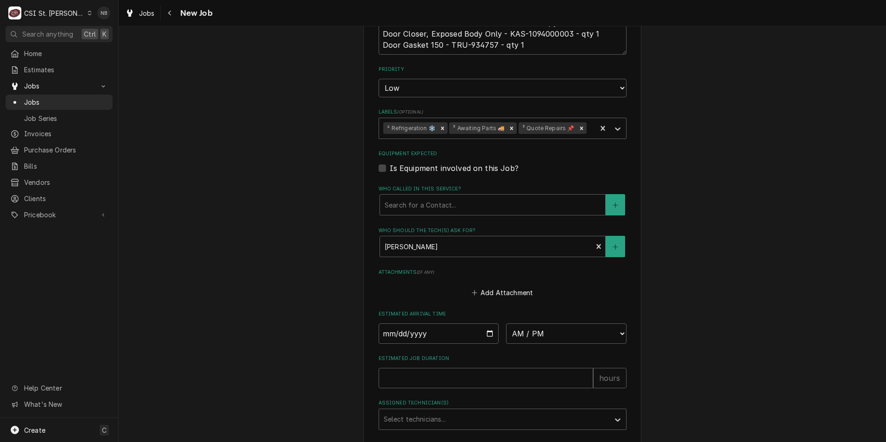
scroll to position [1027, 0]
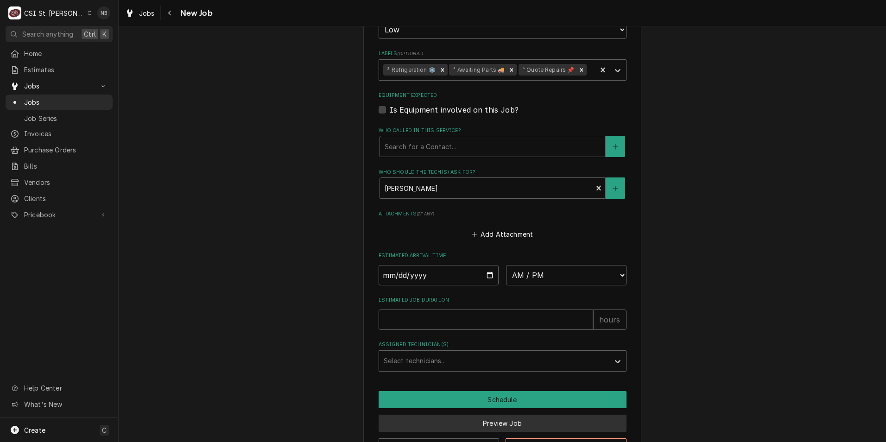
click at [552, 415] on button "Preview Job" at bounding box center [503, 423] width 248 height 17
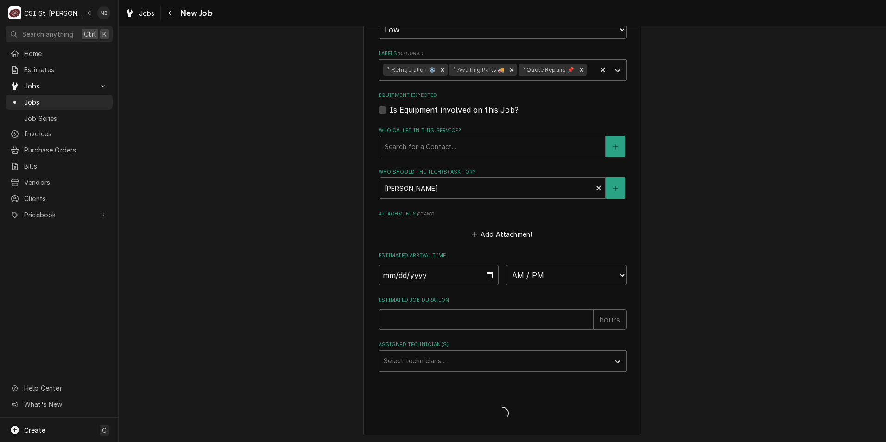
scroll to position [995, 0]
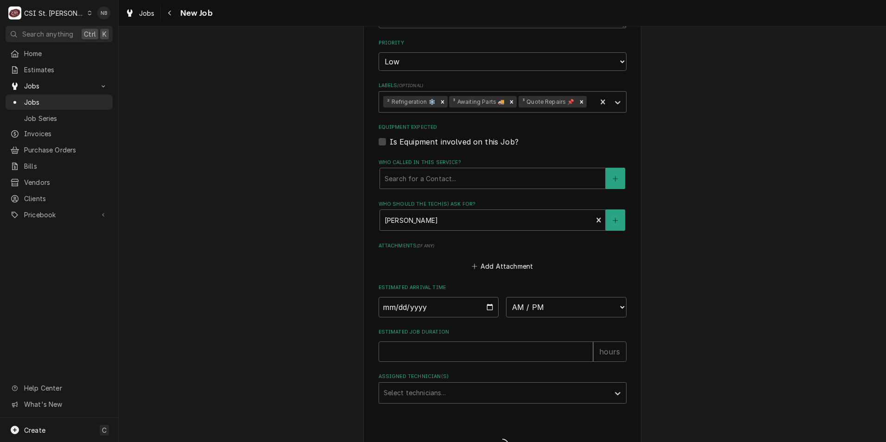
type textarea "x"
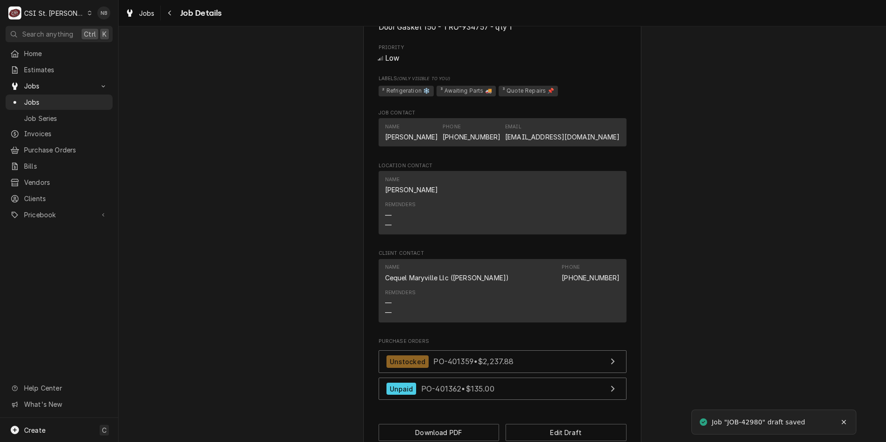
scroll to position [979, 0]
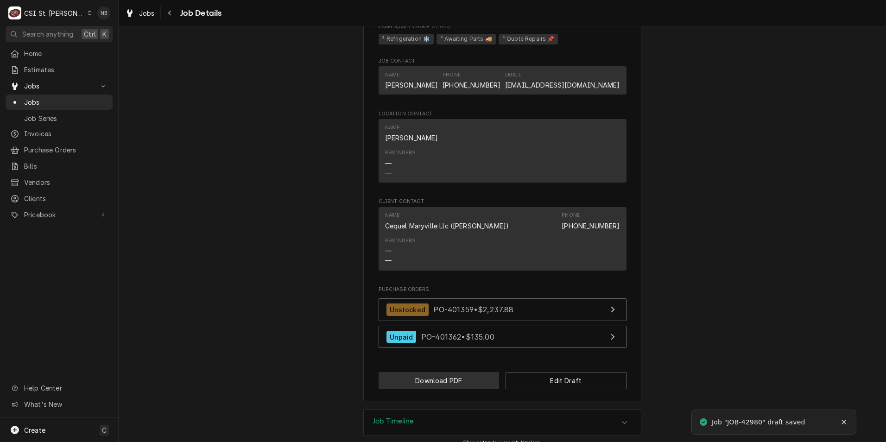
click at [421, 372] on button "Download PDF" at bounding box center [439, 380] width 121 height 17
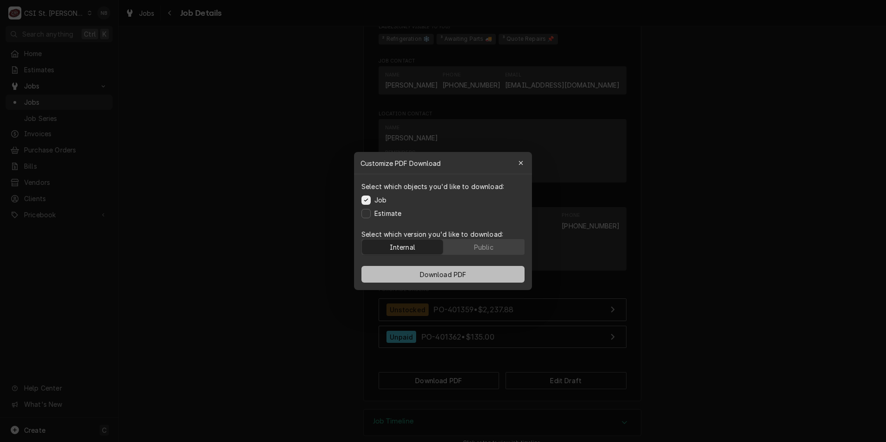
click at [418, 272] on span "Download PDF" at bounding box center [443, 275] width 51 height 10
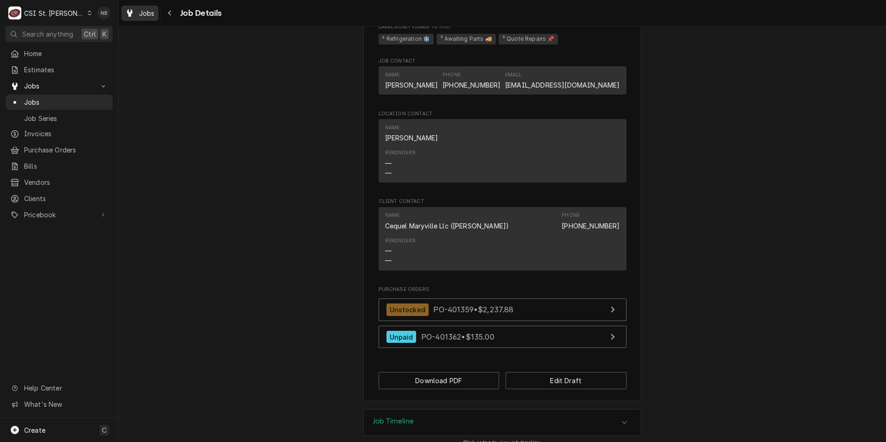
drag, startPoint x: 143, startPoint y: 11, endPoint x: 138, endPoint y: 20, distance: 10.2
click at [143, 11] on span "Jobs" at bounding box center [147, 13] width 16 height 10
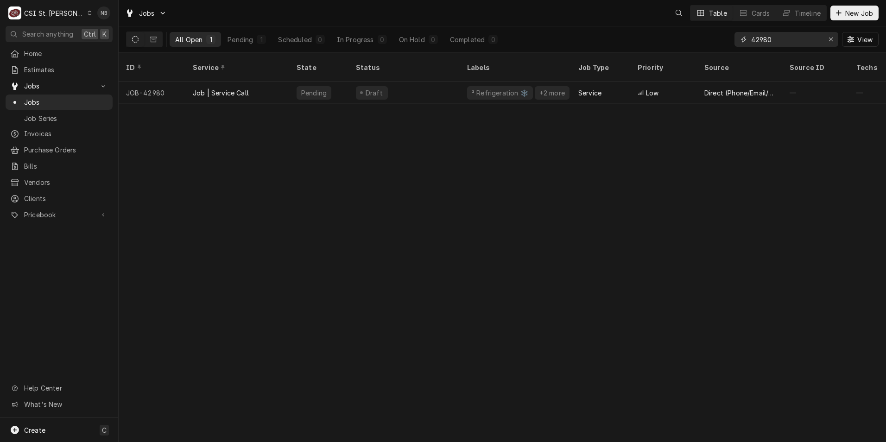
click at [789, 41] on input "42980" at bounding box center [787, 39] width 70 height 15
click at [834, 41] on div "Erase input" at bounding box center [831, 39] width 9 height 9
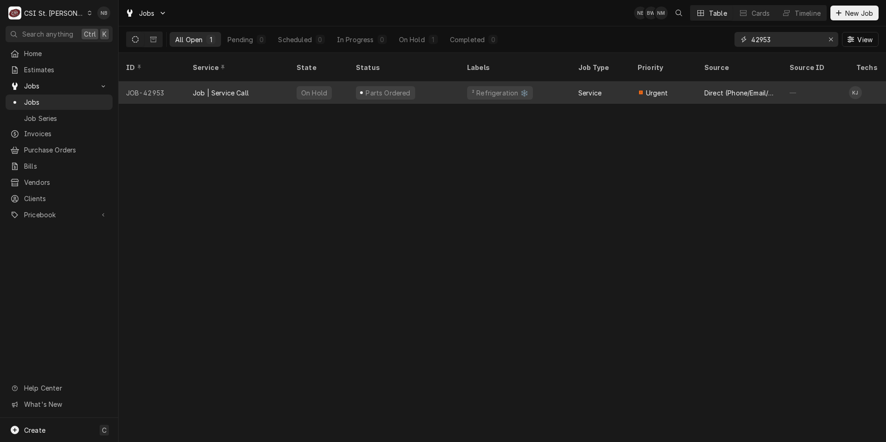
type input "42953"
click at [417, 83] on div "Parts Ordered" at bounding box center [404, 93] width 111 height 22
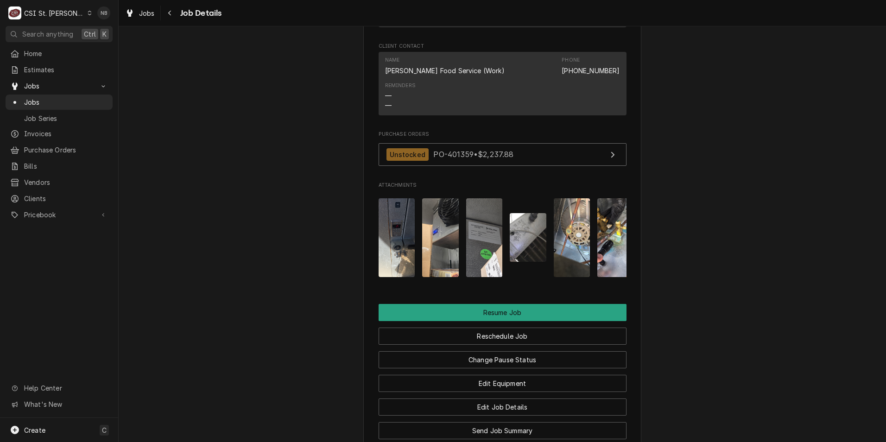
scroll to position [1205, 0]
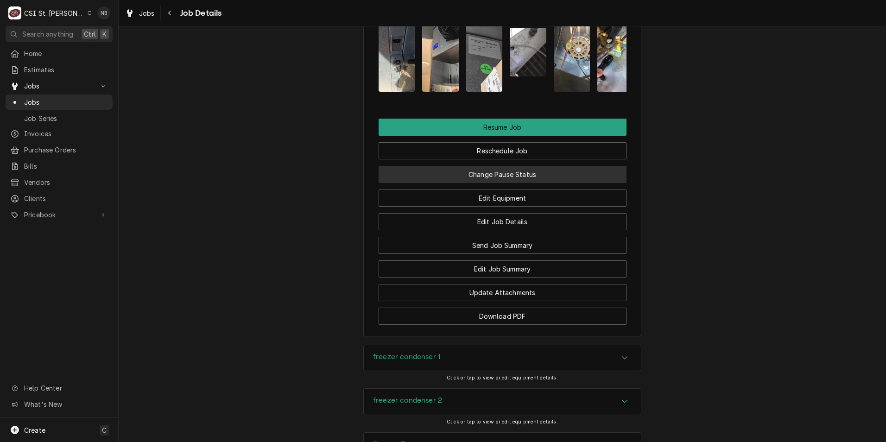
click at [513, 183] on button "Change Pause Status" at bounding box center [503, 174] width 248 height 17
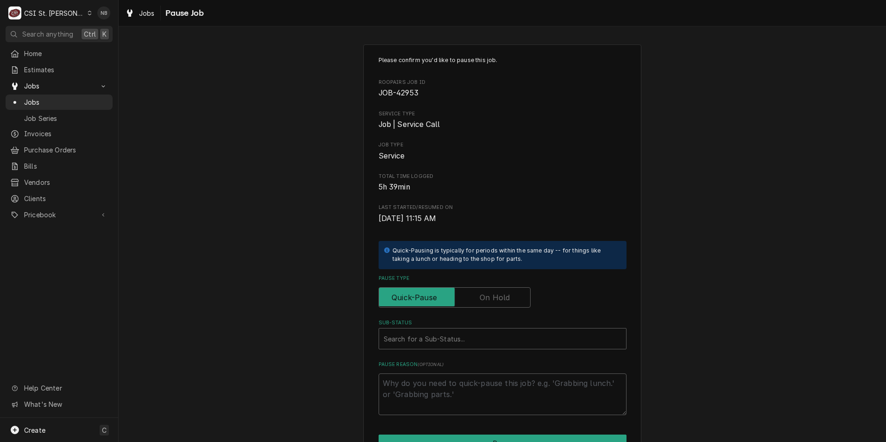
scroll to position [77, 0]
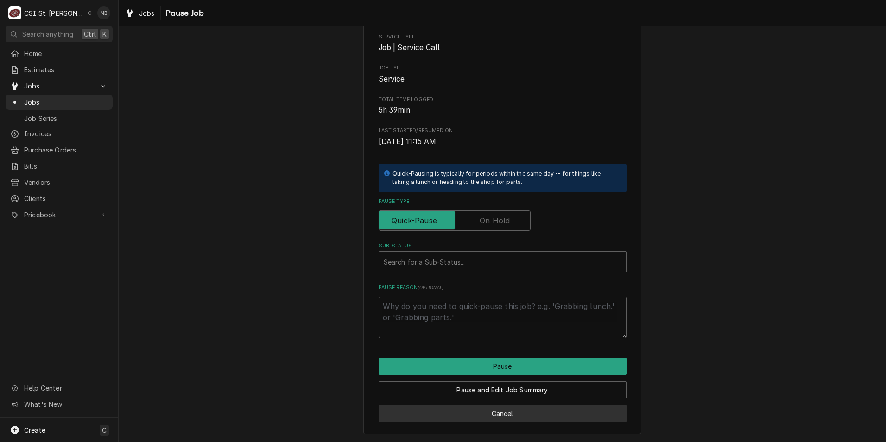
click at [565, 416] on button "Cancel" at bounding box center [503, 413] width 248 height 17
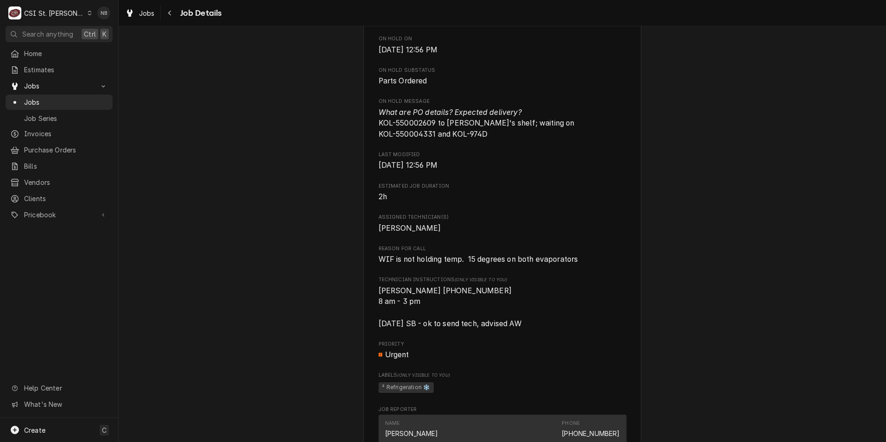
scroll to position [417, 0]
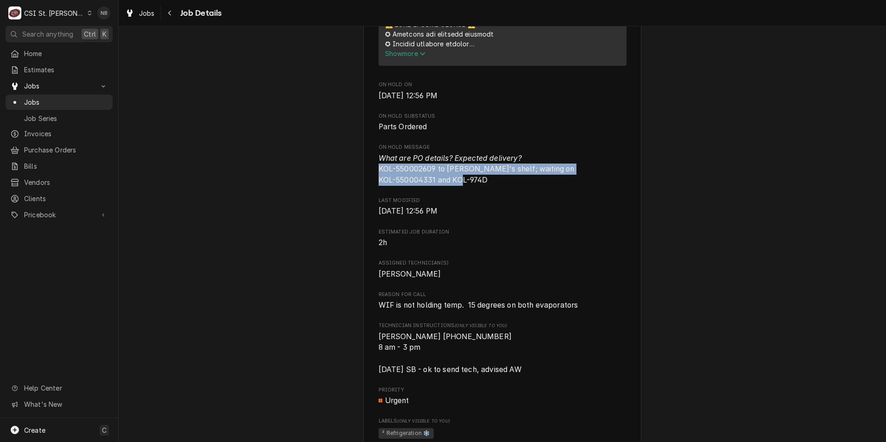
drag, startPoint x: 495, startPoint y: 193, endPoint x: 368, endPoint y: 179, distance: 127.8
click at [368, 179] on div "FELLERS FOOD SERVICE Great Circle St James / 13160 County Road 3610, St James, …" at bounding box center [502, 383] width 278 height 1483
copy span "KOL-550002609 to Kevin J's shelf; waiting on KOL-550004331 and KOL-974D"
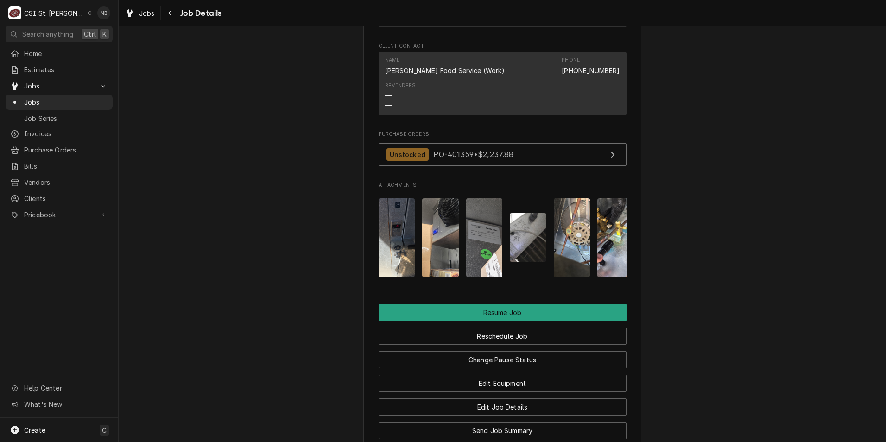
scroll to position [1113, 0]
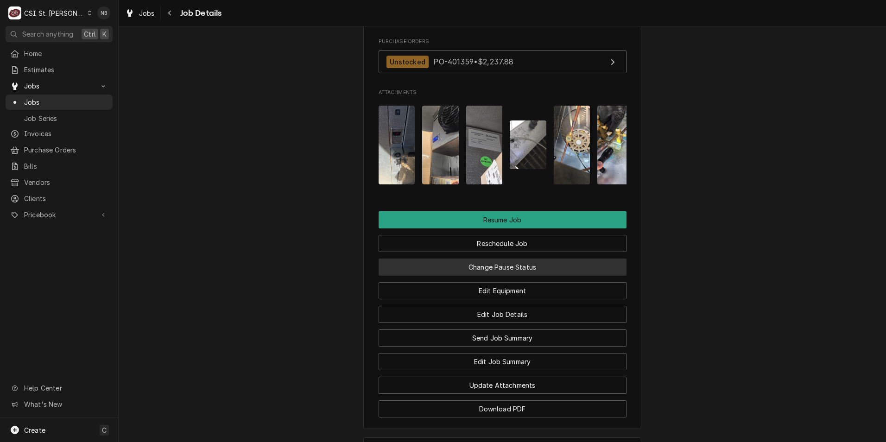
click at [527, 276] on button "Change Pause Status" at bounding box center [503, 267] width 248 height 17
type textarea "x"
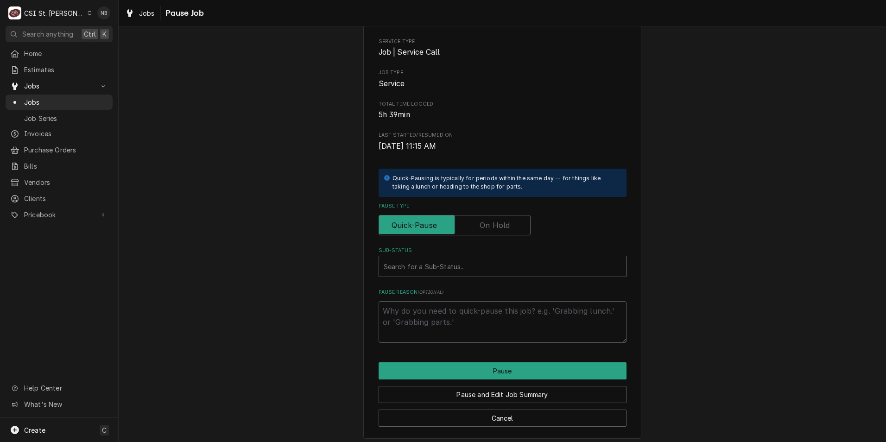
scroll to position [77, 0]
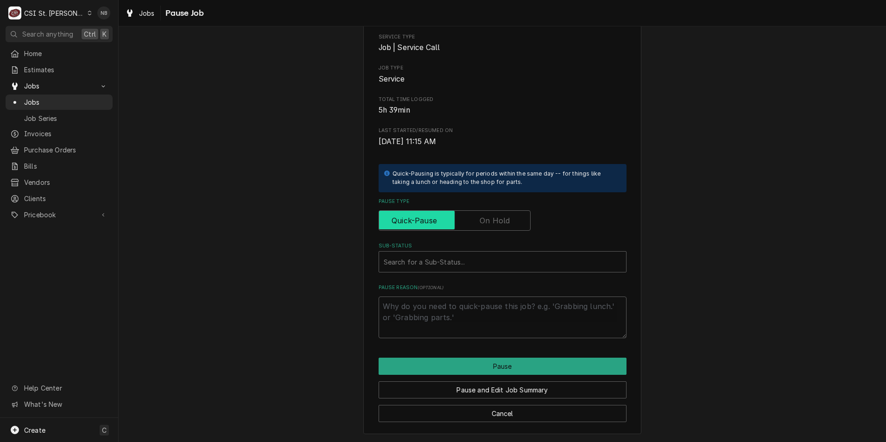
click at [499, 212] on input "Pause Type" at bounding box center [455, 220] width 144 height 20
checkbox input "true"
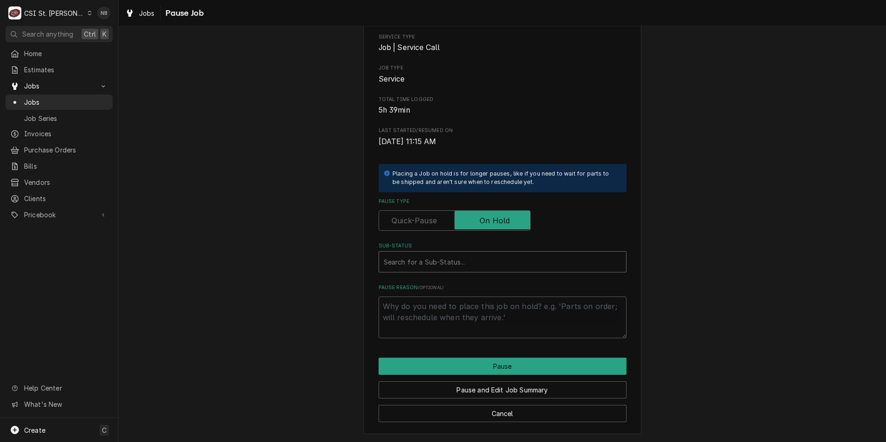
click at [459, 265] on div "Sub-Status" at bounding box center [503, 262] width 238 height 17
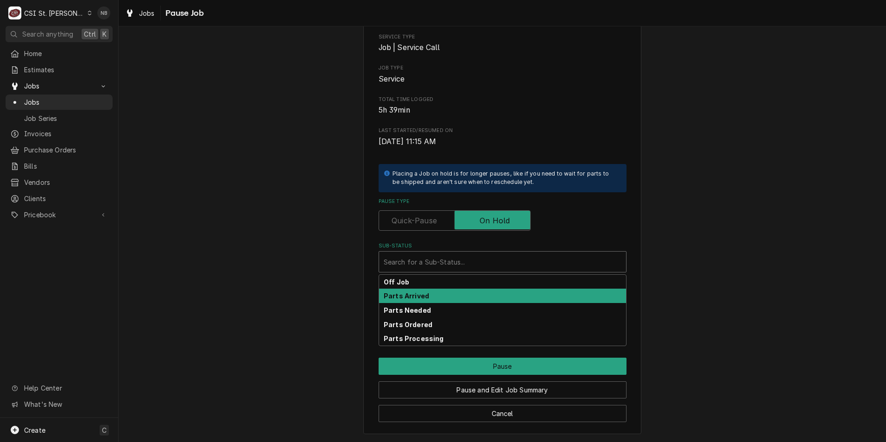
click at [451, 296] on div "Parts Arrived" at bounding box center [502, 296] width 247 height 14
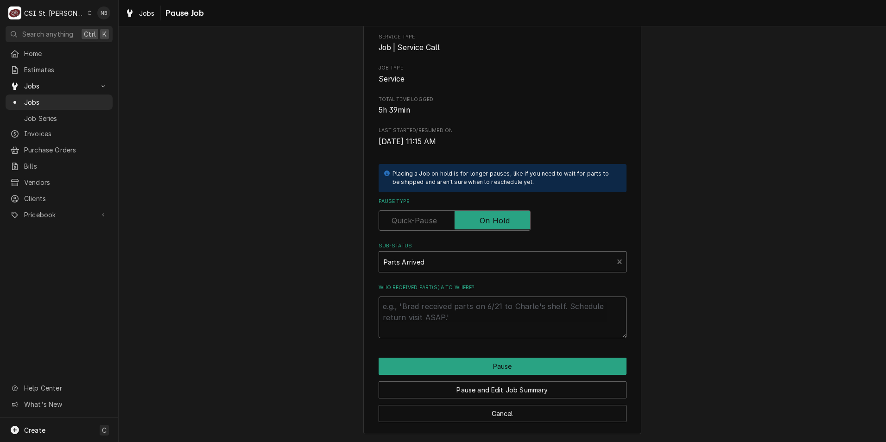
click at [448, 312] on textarea "Who received part(s) & to where?" at bounding box center [503, 318] width 248 height 42
paste textarea "KOL-550002609 to Kevin J's shelf; waiting on KOL-550004331 and KOL-974D"
type textarea "x"
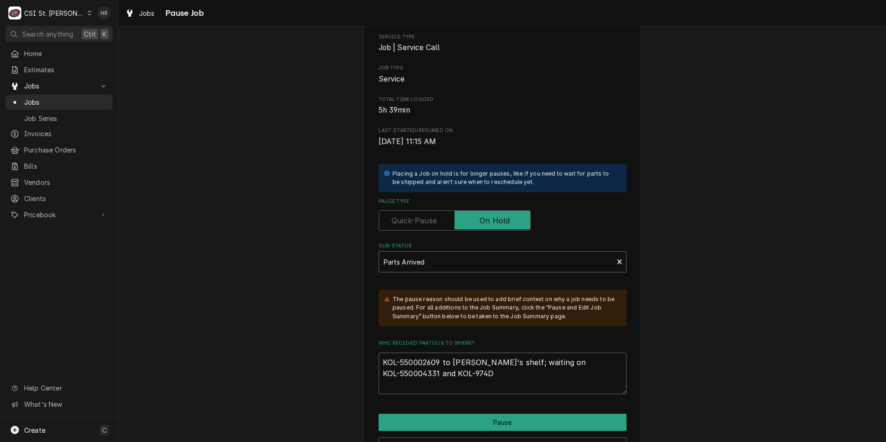
type textarea "KOL-550002609 to Kevin J's shelf; waiting on KOL-550004331 and KOL-974D"
click at [465, 261] on div "Sub-Status" at bounding box center [496, 262] width 225 height 17
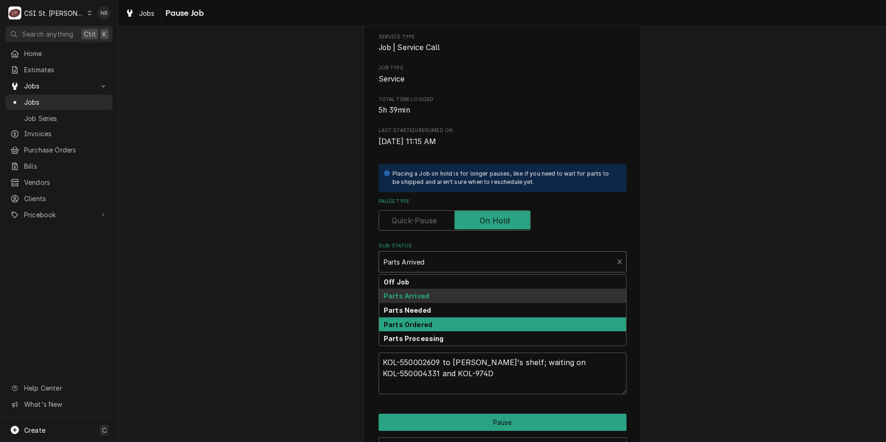
click at [450, 326] on div "Parts Ordered" at bounding box center [502, 325] width 247 height 14
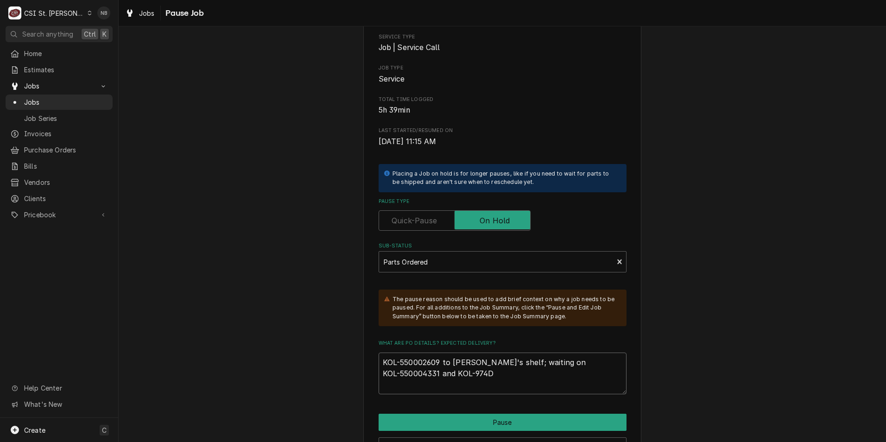
drag, startPoint x: 498, startPoint y: 373, endPoint x: 441, endPoint y: 381, distance: 57.0
click at [441, 381] on textarea "KOL-550002609 to Kevin J's shelf; waiting on KOL-550004331 and KOL-974D" at bounding box center [503, 374] width 248 height 42
type textarea "x"
type textarea "KOL-550002609 to Kevin J's shelf; waiting on KOL-550004331"
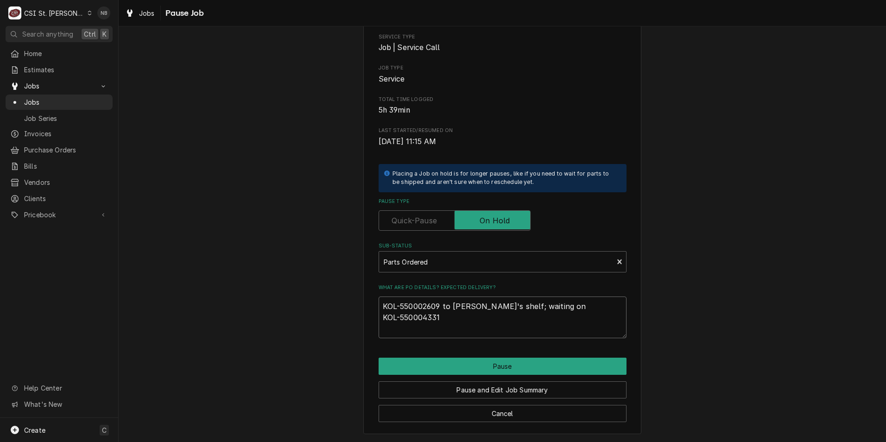
click at [502, 306] on textarea "KOL-550002609 to Kevin J's shelf; waiting on KOL-550004331" at bounding box center [503, 318] width 248 height 42
type textarea "x"
type textarea "KOL-550002609 to Kevin J's shelfK; waiting on KOL-550004331"
type textarea "x"
type textarea "KOL-550002609 to Kevin J's shelfKO; waiting on KOL-550004331"
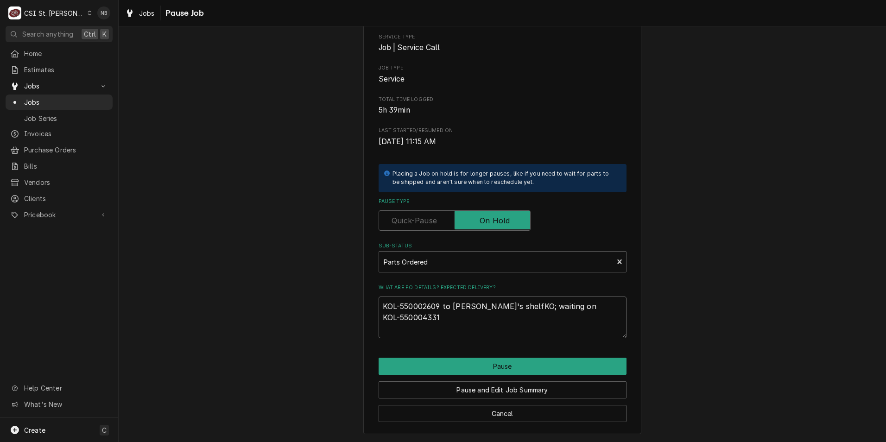
type textarea "x"
type textarea "KOL-550002609 to Kevin J's shelfKOL; waiting on KOL-550004331"
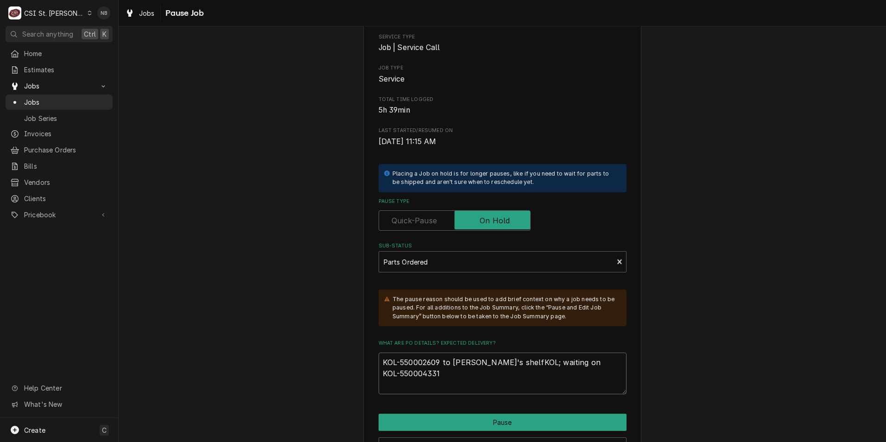
type textarea "x"
type textarea "KOL-550002609 to Kevin J's shelfKO; waiting on KOL-550004331"
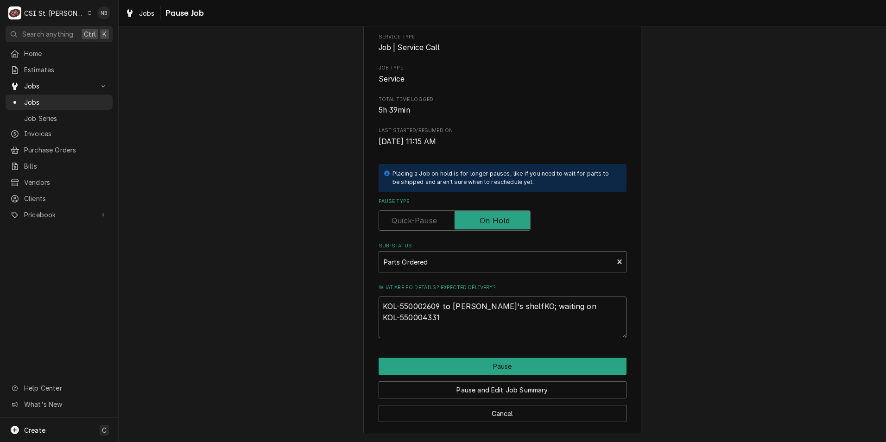
type textarea "x"
type textarea "KOL-550002609 to Kevin J's shelfK; waiting on KOL-550004331"
type textarea "x"
type textarea "KOL-550002609 to Kevin J's shelf; waiting on KOL-550004331"
click at [503, 330] on textarea "KOL-550002609 to Kevin J's shelf; waiting on KOL-550004331" at bounding box center [503, 318] width 248 height 42
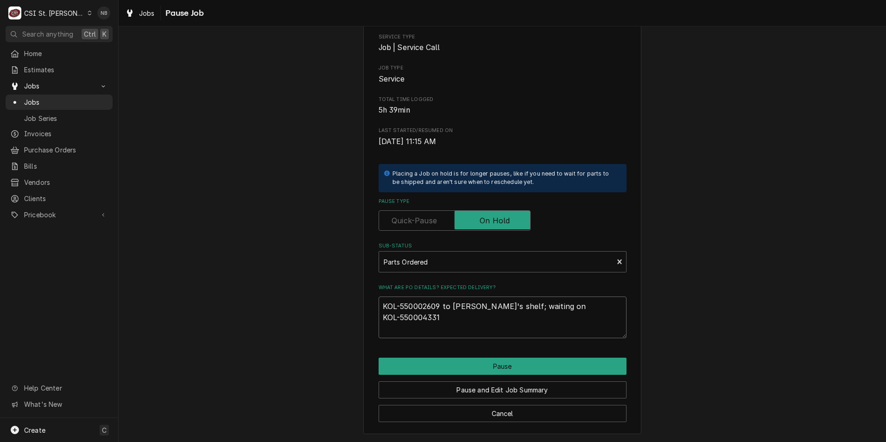
drag, startPoint x: 496, startPoint y: 319, endPoint x: 273, endPoint y: 283, distance: 226.0
click at [273, 283] on div "Please confirm you'd like to pause this job. Roopairs Job ID JOB-42953 Service …" at bounding box center [503, 200] width 768 height 483
paste textarea "and KOL-974D"
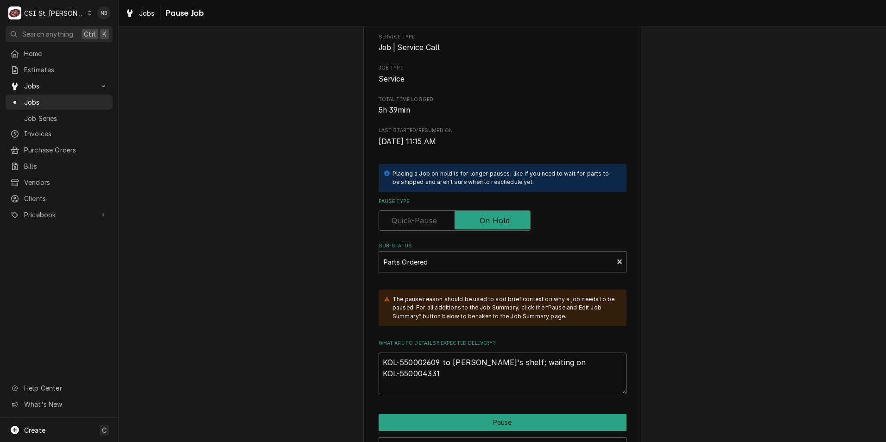
type textarea "x"
type textarea "KOL-550002609 to Kevin J's shelf; waiting on KOL-550004331 and KOL-974D"
drag, startPoint x: 503, startPoint y: 378, endPoint x: 455, endPoint y: 376, distance: 48.3
click at [455, 376] on textarea "KOL-550002609 to Kevin J's shelf; waiting on KOL-550004331 and KOL-974D" at bounding box center [503, 374] width 248 height 42
type textarea "x"
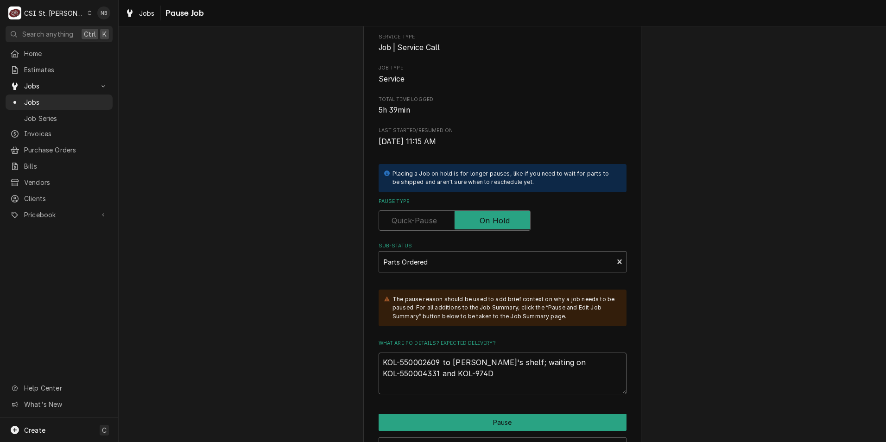
type textarea "KOL-550002609 to Kevin J's shelf; waiting on KOL-550004331 and"
click at [437, 363] on textarea "KOL-550002609 to Kevin J's shelf; waiting on KOL-550004331 and" at bounding box center [503, 374] width 248 height 42
type textarea "x"
type textarea "KOL-550002609 to Kevin J's shelf; waiting on KOL-550004331 and"
type textarea "x"
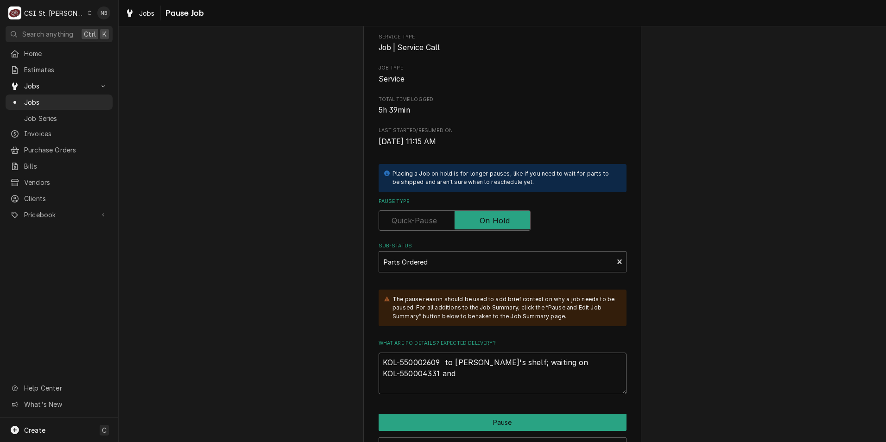
type textarea "KOL-550002609 a to Kevin J's shelf; waiting on KOL-550004331 and"
type textarea "x"
type textarea "KOL-550002609 an to Kevin J's shelf; waiting on KOL-550004331 and"
type textarea "x"
type textarea "KOL-550002609 and to Kevin J's shelf; waiting on KOL-550004331 and"
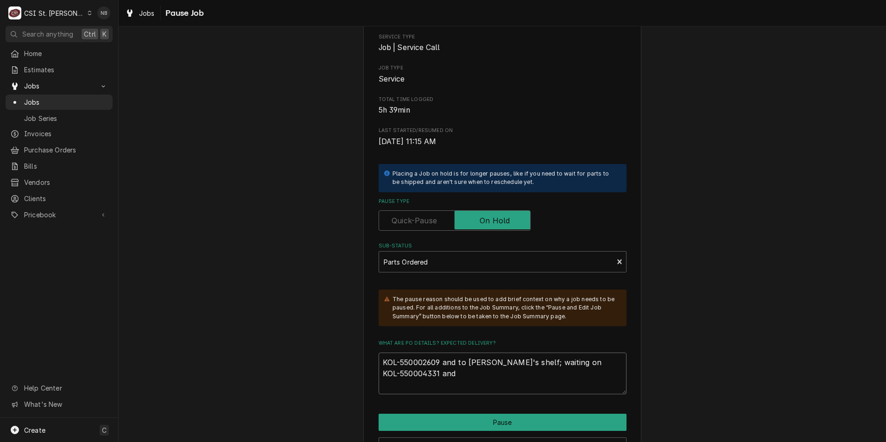
type textarea "x"
type textarea "KOL-550002609 and to Kevin J's shelf; waiting on KOL-550004331 and"
paste textarea "KOL-974D"
type textarea "x"
type textarea "KOL-550002609 and KOL-974D to Kevin J's shelf; waiting on KOL-550004331 and"
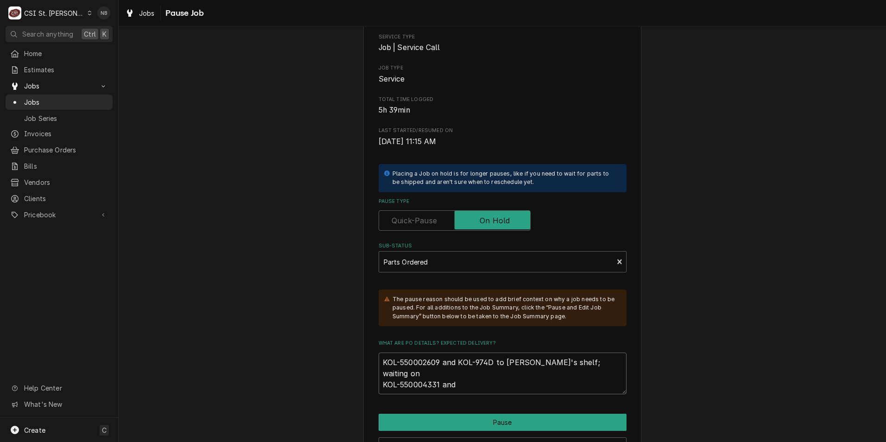
click at [470, 373] on textarea "KOL-550002609 and KOL-974D to Kevin J's shelf; waiting on KOL-550004331 and" at bounding box center [503, 374] width 248 height 42
drag, startPoint x: 466, startPoint y: 379, endPoint x: 437, endPoint y: 378, distance: 29.2
click at [437, 378] on textarea "KOL-550002609 and KOL-974D to Kevin J's shelf; waiting on KOL-550004331 and" at bounding box center [503, 374] width 248 height 42
type textarea "x"
type textarea "KOL-550002609 and KOL-974D to Kevin J's shelf; waiting on KOL-550004331"
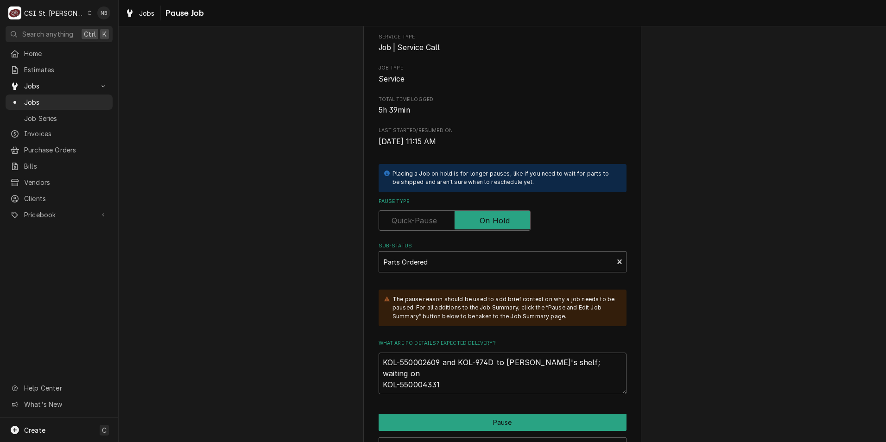
click at [867, 277] on div "Please confirm you'd like to pause this job. Roopairs Job ID JOB-42953 Service …" at bounding box center [503, 228] width 768 height 539
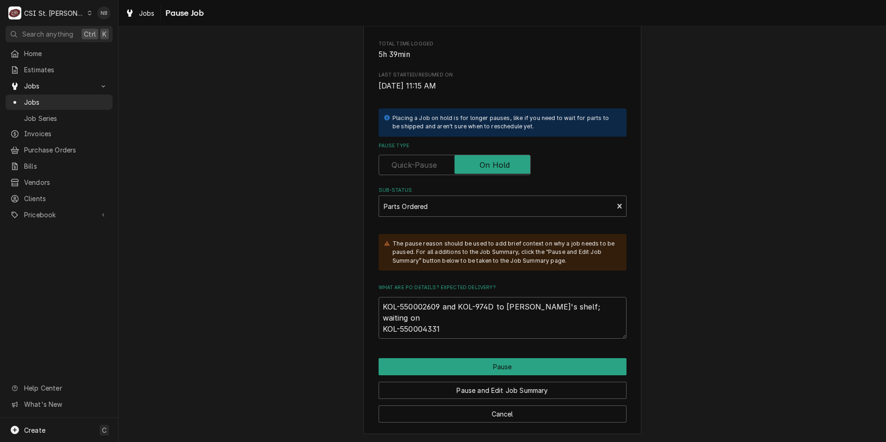
scroll to position [133, 0]
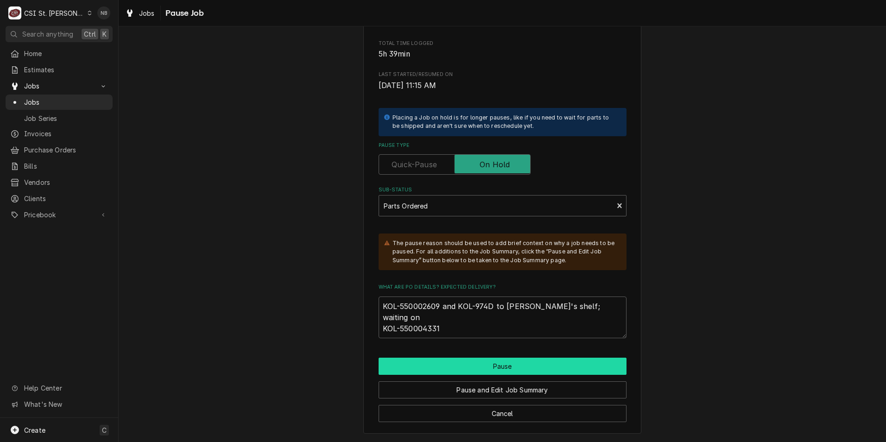
click at [539, 364] on button "Pause" at bounding box center [503, 366] width 248 height 17
type textarea "x"
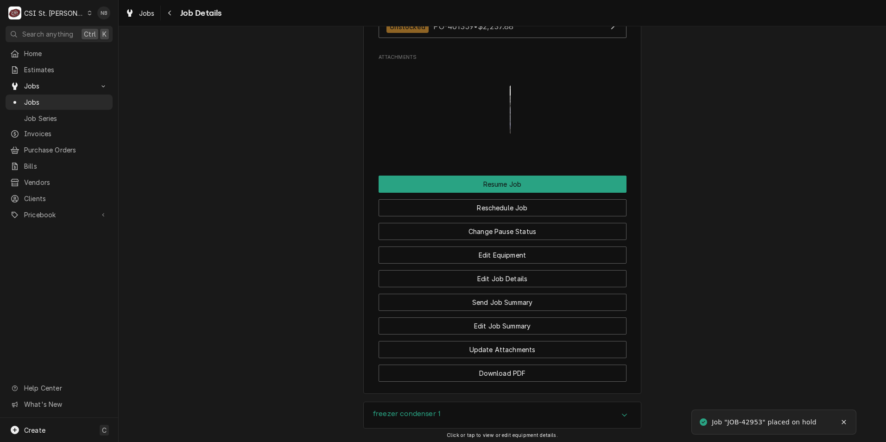
scroll to position [1344, 0]
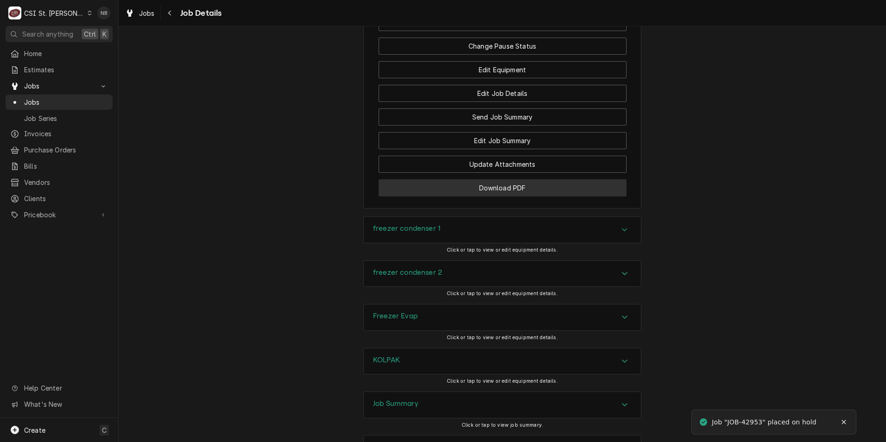
click at [491, 197] on button "Download PDF" at bounding box center [503, 187] width 248 height 17
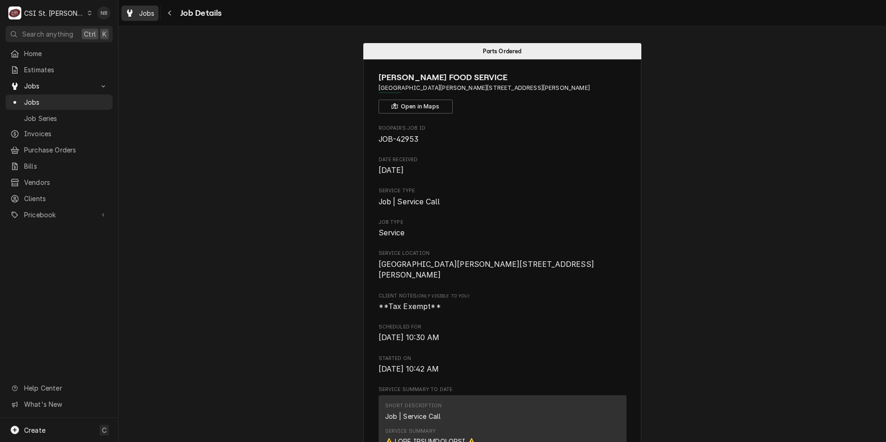
click at [142, 7] on div "Jobs" at bounding box center [139, 13] width 33 height 12
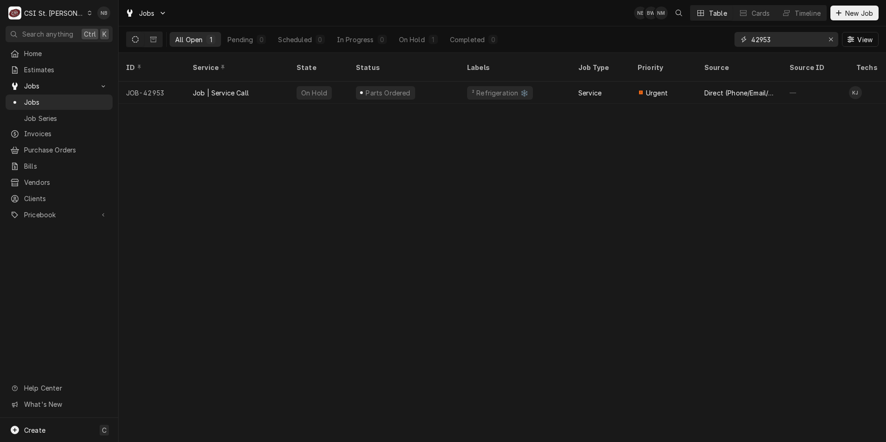
drag, startPoint x: 782, startPoint y: 42, endPoint x: 760, endPoint y: 33, distance: 23.8
click at [760, 33] on input "42953" at bounding box center [787, 39] width 70 height 15
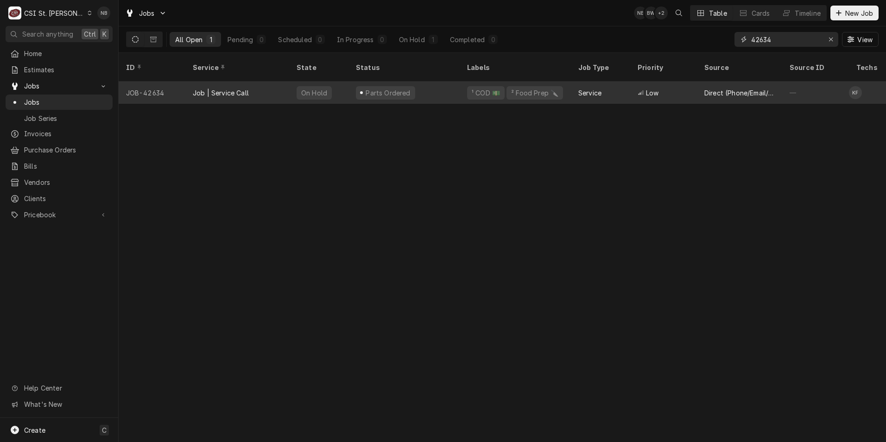
type input "42634"
click at [433, 83] on div "Parts Ordered" at bounding box center [404, 93] width 111 height 22
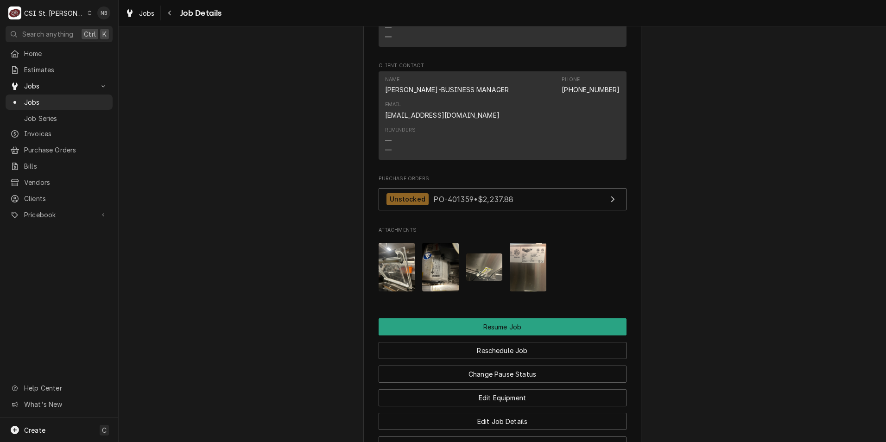
scroll to position [1344, 0]
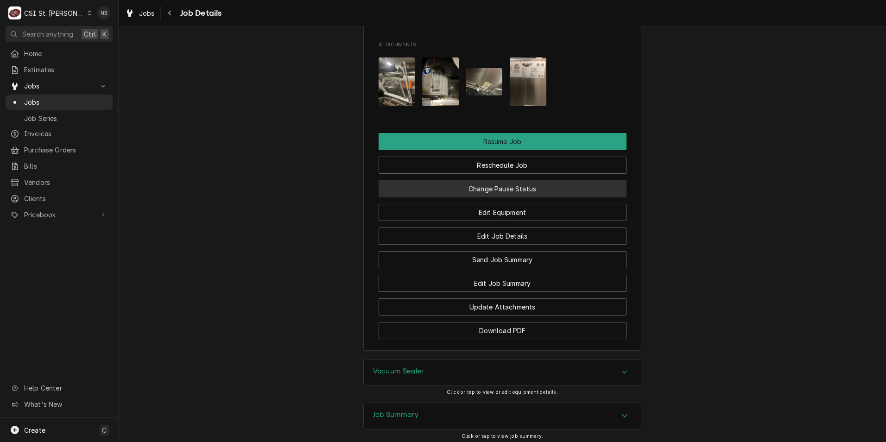
click at [516, 180] on button "Change Pause Status" at bounding box center [503, 188] width 248 height 17
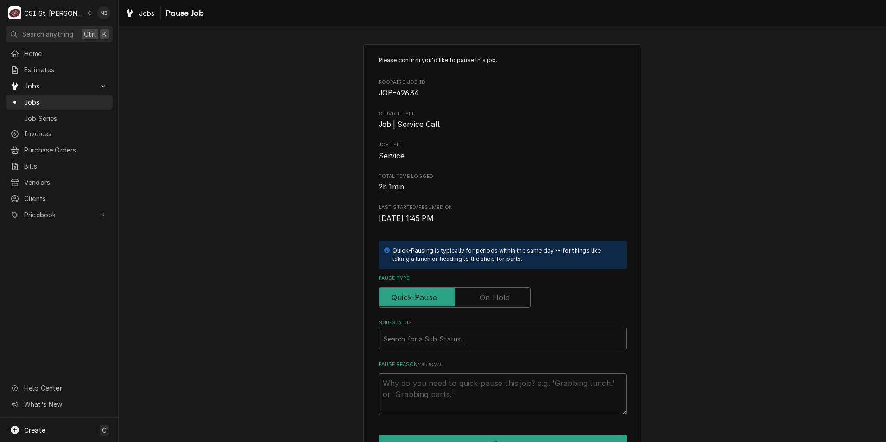
scroll to position [77, 0]
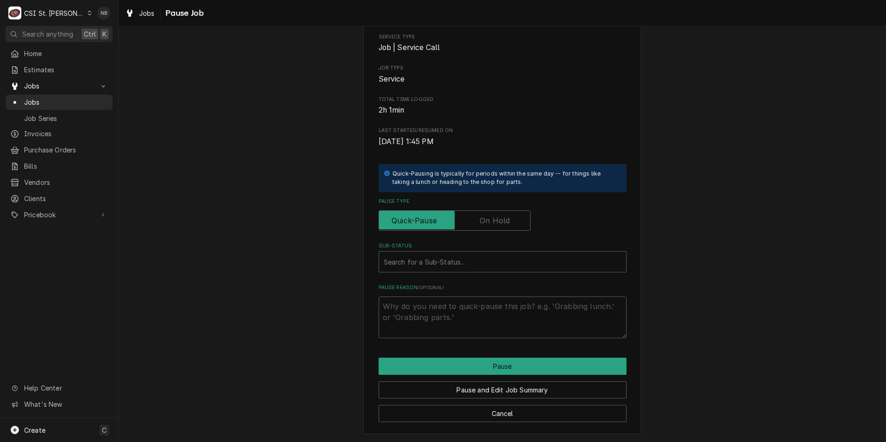
click at [490, 220] on label "Pause Type" at bounding box center [455, 220] width 152 height 20
click at [490, 220] on input "Pause Type" at bounding box center [455, 220] width 144 height 20
checkbox input "true"
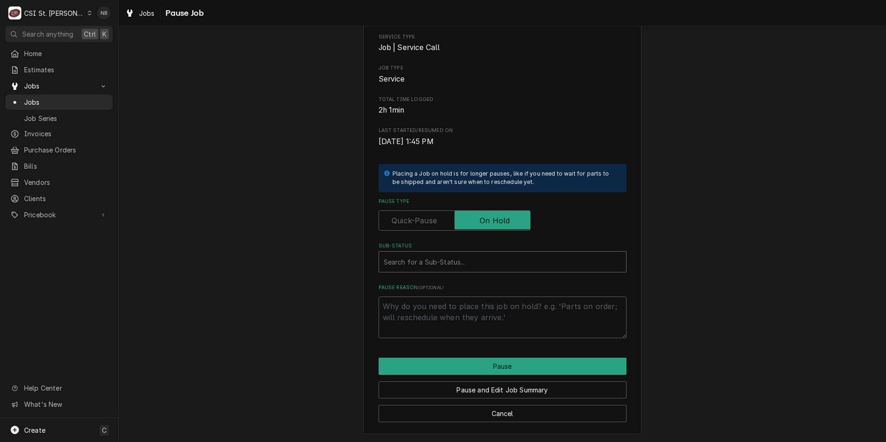
click at [470, 261] on div "Sub-Status" at bounding box center [503, 262] width 238 height 17
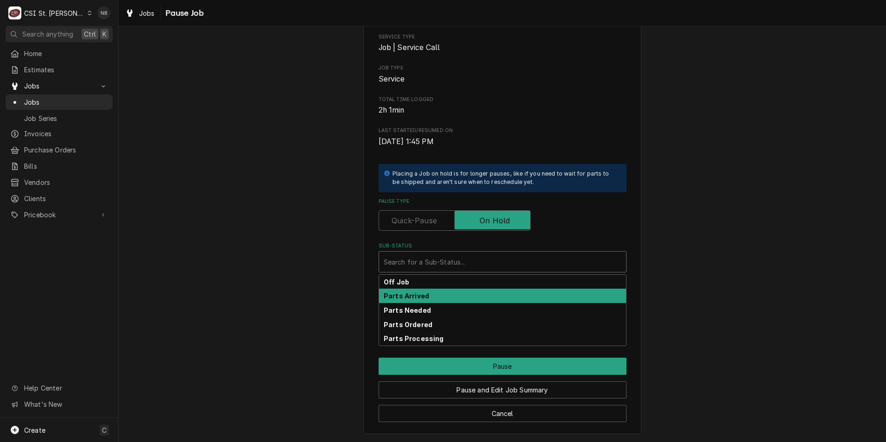
click at [454, 295] on div "Parts Arrived" at bounding box center [502, 296] width 247 height 14
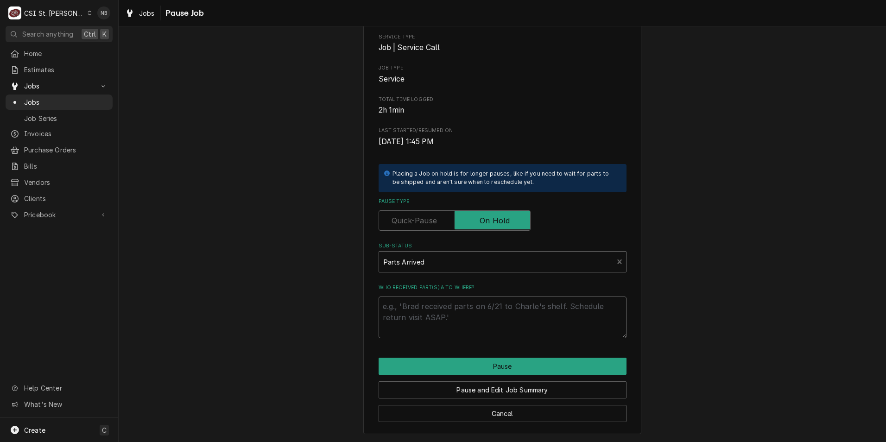
click at [449, 323] on textarea "Who received part(s) & to where?" at bounding box center [503, 318] width 248 height 42
click at [459, 418] on button "Cancel" at bounding box center [503, 413] width 248 height 17
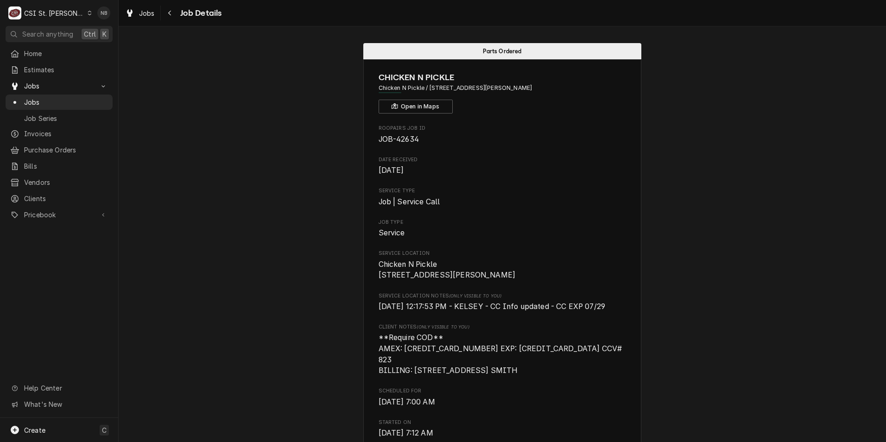
scroll to position [185, 0]
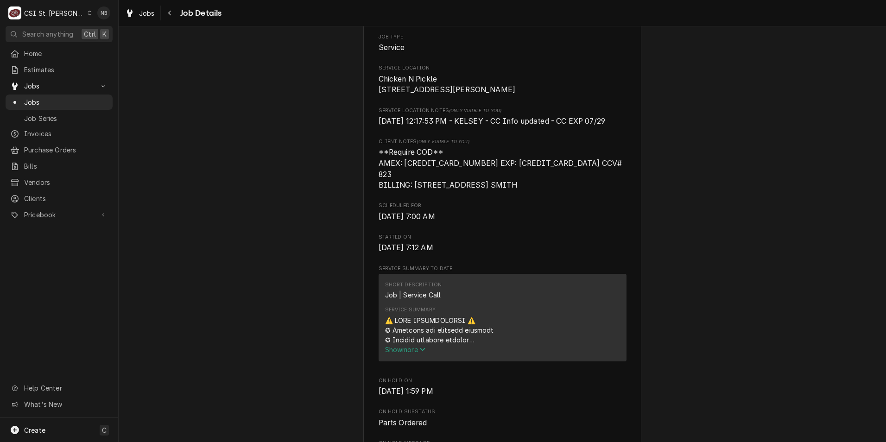
click at [414, 354] on span "Show more" at bounding box center [405, 350] width 41 height 8
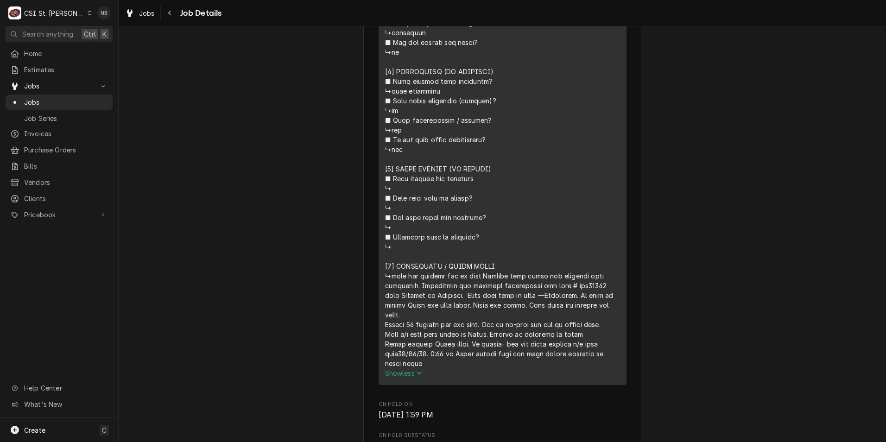
scroll to position [834, 0]
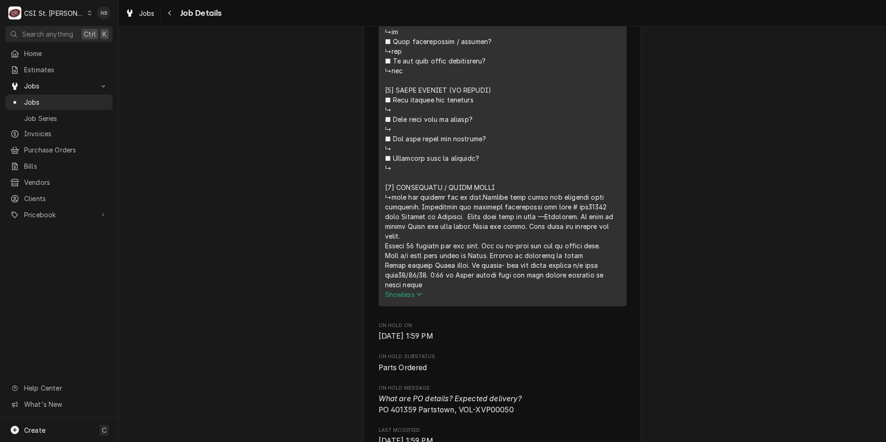
click at [420, 298] on icon "Service Summary" at bounding box center [420, 294] width 6 height 6
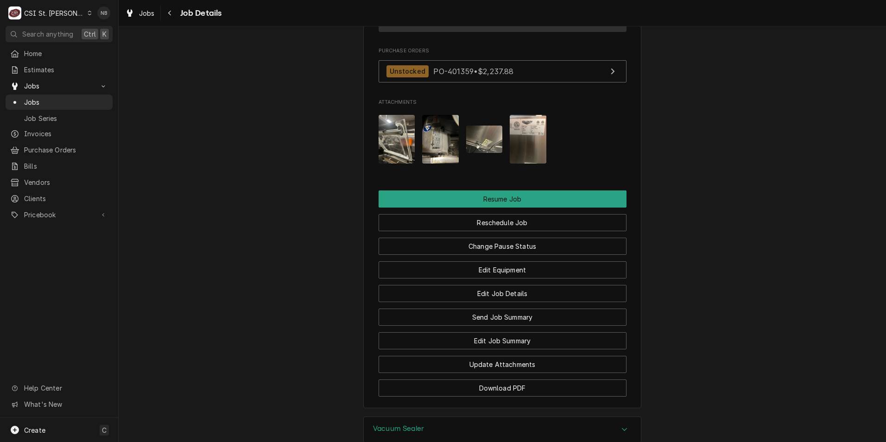
scroll to position [1382, 0]
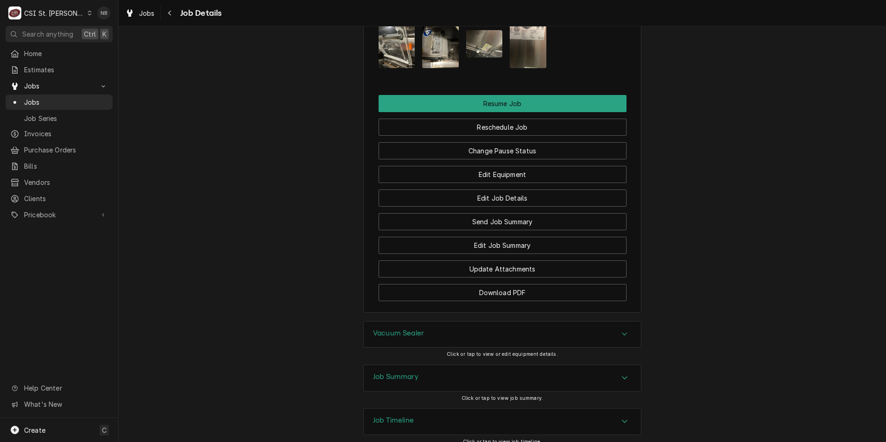
click at [522, 365] on div "Job Summary" at bounding box center [502, 378] width 277 height 26
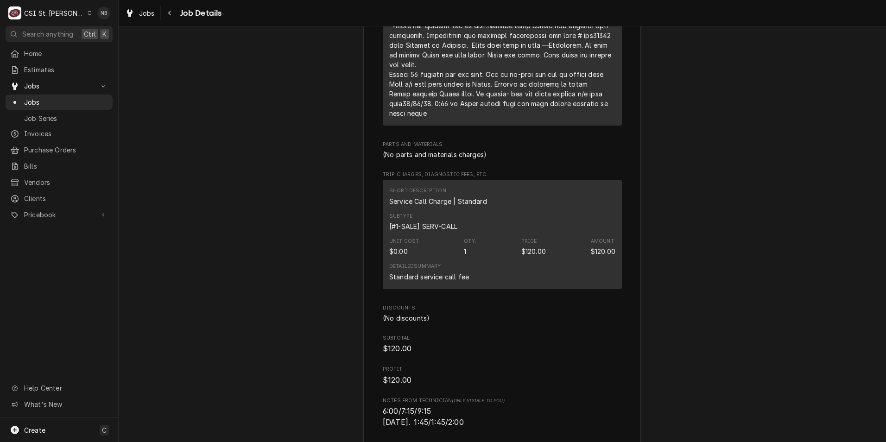
scroll to position [2590, 0]
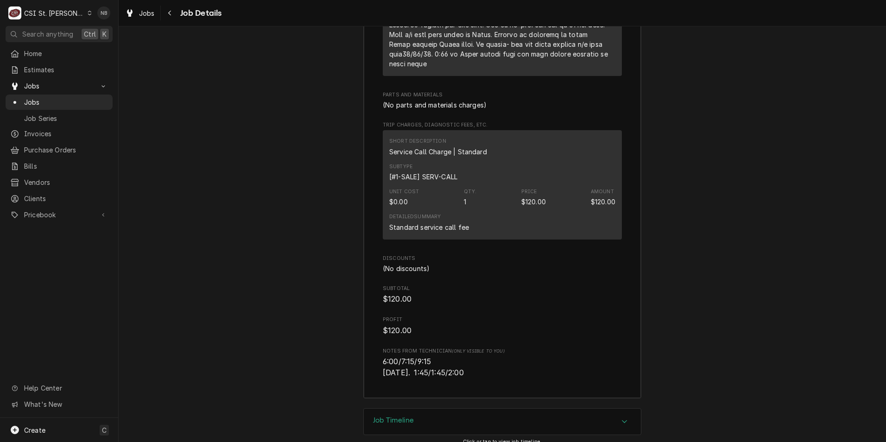
click at [502, 409] on div "Job Timeline" at bounding box center [502, 422] width 277 height 26
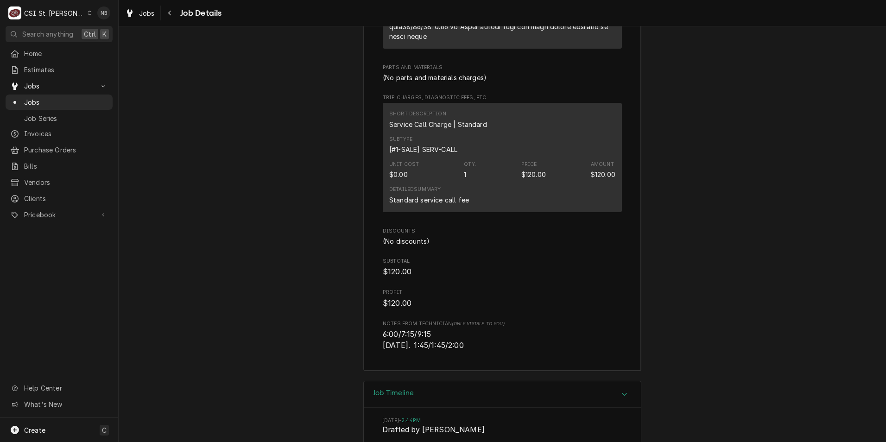
scroll to position [2543, 0]
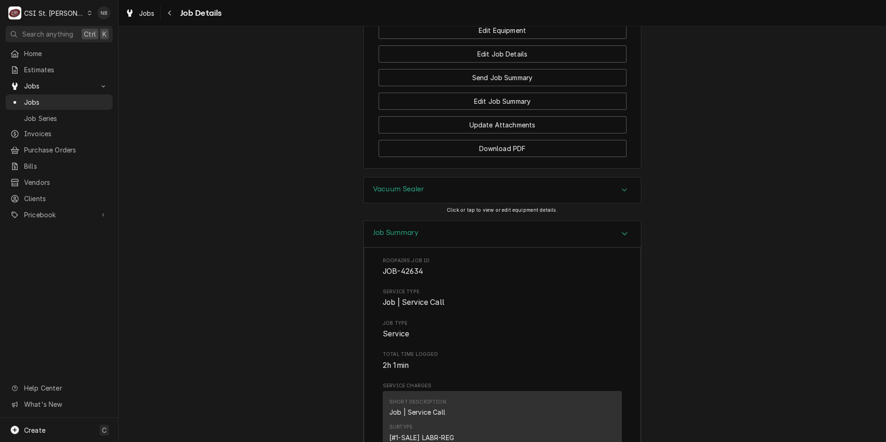
scroll to position [1477, 0]
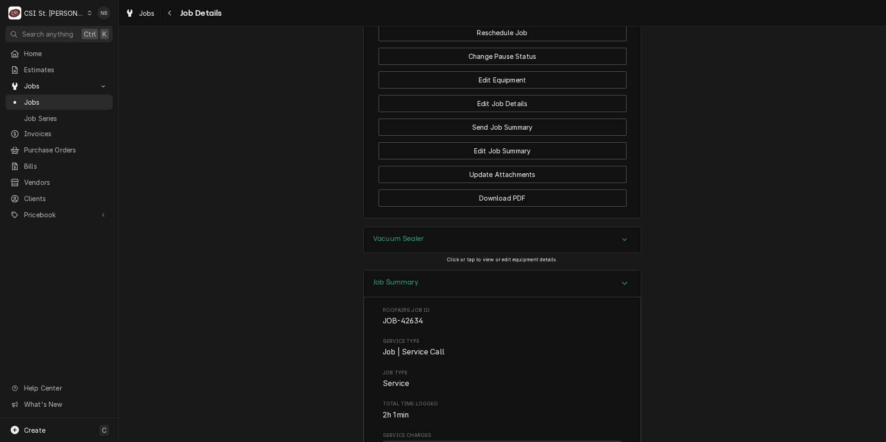
click at [491, 271] on div "Job Summary" at bounding box center [502, 284] width 277 height 26
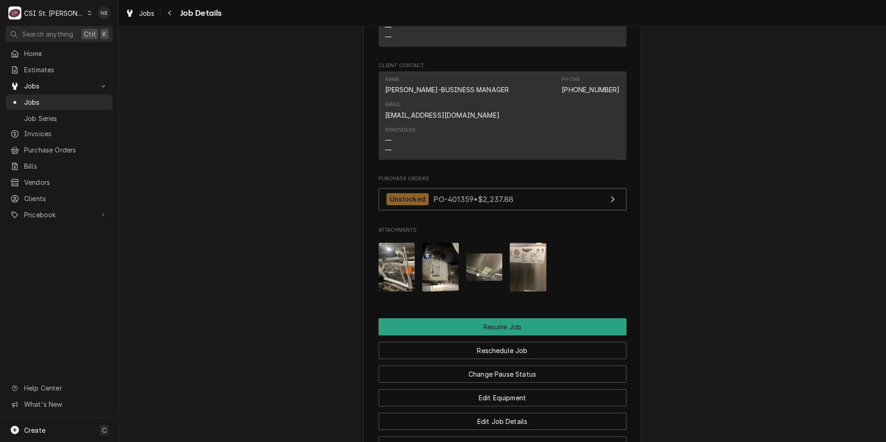
scroll to position [1382, 0]
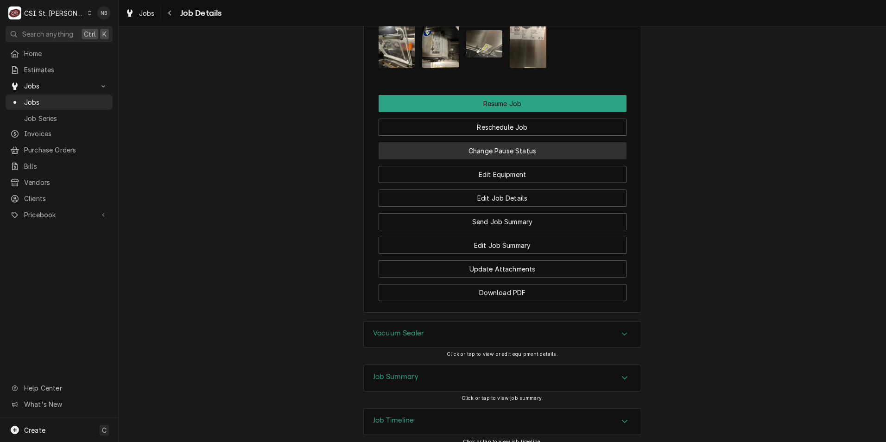
click at [511, 142] on button "Change Pause Status" at bounding box center [503, 150] width 248 height 17
type textarea "x"
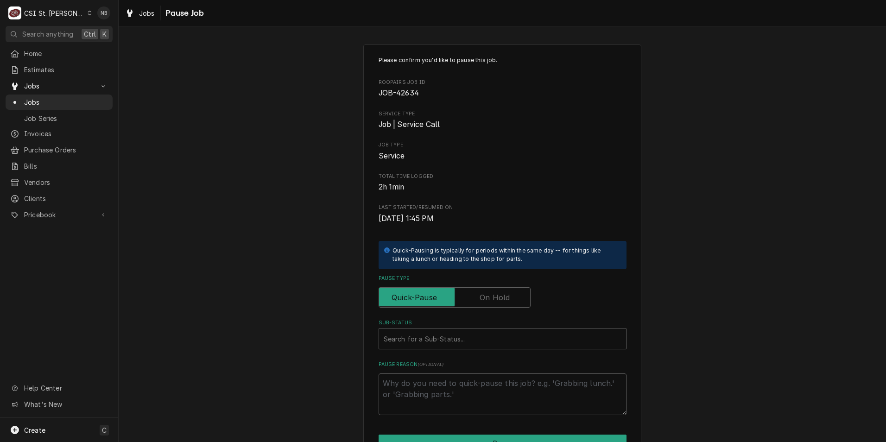
click at [487, 292] on label "Pause Type" at bounding box center [455, 297] width 152 height 20
click at [487, 292] on input "Pause Type" at bounding box center [455, 297] width 144 height 20
checkbox input "true"
click at [467, 341] on div "Sub-Status" at bounding box center [503, 339] width 238 height 17
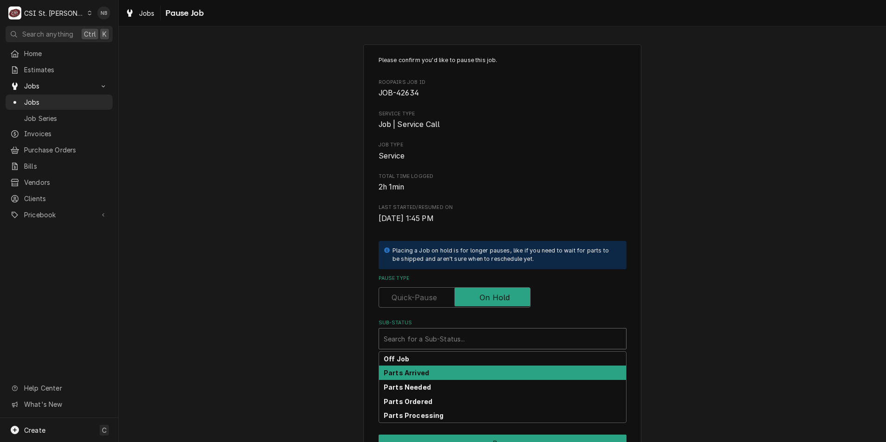
click at [480, 375] on div "Parts Arrived" at bounding box center [502, 373] width 247 height 14
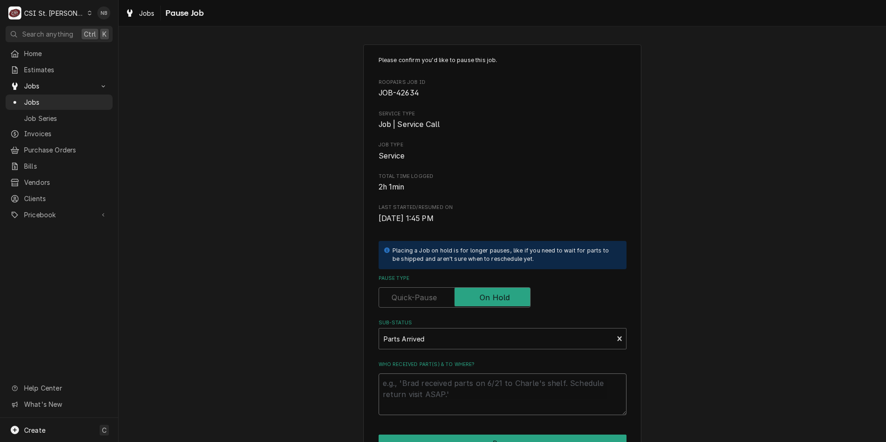
click at [480, 392] on textarea "Who received part(s) & to where?" at bounding box center [503, 395] width 248 height 42
type textarea "x"
type textarea "P"
type textarea "x"
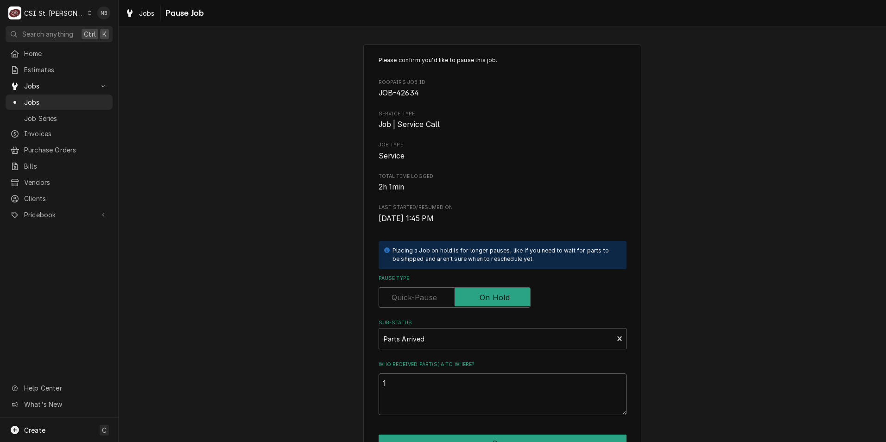
type textarea "1-"
type textarea "x"
type textarea "1"
type textarea "x"
type textarea "10"
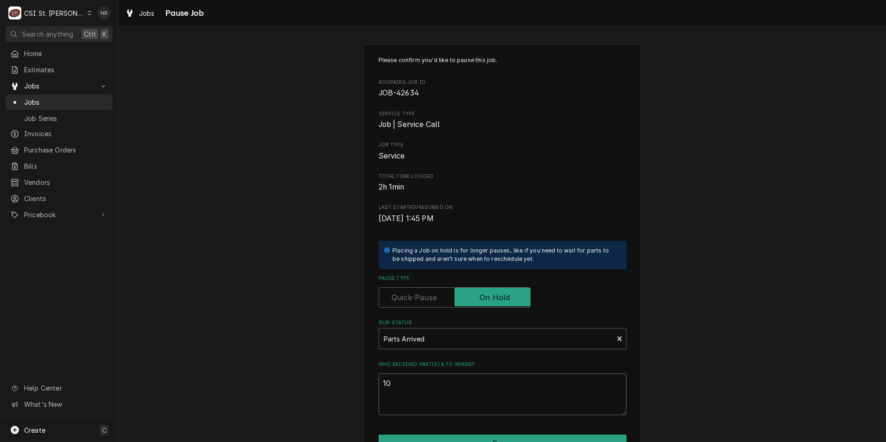
type textarea "x"
type textarea "10/"
type textarea "x"
type textarea "10/3"
type textarea "x"
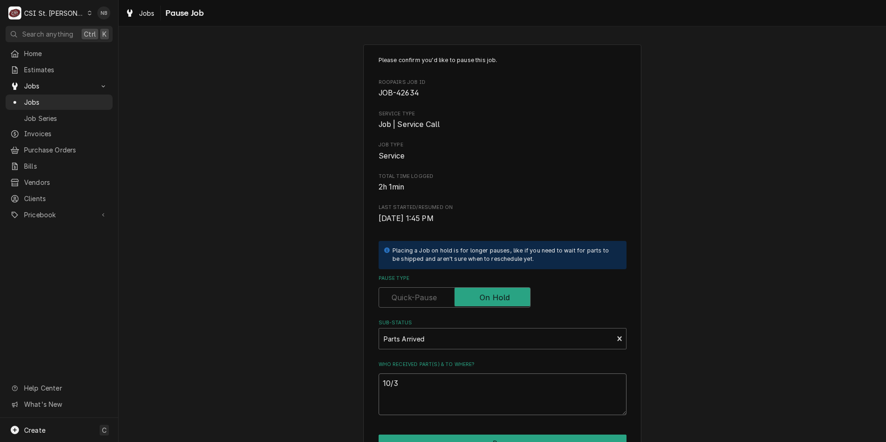
type textarea "10/3/"
type textarea "x"
type textarea "10/3"
type textarea "x"
type textarea "10/3-"
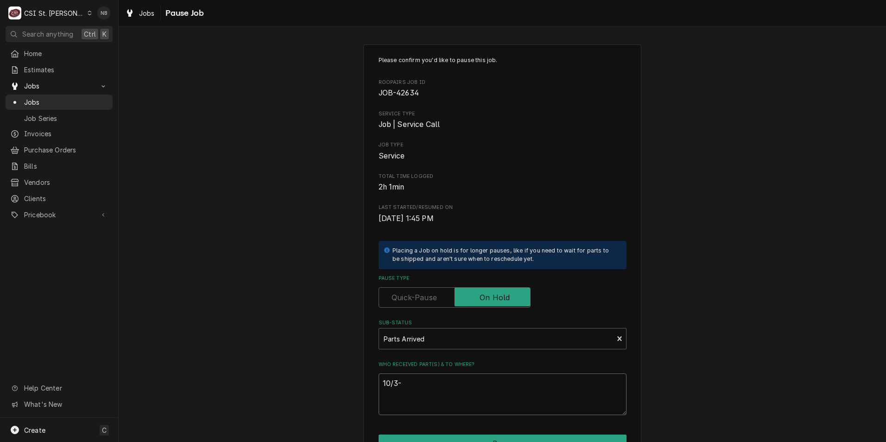
type textarea "x"
type textarea "10/3-P"
type textarea "x"
type textarea "10/3-PA"
type textarea "x"
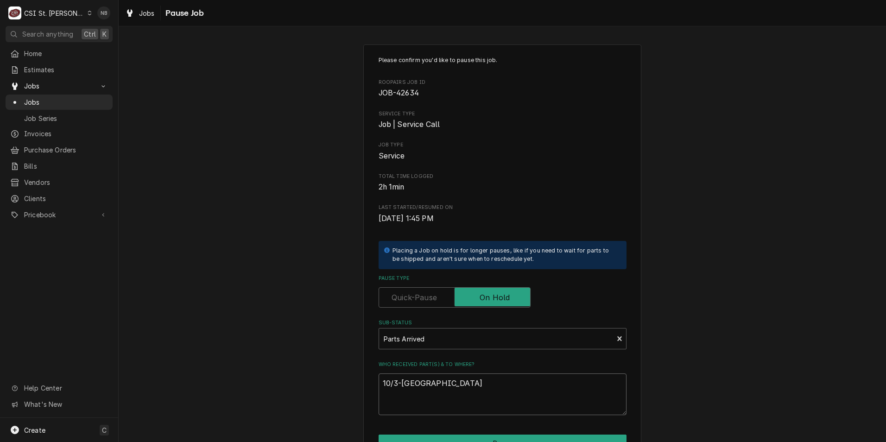
type textarea "10/3-PAr"
type textarea "x"
type textarea "10/3-PArt"
type textarea "x"
type textarea "10/3-PArts"
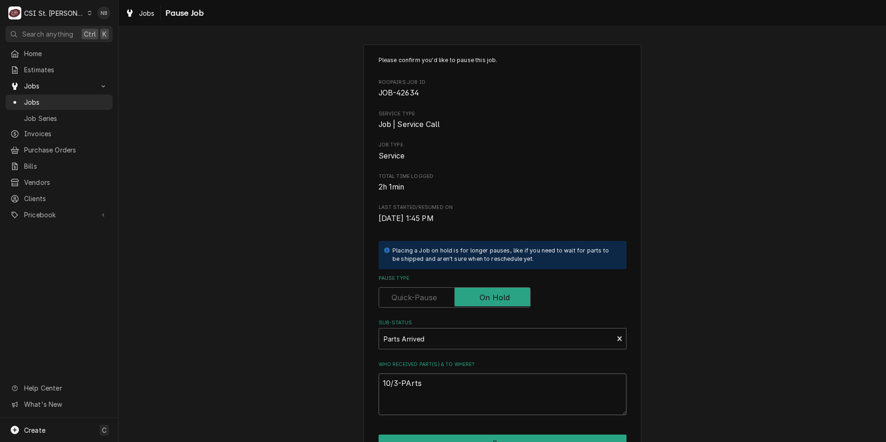
type textarea "x"
type textarea "10/3-PArt"
type textarea "x"
type textarea "10/3-PAr"
type textarea "x"
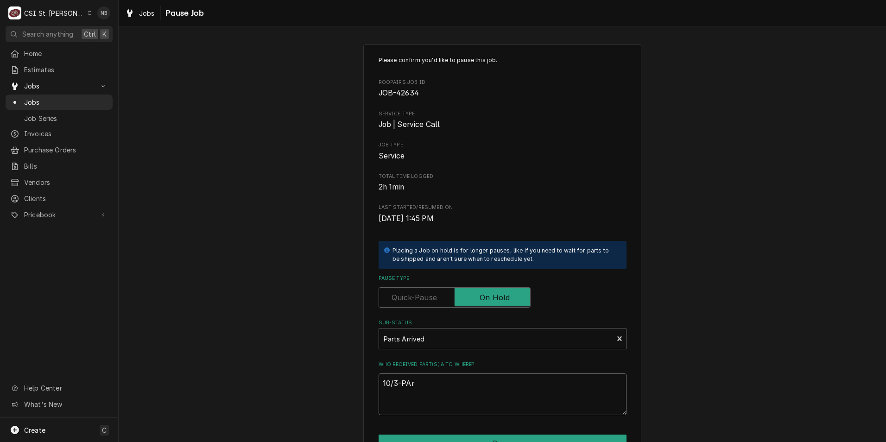
type textarea "10/3-PA"
type textarea "x"
type textarea "10/3-P"
type textarea "x"
type textarea "10/3-Pa"
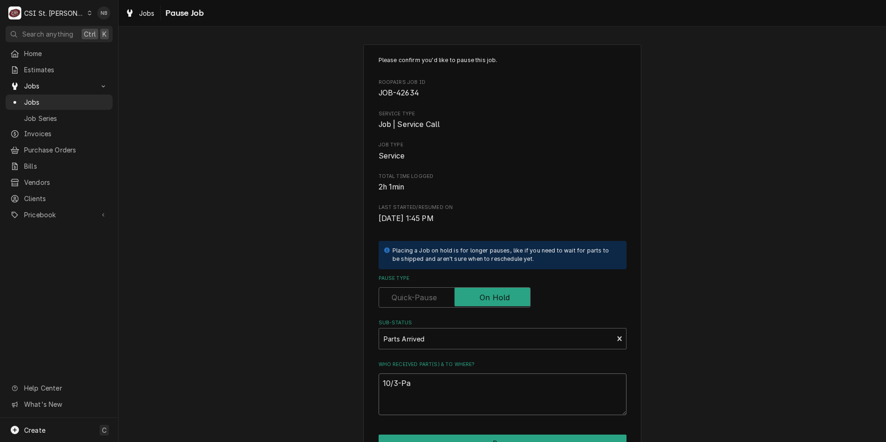
type textarea "x"
type textarea "10/3-Par"
type textarea "x"
type textarea "10/3-Part"
type textarea "x"
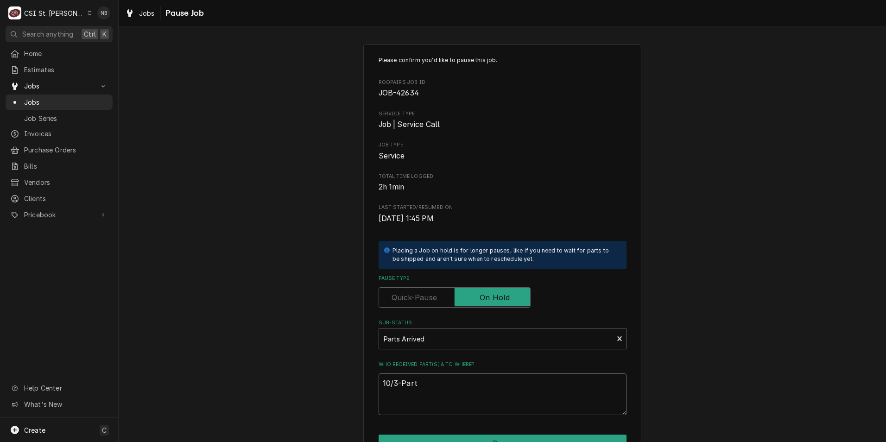
type textarea "10/3-Parts"
type textarea "x"
type textarea "10/3-Parts"
type textarea "x"
type textarea "10/3-Parts p"
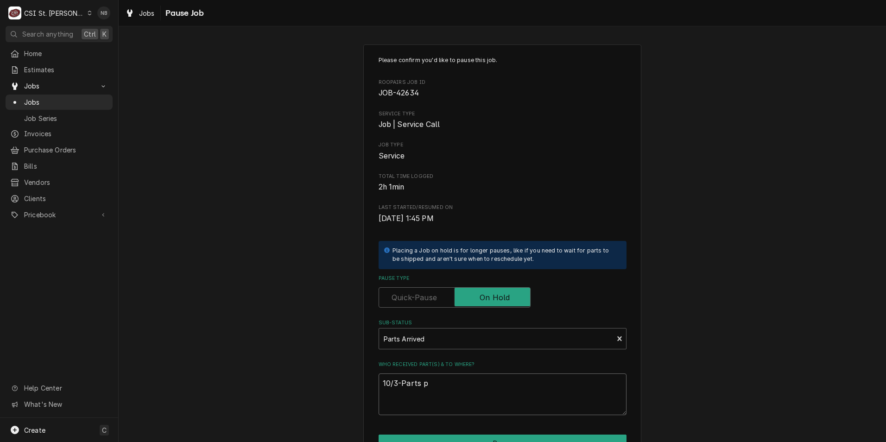
type textarea "x"
type textarea "10/3-Parts pla"
type textarea "x"
type textarea "10/3-Parts plac"
type textarea "x"
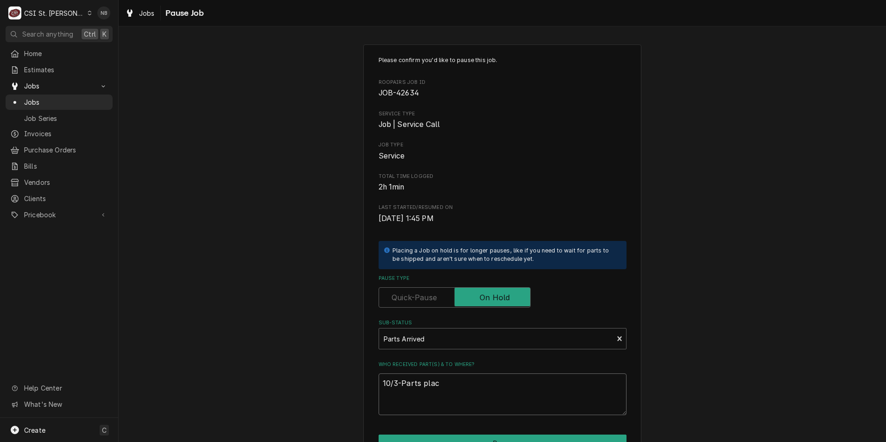
type textarea "10/3-Parts place"
type textarea "x"
type textarea "10/3-Parts placed"
type textarea "x"
type textarea "10/3-Parts placed"
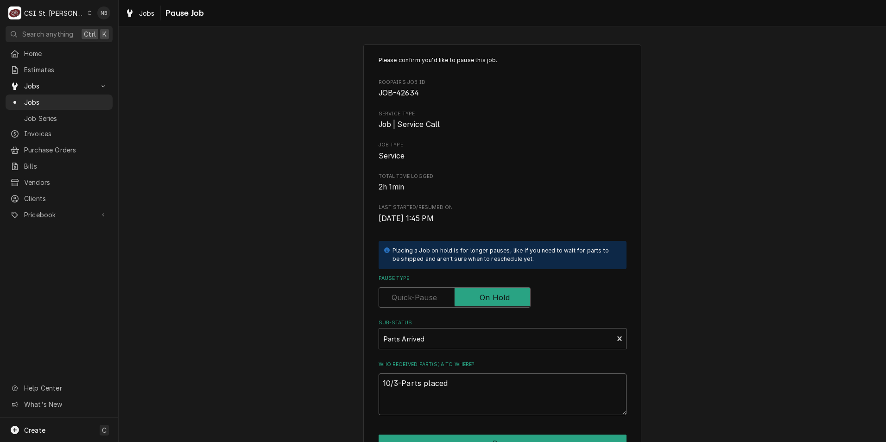
type textarea "x"
type textarea "10/3-Parts placed o"
type textarea "x"
type textarea "10/3-Parts placed on"
type textarea "x"
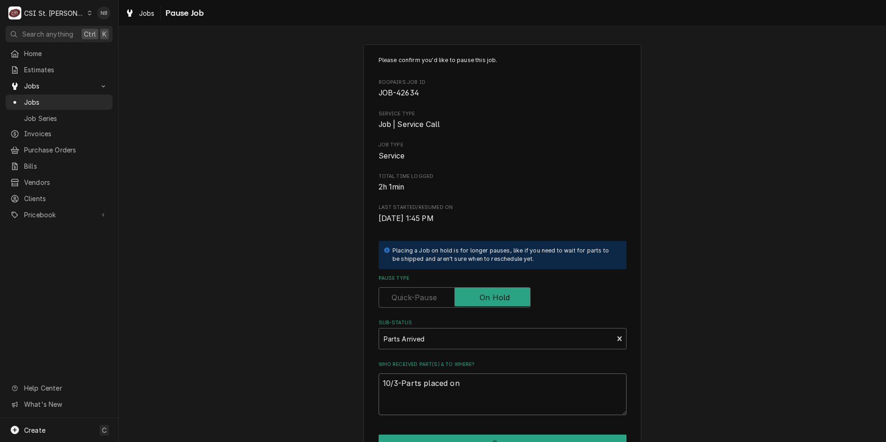
type textarea "10/3-Parts placed on"
type textarea "x"
type textarea "10/3-Parts placed on K"
type textarea "x"
type textarea "10/3-Parts placed on Ke"
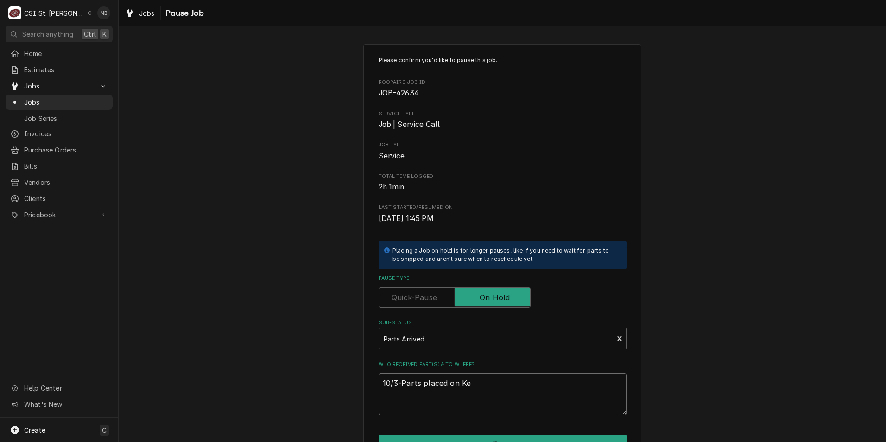
type textarea "x"
type textarea "10/3-Parts placed on Kev"
type textarea "x"
type textarea "10/3-Parts placed on Kevi"
type textarea "x"
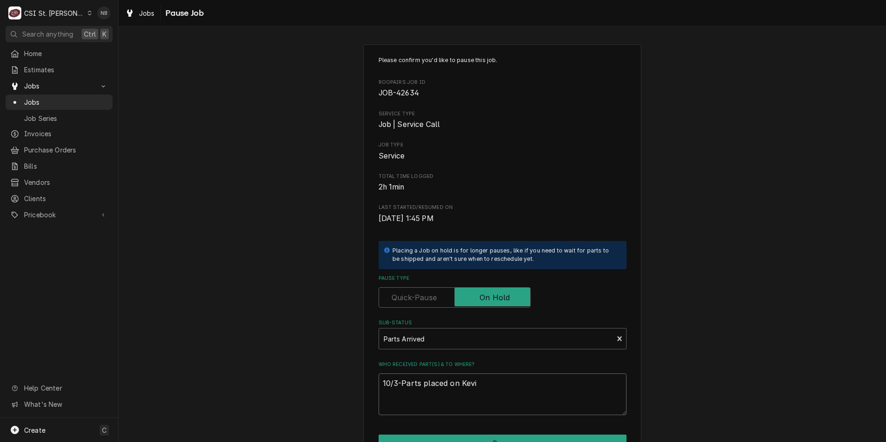
type textarea "10/3-Parts placed on Kevin"
type textarea "x"
type textarea "10/3-Parts placed on Kevin"
type textarea "x"
type textarea "10/3-Parts placed on Kevin F"
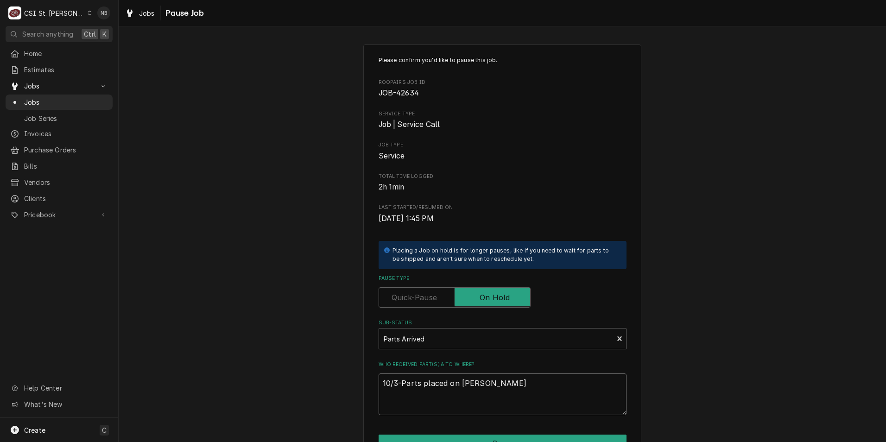
type textarea "x"
type textarea "10/3-Parts placed on Kevin F"
type textarea "x"
type textarea "10/3-Parts placed on Kevin F S"
type textarea "x"
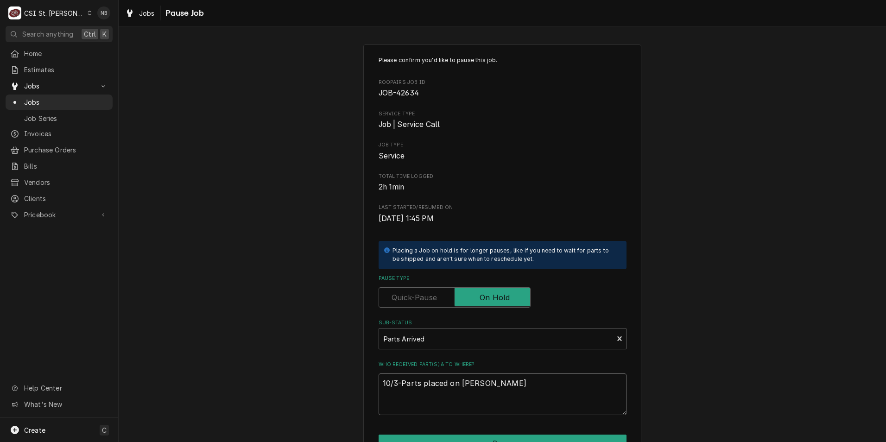
type textarea "10/3-Parts placed on Kevin F Sh"
type textarea "x"
type textarea "10/3-Parts placed on Kevin F She"
type textarea "x"
type textarea "10/3-Parts placed on Kevin F Shel"
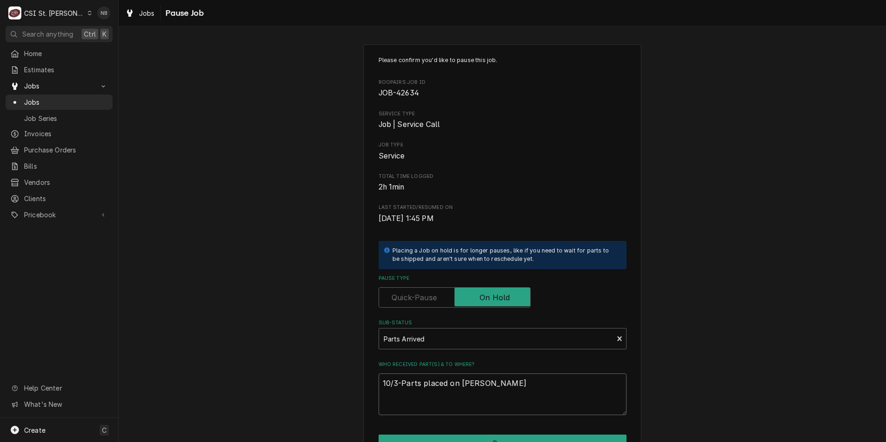
type textarea "x"
type textarea "10/3-Parts placed on Kevin F Shelf"
type textarea "x"
type textarea "10/3-Parts placed on Kevin F Shelf-"
type textarea "x"
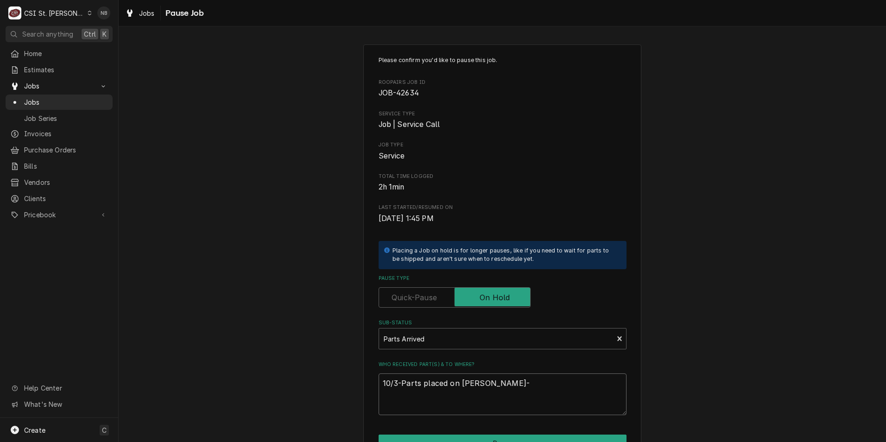
type textarea "10/3-Parts placed on Kevin F Shelf-N"
type textarea "x"
type textarea "10/3-Parts placed on Kevin F Shelf-NB"
click at [702, 110] on div "Please confirm you'd like to pause this job. Roopairs Job ID JOB-42634 Service …" at bounding box center [503, 277] width 768 height 483
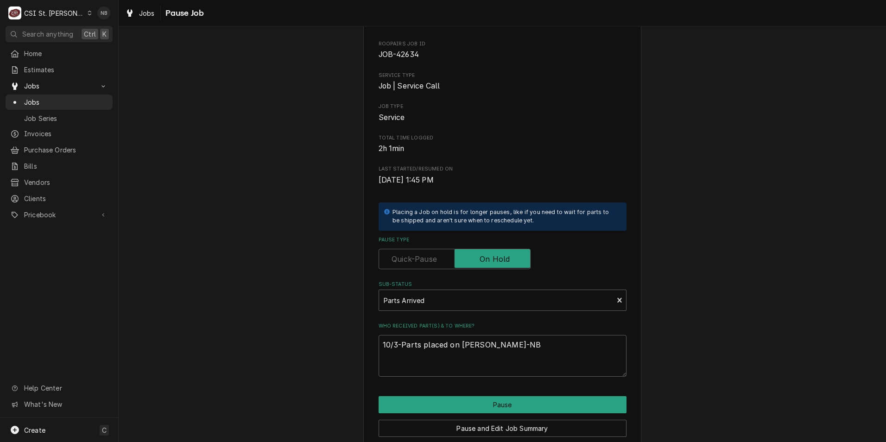
scroll to position [77, 0]
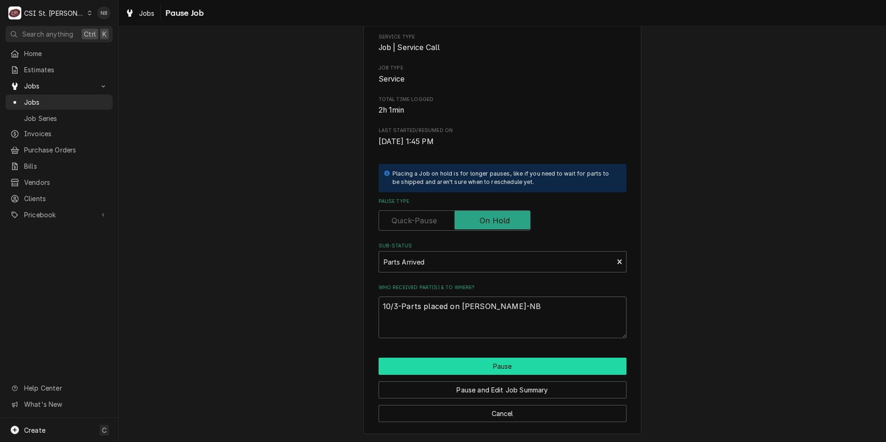
click at [559, 364] on button "Pause" at bounding box center [503, 366] width 248 height 17
type textarea "x"
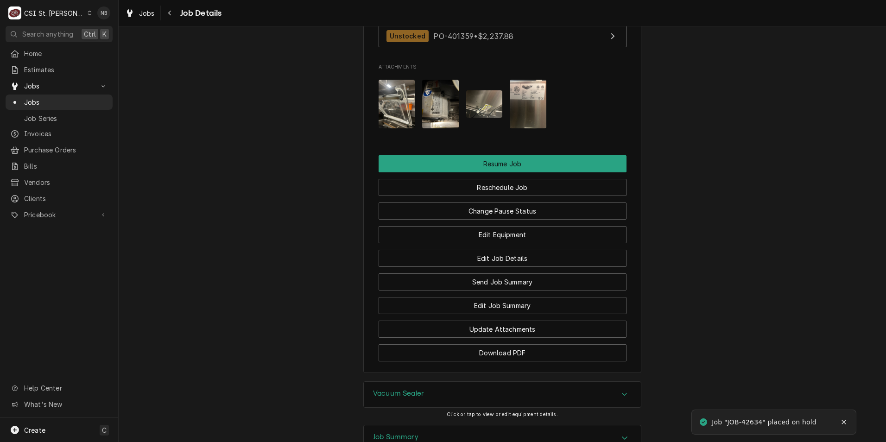
scroll to position [1382, 0]
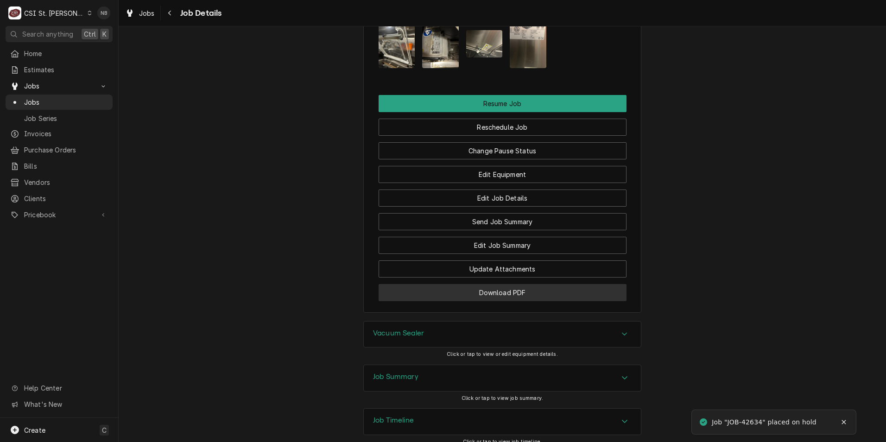
click at [523, 284] on button "Download PDF" at bounding box center [503, 292] width 248 height 17
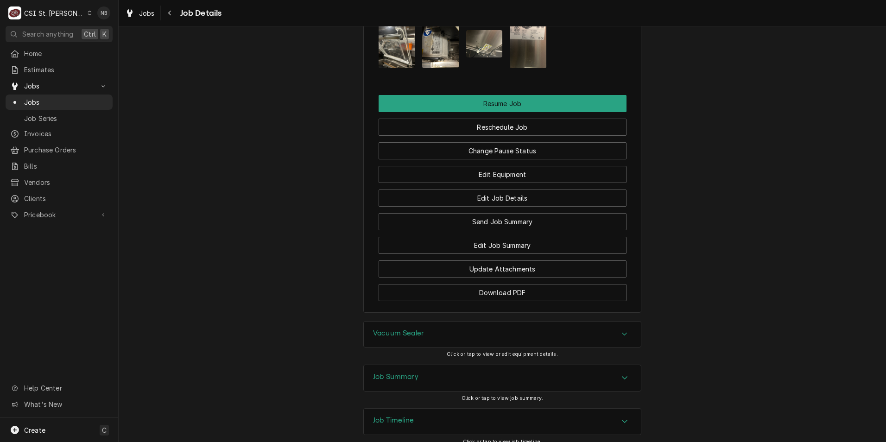
click at [71, 150] on span "Purchase Orders" at bounding box center [66, 150] width 84 height 10
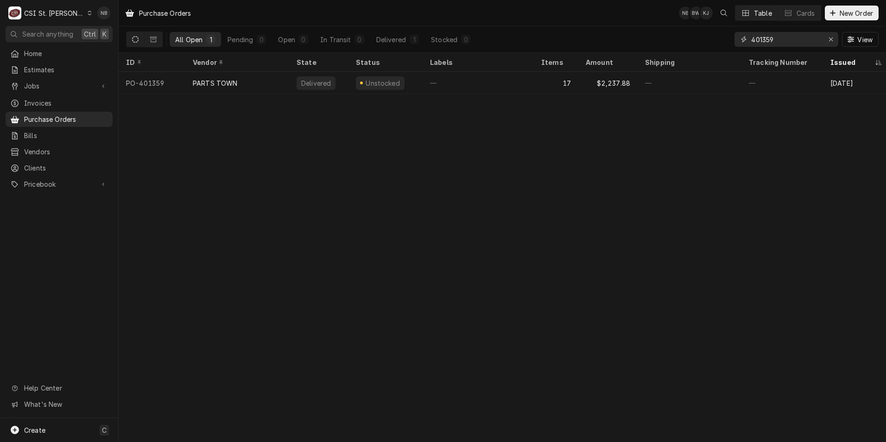
click at [790, 42] on input "401359" at bounding box center [787, 39] width 70 height 15
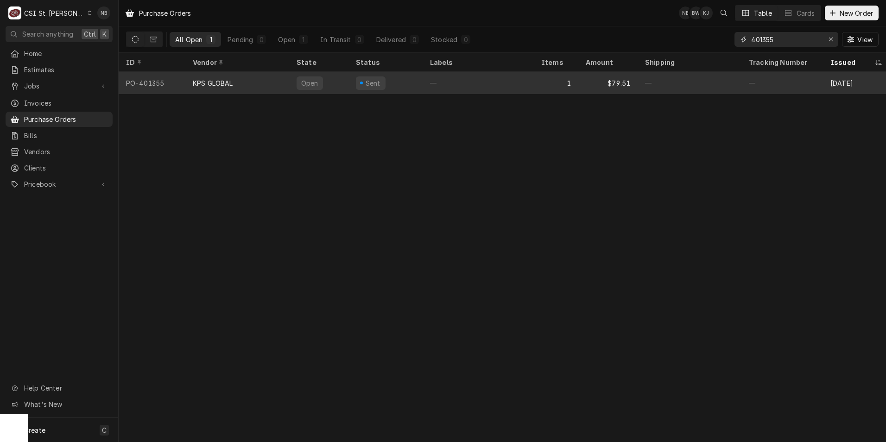
type input "401355"
click at [446, 83] on div "—" at bounding box center [478, 83] width 111 height 22
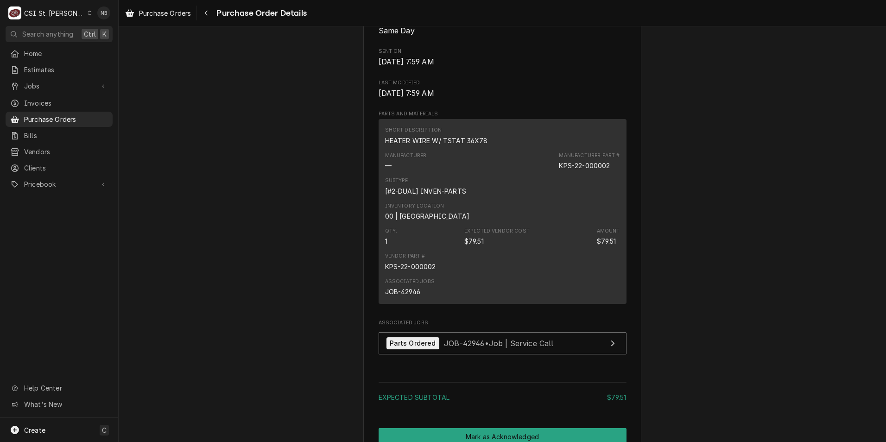
scroll to position [603, 0]
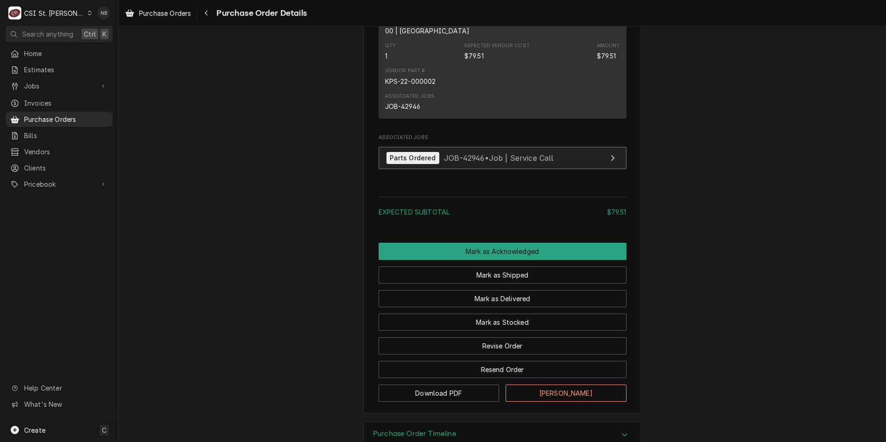
click at [452, 162] on span "JOB-42946 • Job | Service Call" at bounding box center [499, 157] width 110 height 9
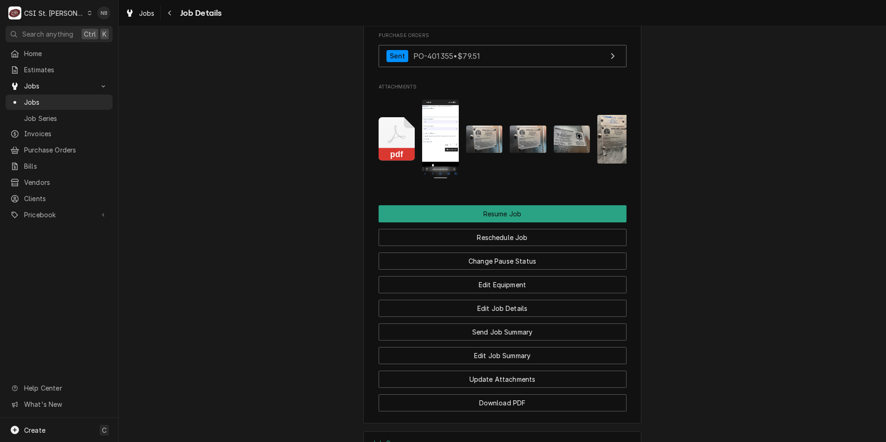
scroll to position [1437, 0]
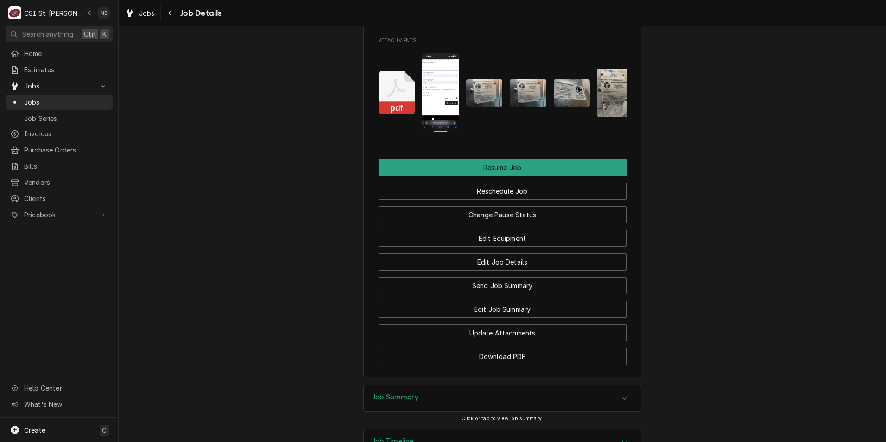
click at [511, 21] on link "Sent PO-401355 • $79.51" at bounding box center [503, 10] width 248 height 23
click at [519, 223] on button "Change Pause Status" at bounding box center [503, 214] width 248 height 17
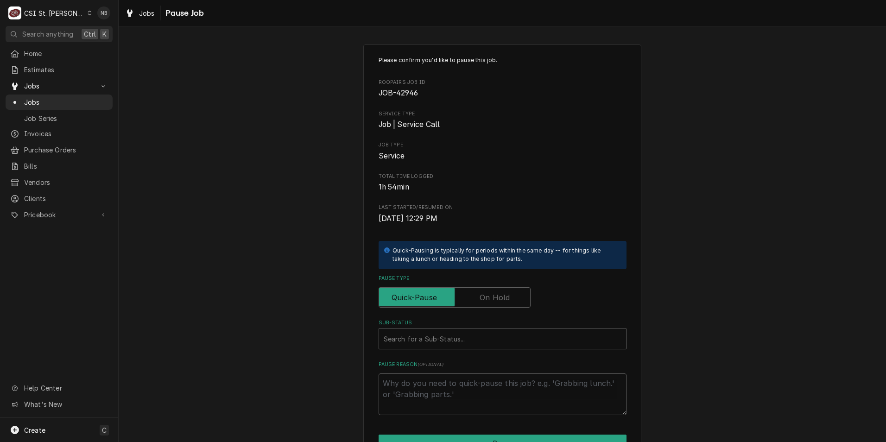
click at [484, 294] on label "Pause Type" at bounding box center [455, 297] width 152 height 20
click at [484, 294] on input "Pause Type" at bounding box center [455, 297] width 144 height 20
checkbox input "true"
click at [490, 341] on div "Sub-Status" at bounding box center [503, 339] width 238 height 17
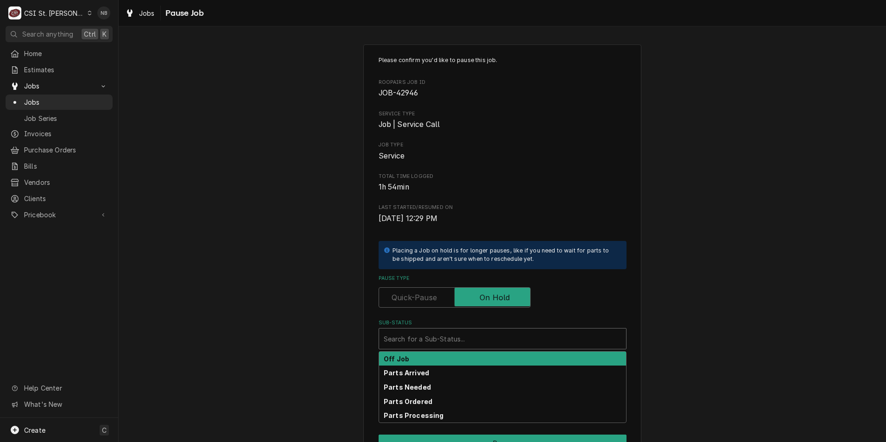
click at [480, 368] on div "Parts Arrived" at bounding box center [502, 373] width 247 height 14
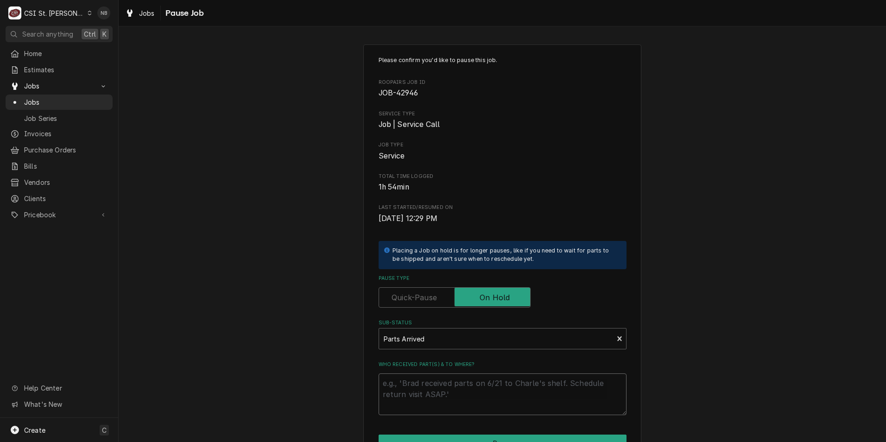
click at [472, 388] on textarea "Who received part(s) & to where?" at bounding box center [503, 395] width 248 height 42
type textarea "x"
type textarea "1"
type textarea "x"
type textarea "10"
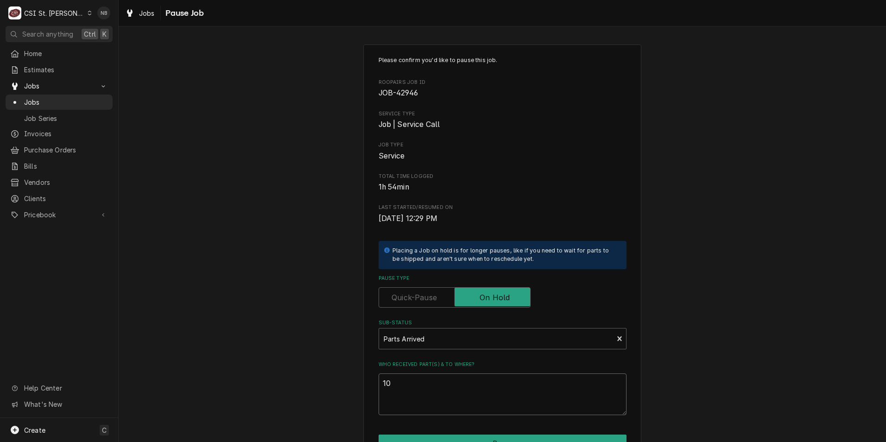
type textarea "x"
type textarea "10/3"
type textarea "x"
type textarea "10/3-"
type textarea "x"
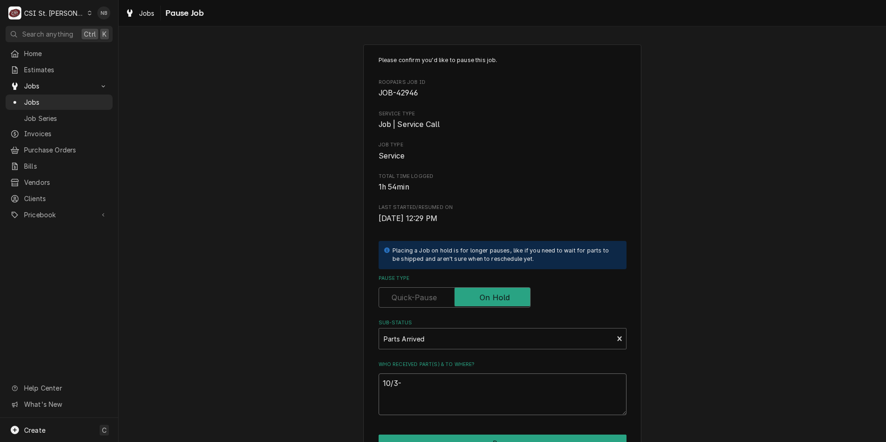
type textarea "10/3-P"
type textarea "x"
type textarea "10/3-PA"
type textarea "x"
type textarea "10/3-PAr"
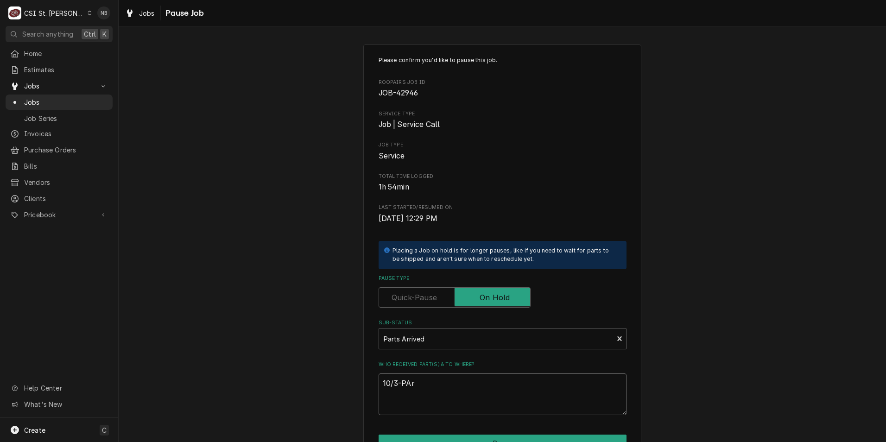
type textarea "x"
type textarea "10/3-PArts"
type textarea "x"
type textarea "10/3-PArt"
type textarea "x"
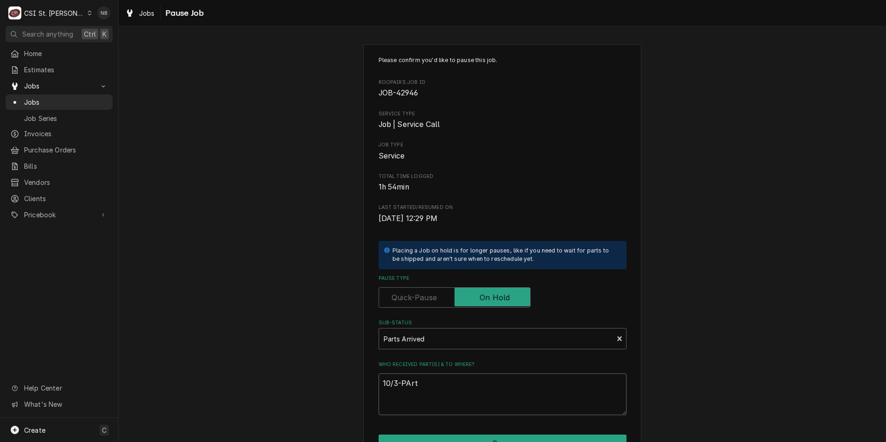
type textarea "10/3-PAr"
type textarea "x"
type textarea "10/3-PA"
type textarea "x"
type textarea "10/3-P"
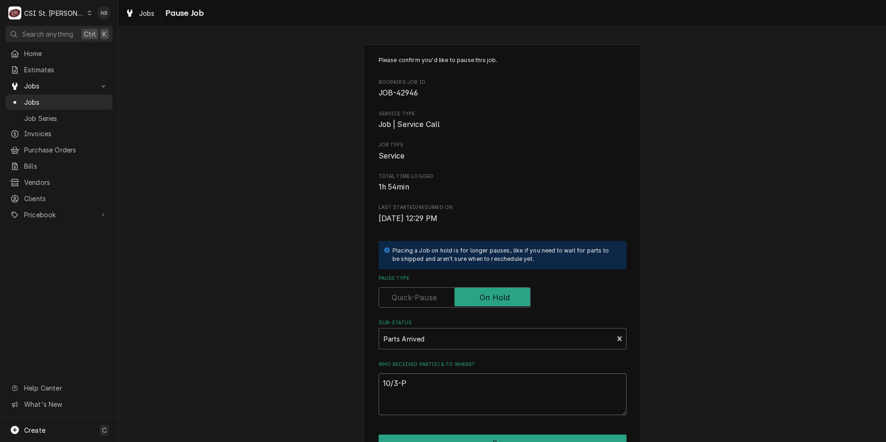
type textarea "x"
type textarea "10/3-Pa"
type textarea "x"
type textarea "10/3-Par"
type textarea "x"
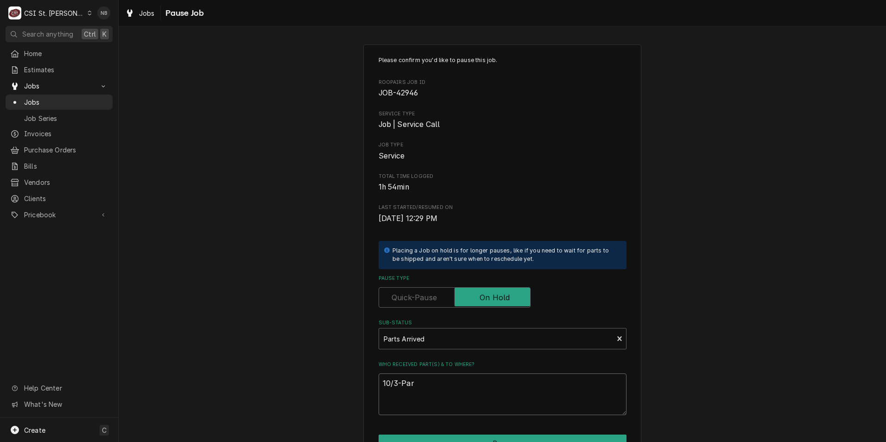
type textarea "10/3-Part"
type textarea "x"
type textarea "10/3-Parts"
type textarea "x"
type textarea "10/3-Parts a"
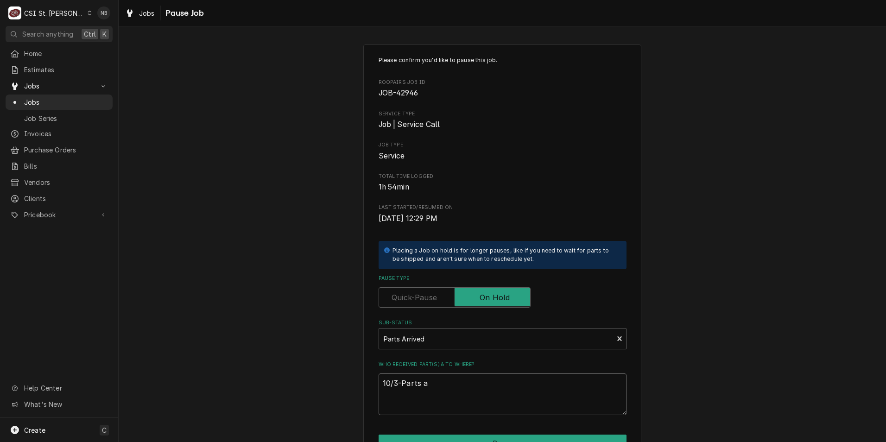
type textarea "x"
type textarea "10/3-Parts ar"
type textarea "x"
type textarea "10/3-Parts arr"
type textarea "x"
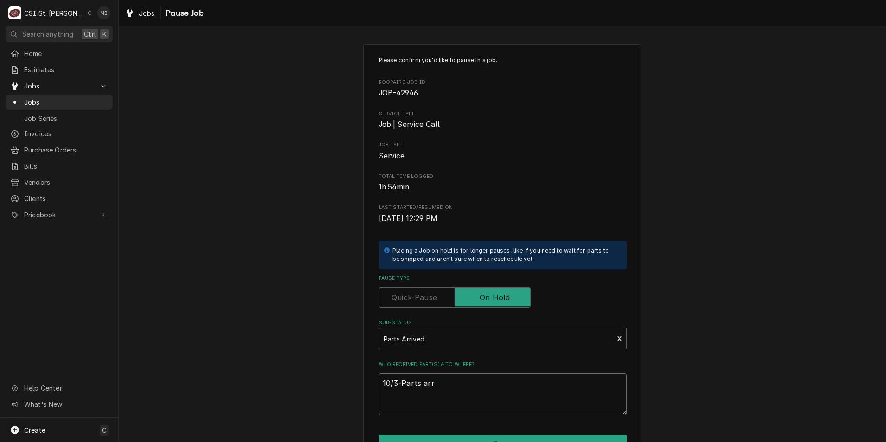
type textarea "10/3-Parts arri"
type textarea "x"
type textarea "10/3-Parts arriv"
type textarea "x"
type textarea "10/3-Parts arrive"
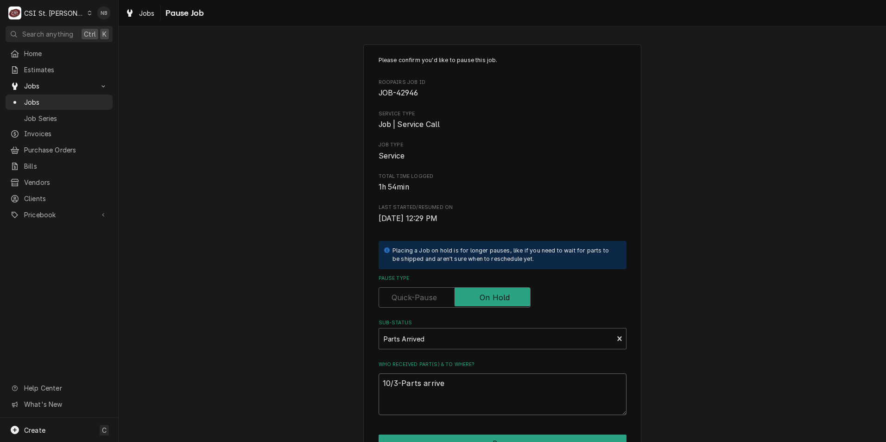
type textarea "x"
type textarea "10/3-Parts arrived"
type textarea "x"
type textarea "10/3-Parts arrived"
type textarea "x"
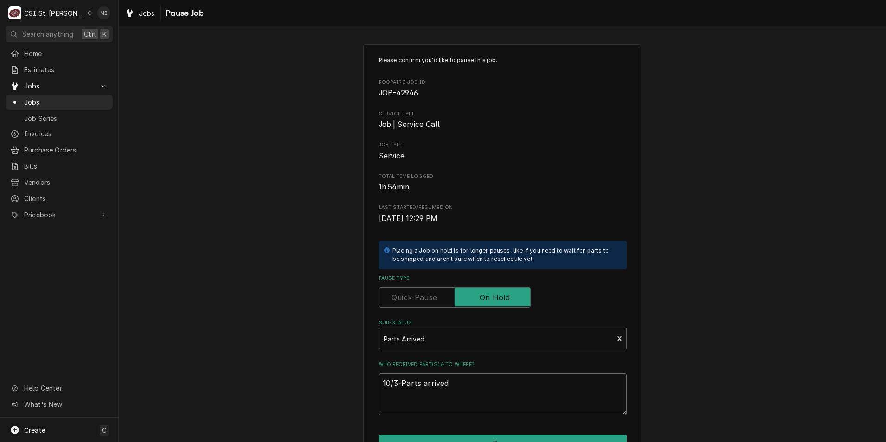
type textarea "10/3-Parts arrived o"
type textarea "x"
type textarea "10/3-Parts arrived on"
type textarea "x"
type textarea "10/3-Parts arrived on"
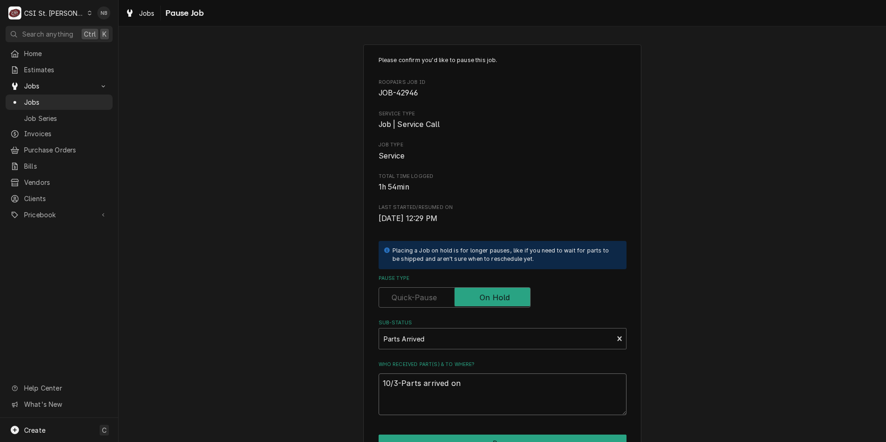
type textarea "x"
type textarea "10/3-Parts arrived on M"
type textarea "x"
type textarea "10/3-Parts arrived on Ma"
type textarea "x"
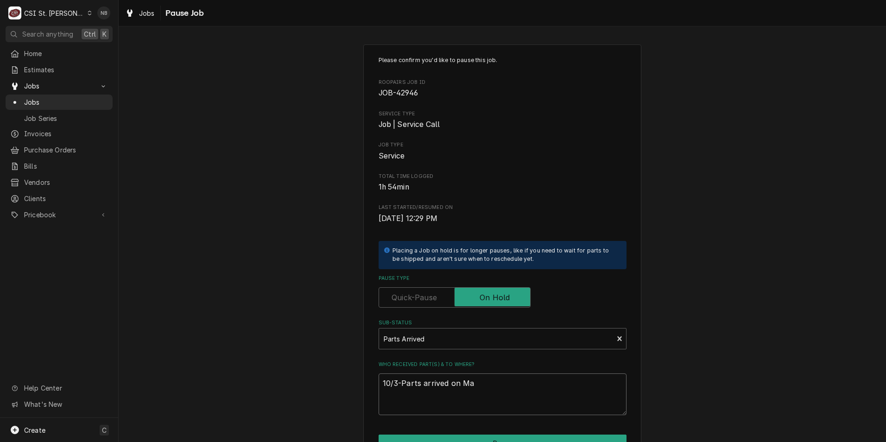
type textarea "10/3-Parts arrived on Mat"
type textarea "x"
type textarea "10/3-Parts arrived on Matt"
type textarea "x"
type textarea "10/3-Parts arrived on Matt"
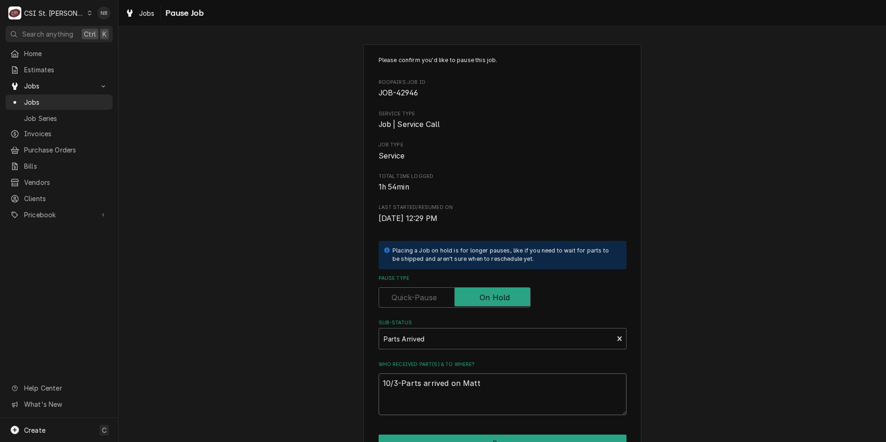
type textarea "x"
type textarea "10/3-Parts arrived on Matt F"
type textarea "x"
type textarea "10/3-Parts arrived on Matt F"
type textarea "x"
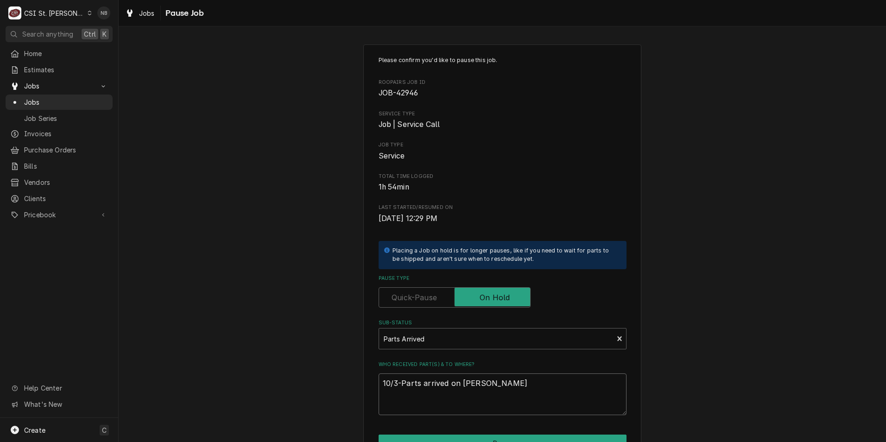
type textarea "10/3-Parts arrived on Matt F S"
type textarea "x"
type textarea "10/3-Parts arrived on Matt F Sh"
type textarea "x"
type textarea "10/3-Parts arrived on Matt F She"
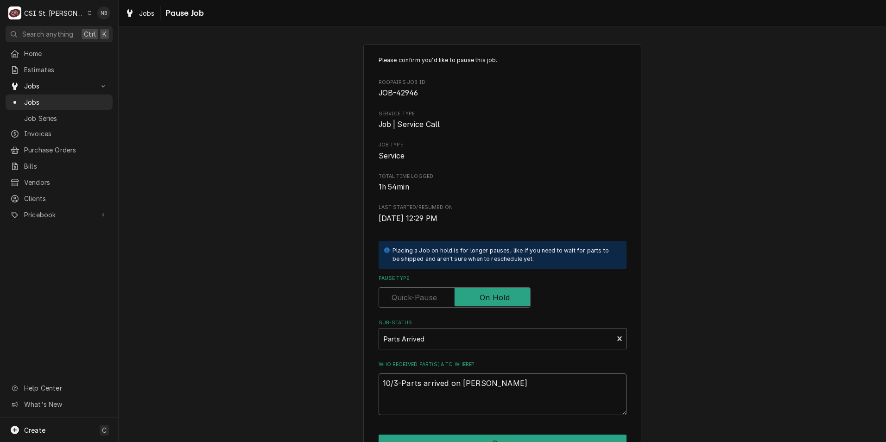
type textarea "x"
type textarea "10/3-Parts arrived on Matt F Shel"
type textarea "x"
type textarea "10/3-Parts arrived on Matt F Shelf"
type textarea "x"
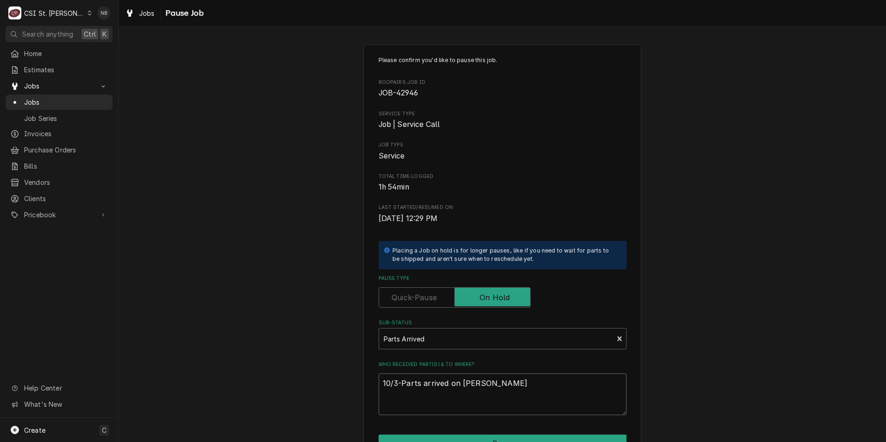
type textarea "10/3-Parts arrived on Matt F Shelf-"
type textarea "x"
type textarea "10/3-Parts arrived on Matt F Shelf-N"
type textarea "x"
type textarea "10/3-Parts arrived on Matt F Shelf-NB"
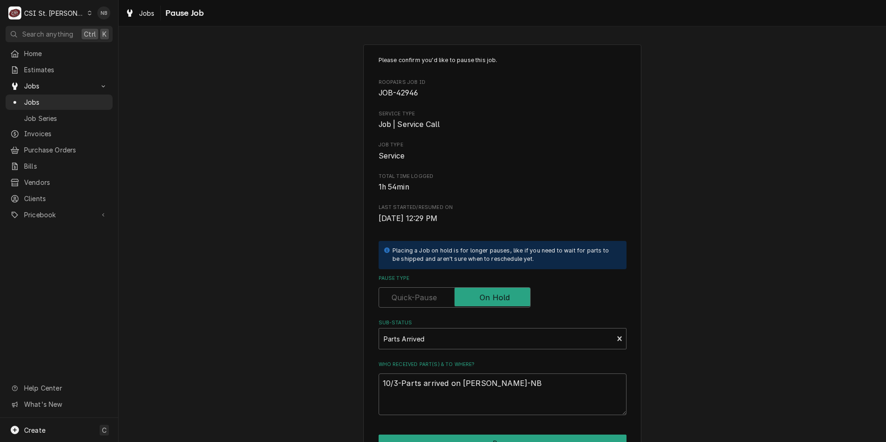
click at [745, 191] on div "Please confirm you'd like to pause this job. Roopairs Job ID JOB-42946 Service …" at bounding box center [503, 277] width 768 height 483
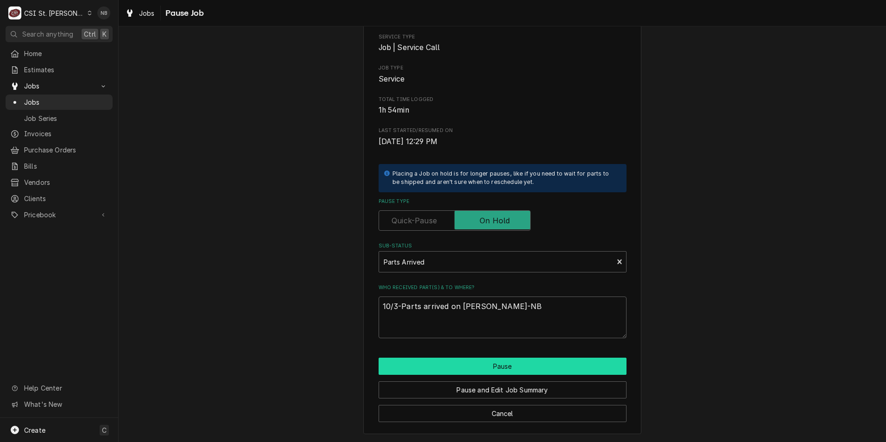
click at [564, 365] on button "Pause" at bounding box center [503, 366] width 248 height 17
type textarea "x"
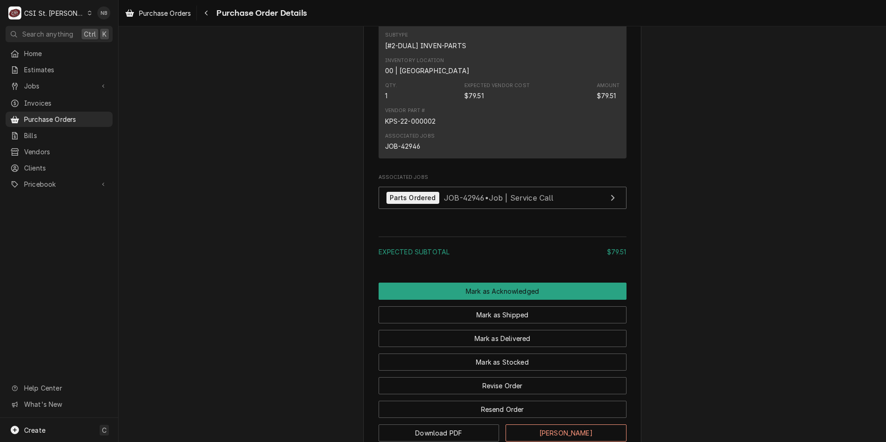
scroll to position [649, 0]
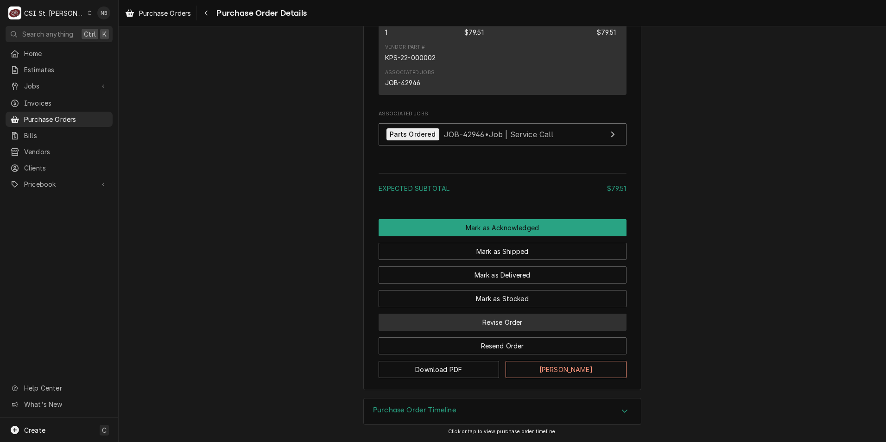
click at [535, 325] on button "Revise Order" at bounding box center [503, 322] width 248 height 17
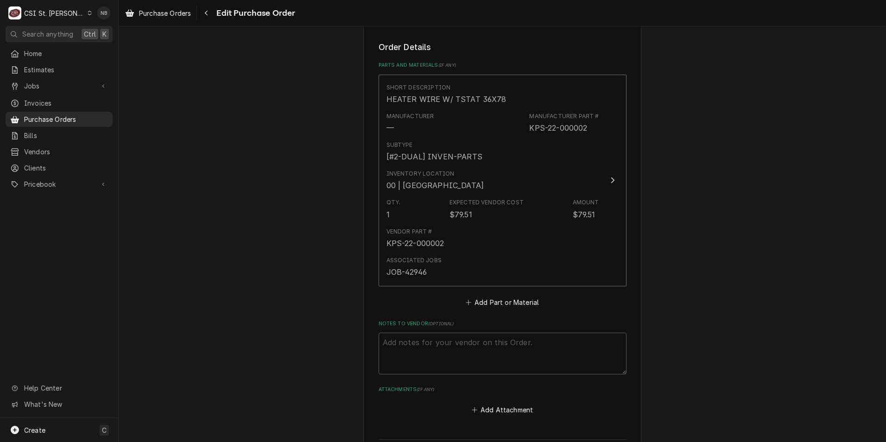
scroll to position [371, 0]
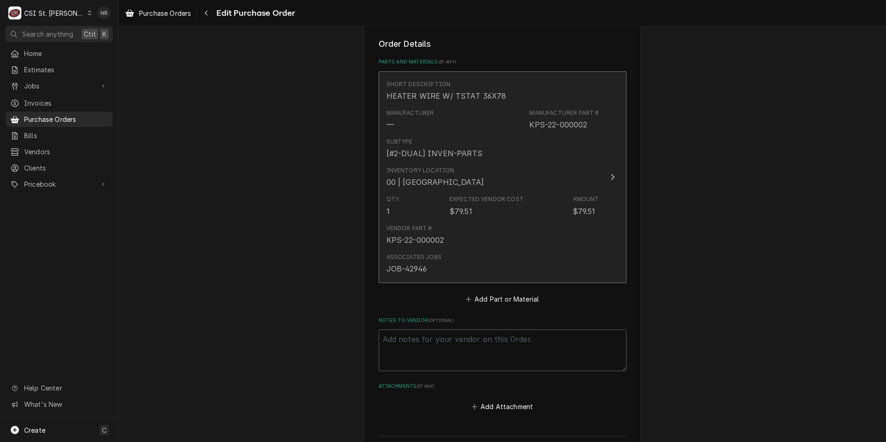
click at [447, 180] on div "00 | [GEOGRAPHIC_DATA]" at bounding box center [436, 182] width 98 height 11
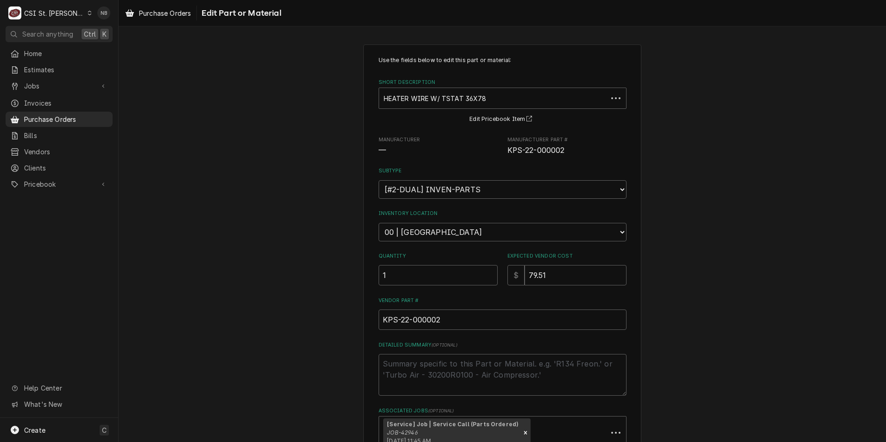
type textarea "x"
click at [458, 231] on select "Choose a location... 00 | STL WAREHOUSE 01 | [PERSON_NAME] V#93 01 | [PERSON_NA…" at bounding box center [503, 232] width 248 height 19
select select "1532"
click at [379, 223] on select "Choose a location... 00 | STL WAREHOUSE 01 | [PERSON_NAME] V#93 01 | [PERSON_NA…" at bounding box center [503, 232] width 248 height 19
click at [795, 265] on div "Use the fields below to edit this part or material: Short Description HEATER WI…" at bounding box center [503, 282] width 768 height 493
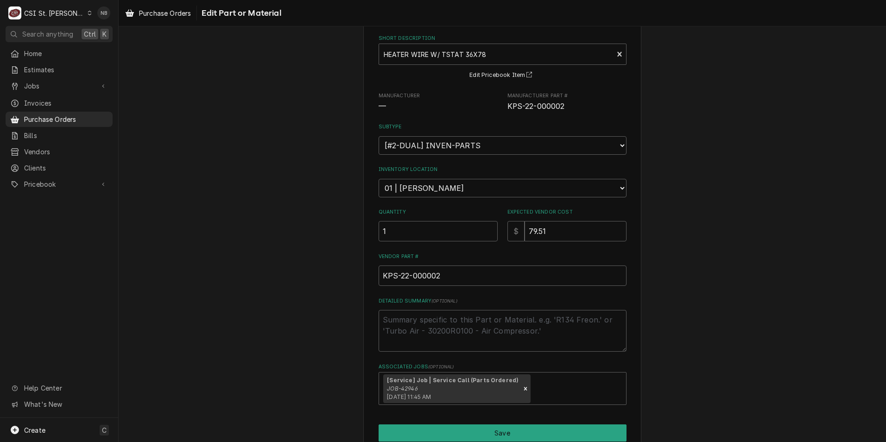
scroll to position [87, 0]
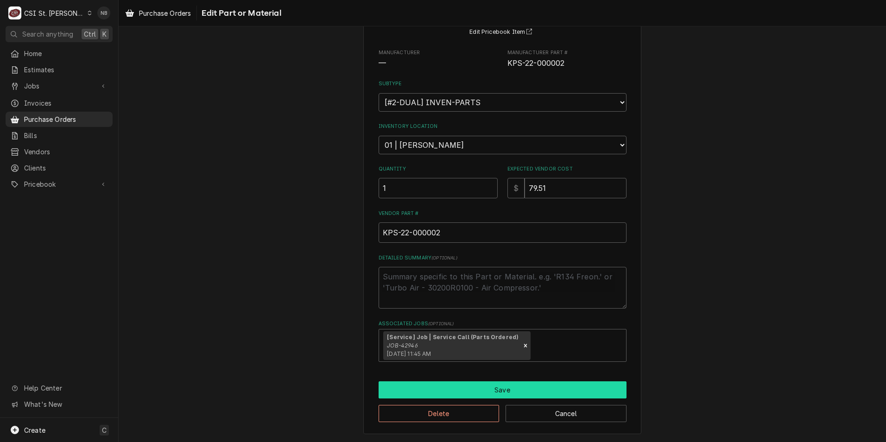
click at [478, 396] on button "Save" at bounding box center [503, 390] width 248 height 17
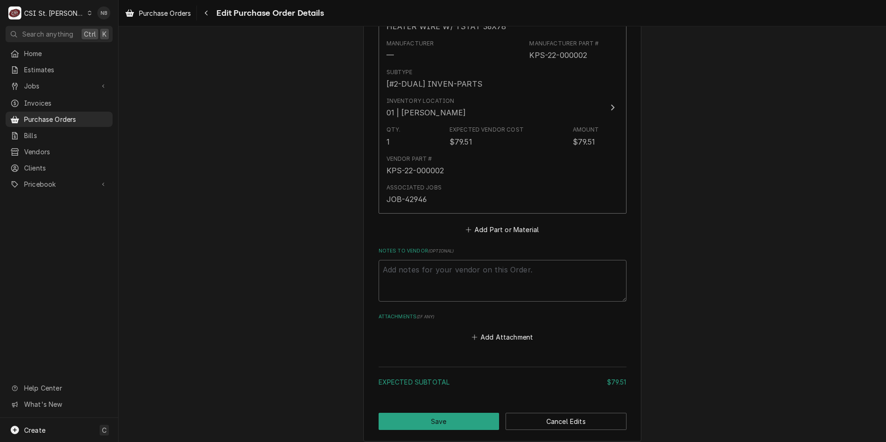
scroll to position [492, 0]
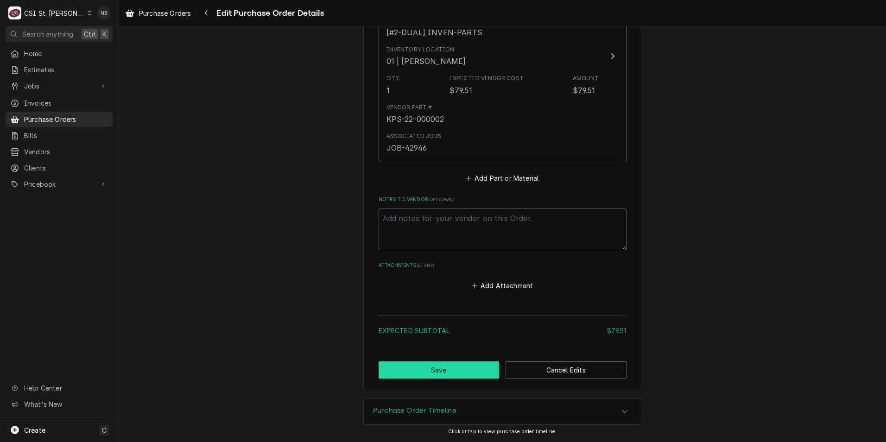
click at [468, 374] on button "Save" at bounding box center [439, 370] width 121 height 17
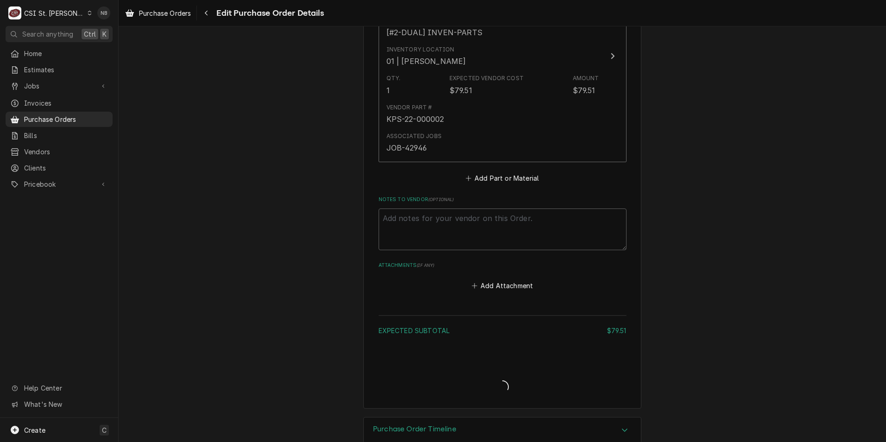
type textarea "x"
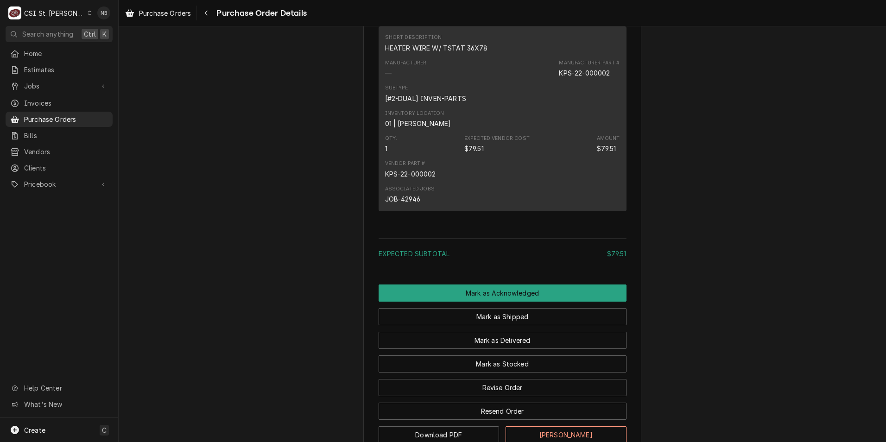
scroll to position [603, 0]
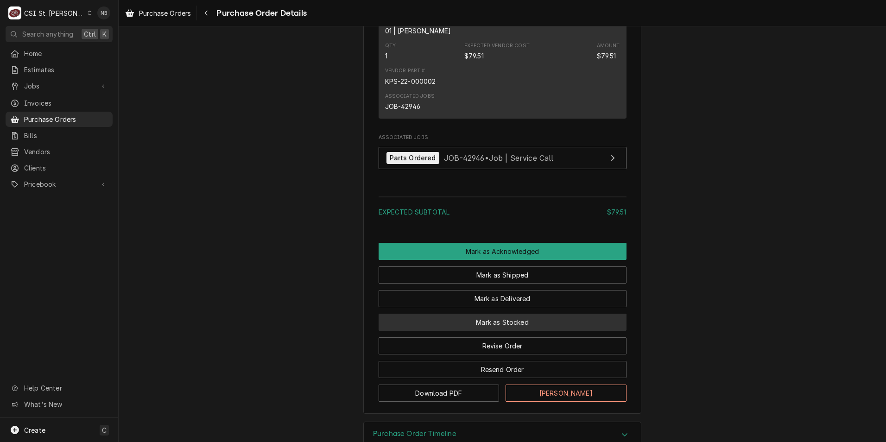
click at [511, 331] on button "Mark as Stocked" at bounding box center [503, 322] width 248 height 17
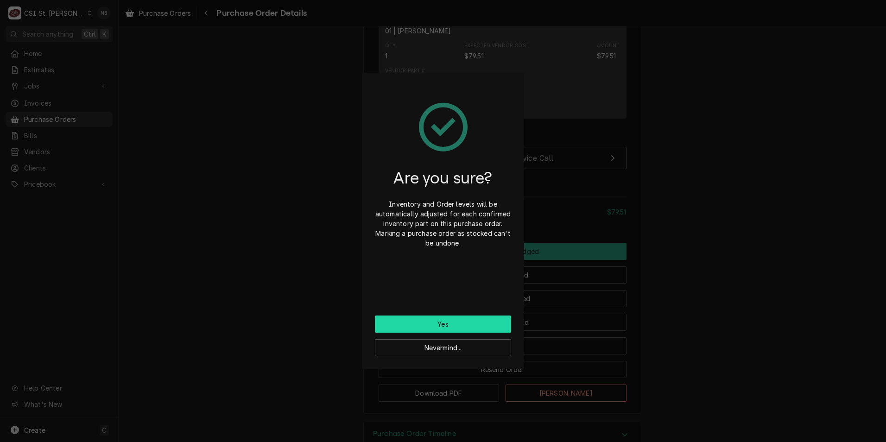
click at [466, 326] on button "Yes" at bounding box center [443, 324] width 136 height 17
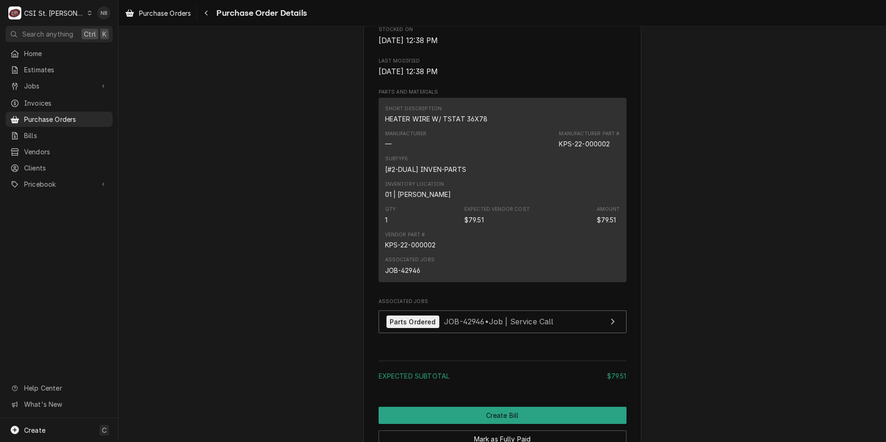
scroll to position [702, 0]
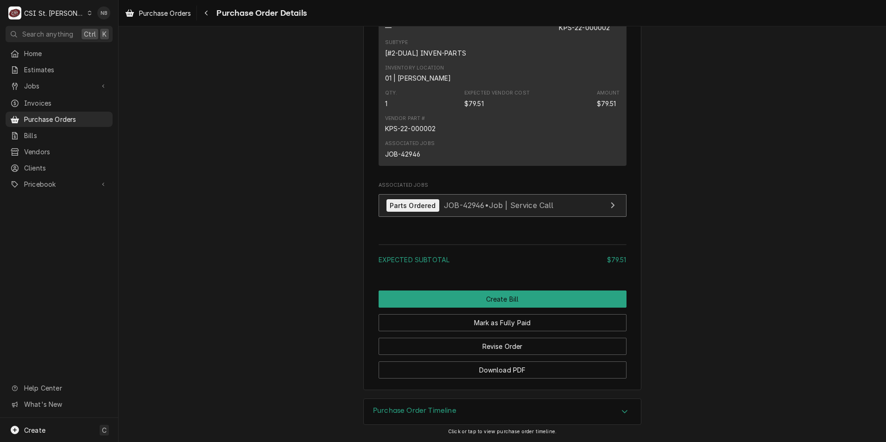
click at [480, 204] on span "JOB-42946 • Job | Service Call" at bounding box center [499, 205] width 110 height 9
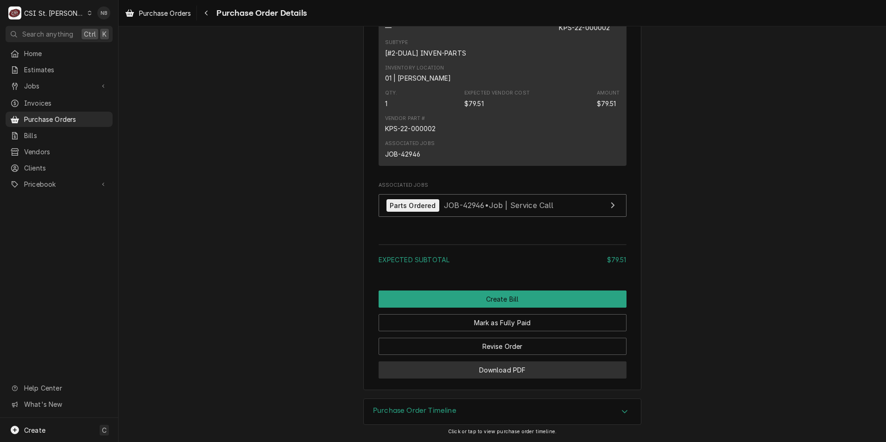
click at [518, 374] on button "Download PDF" at bounding box center [503, 370] width 248 height 17
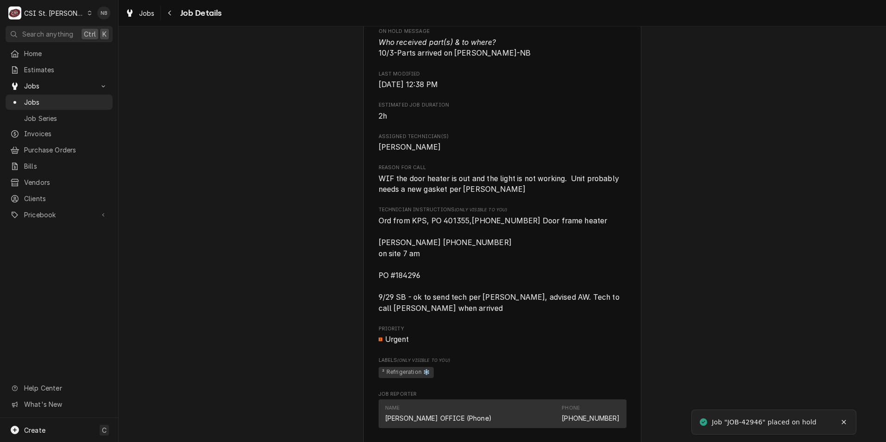
scroll to position [1562, 0]
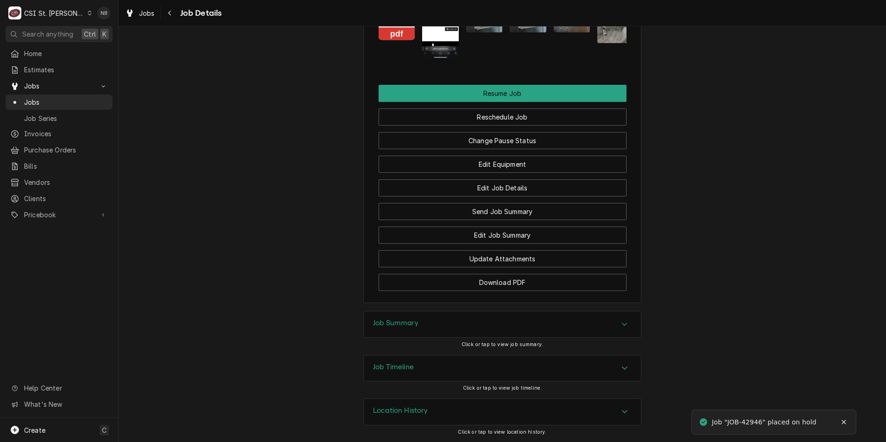
click at [656, 331] on div "Job Summary Click or tap to view job summary." at bounding box center [503, 333] width 768 height 44
click at [74, 102] on span "Jobs" at bounding box center [66, 102] width 84 height 10
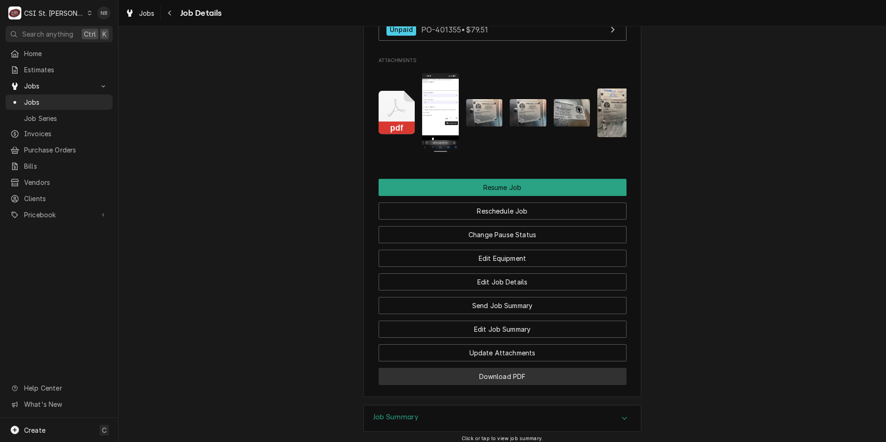
scroll to position [1562, 0]
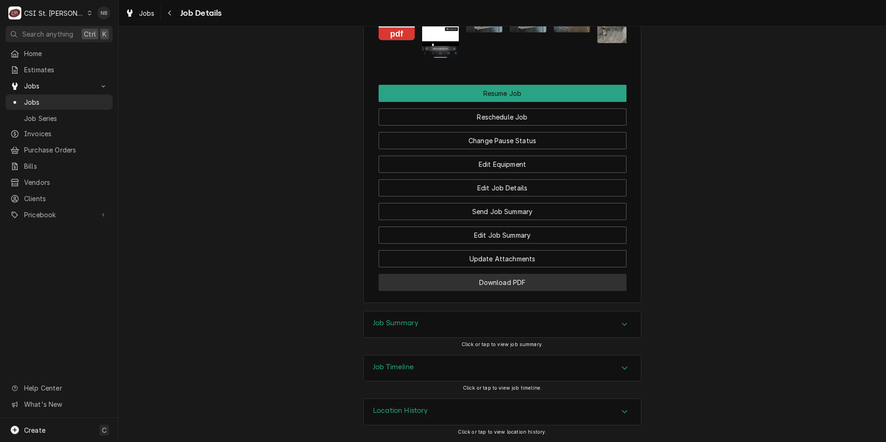
click at [517, 286] on button "Download PDF" at bounding box center [503, 282] width 248 height 17
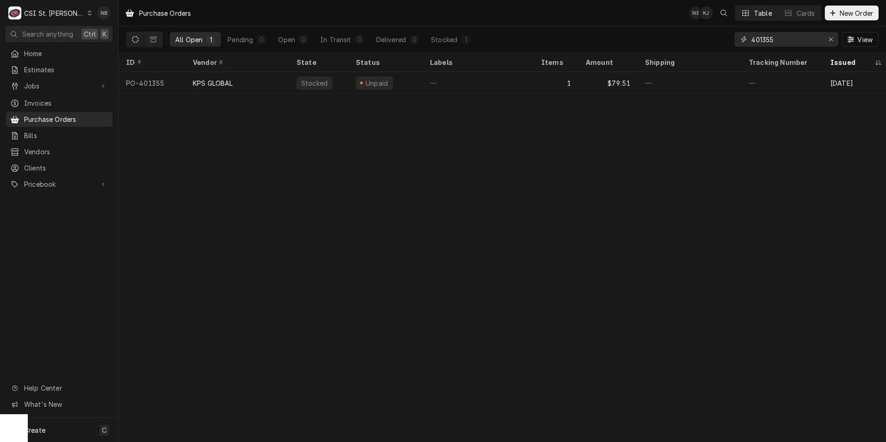
click at [790, 38] on input "401355" at bounding box center [787, 39] width 70 height 15
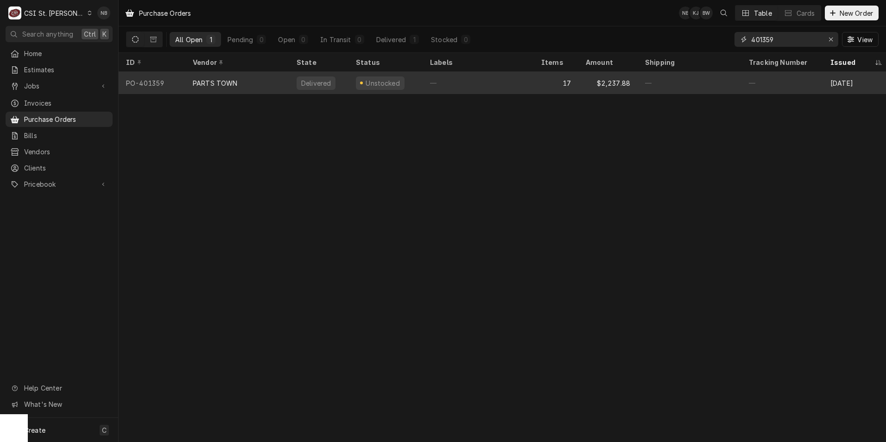
type input "401359"
click at [440, 83] on div "—" at bounding box center [478, 83] width 111 height 22
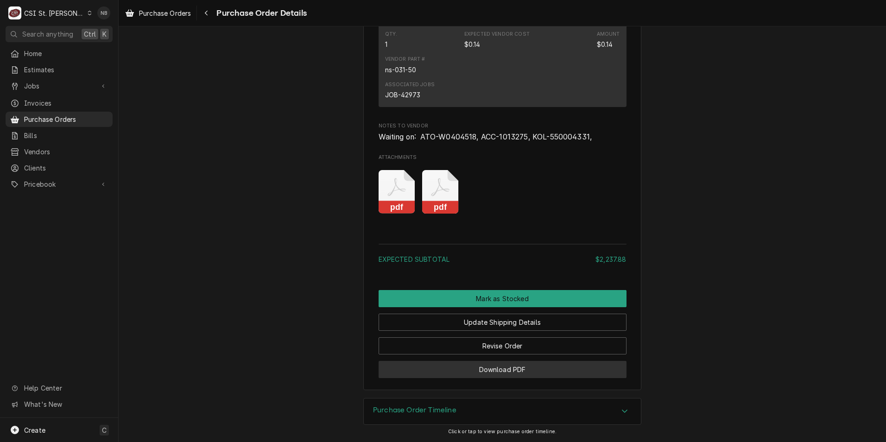
click at [555, 373] on button "Download PDF" at bounding box center [503, 369] width 248 height 17
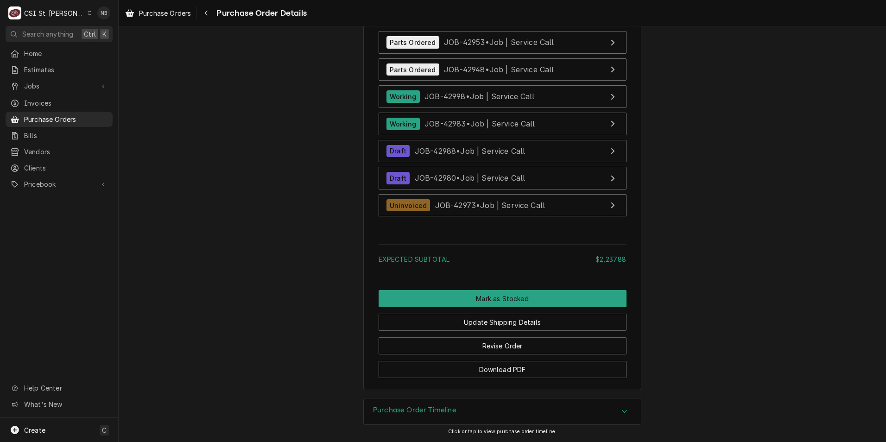
scroll to position [4085, 0]
click at [564, 377] on button "Download PDF" at bounding box center [503, 369] width 248 height 17
